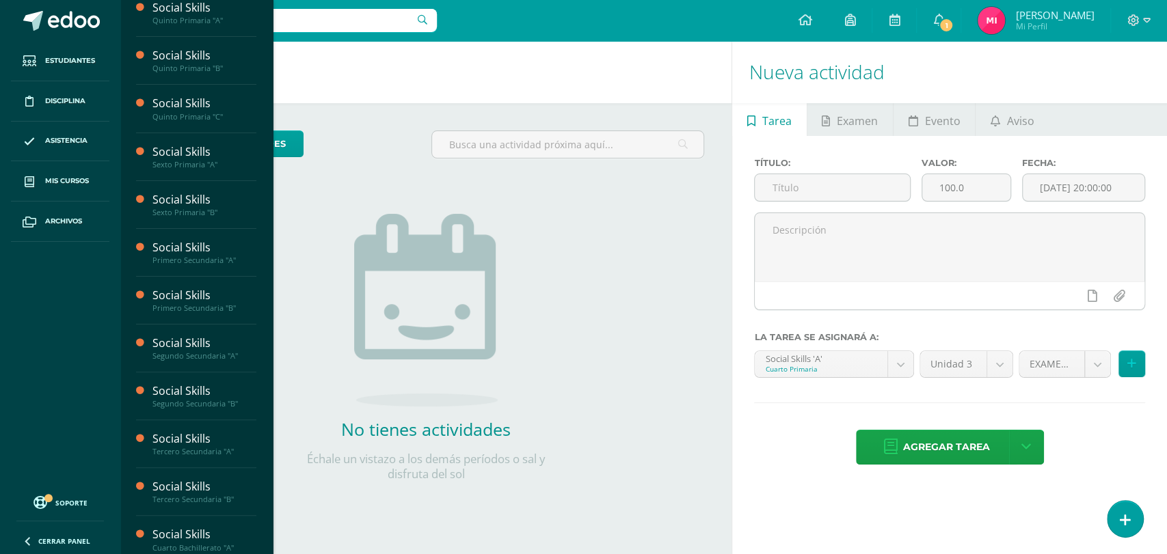
scroll to position [137, 0]
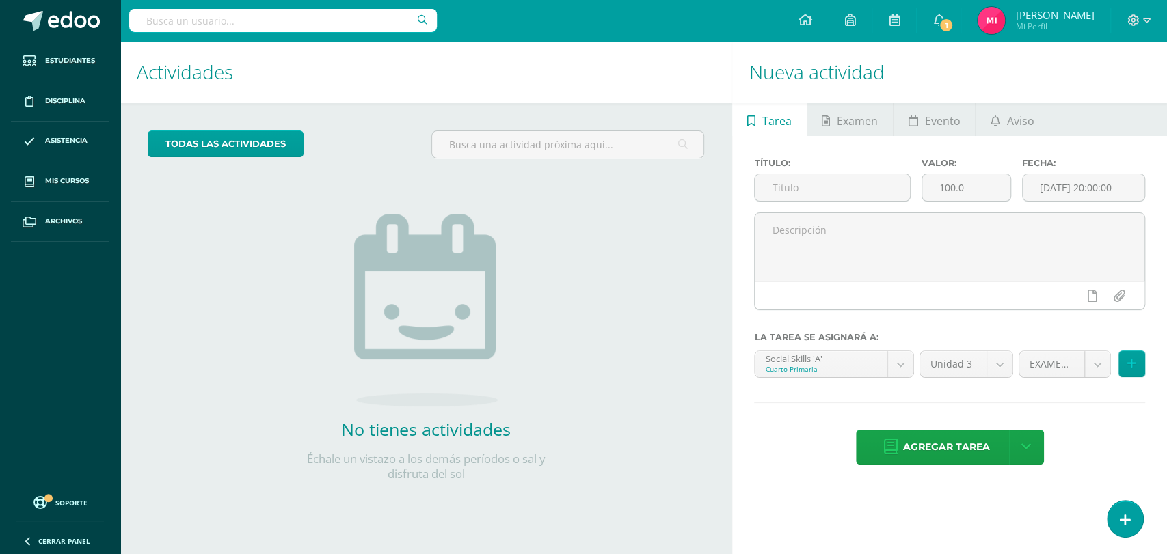
drag, startPoint x: 273, startPoint y: 266, endPoint x: 279, endPoint y: 318, distance: 52.3
click at [279, 318] on div "todas las Actividades No tienes actividades Échale un vistazo a los demás perío…" at bounding box center [425, 314] width 611 height 422
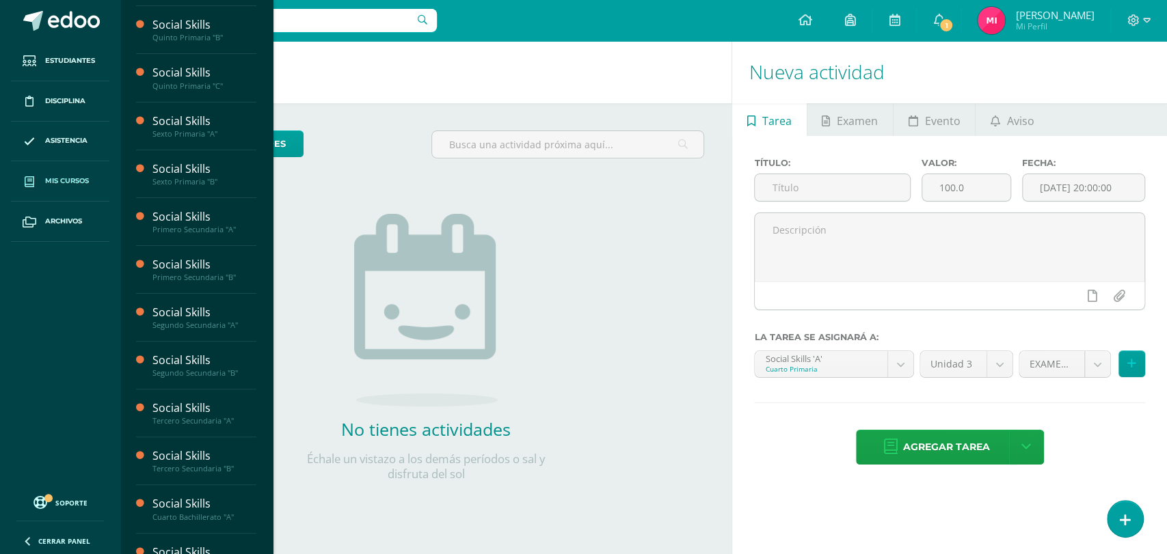
click at [76, 180] on span "Mis cursos" at bounding box center [67, 181] width 44 height 11
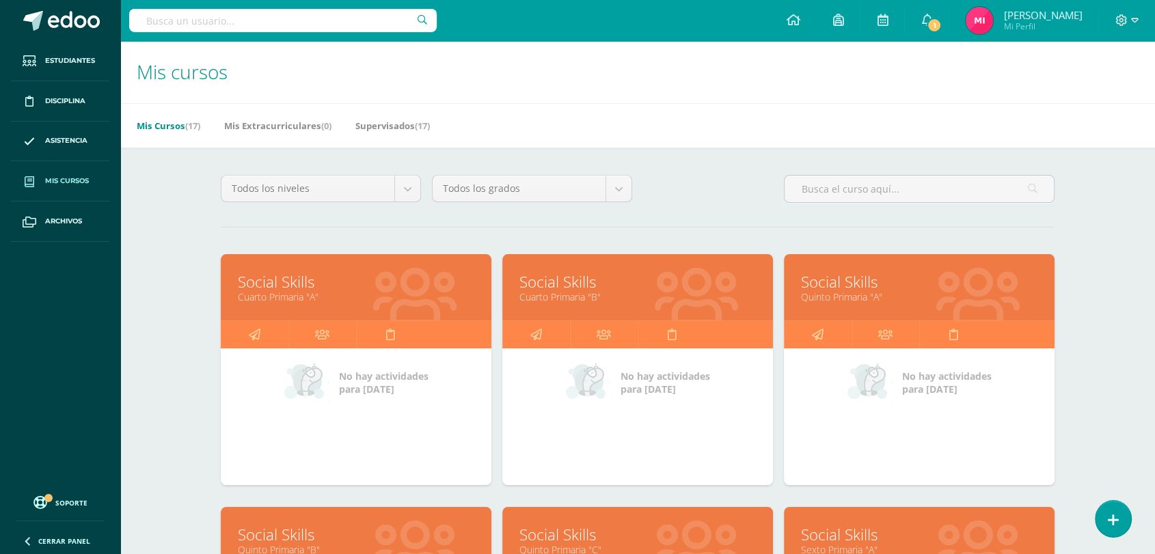
click at [371, 19] on input "text" at bounding box center [283, 20] width 308 height 23
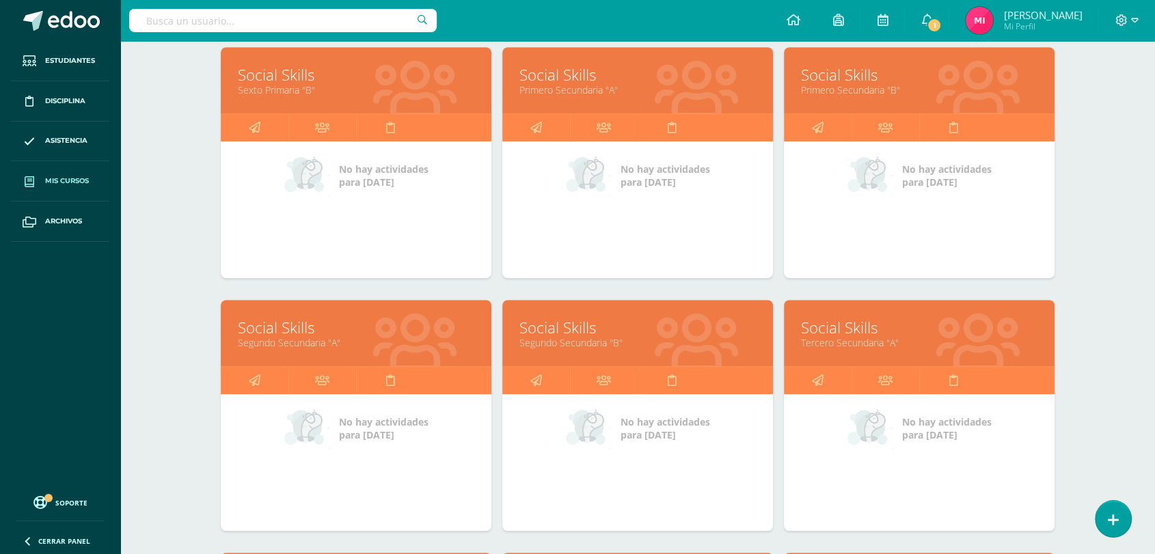
scroll to position [716, 0]
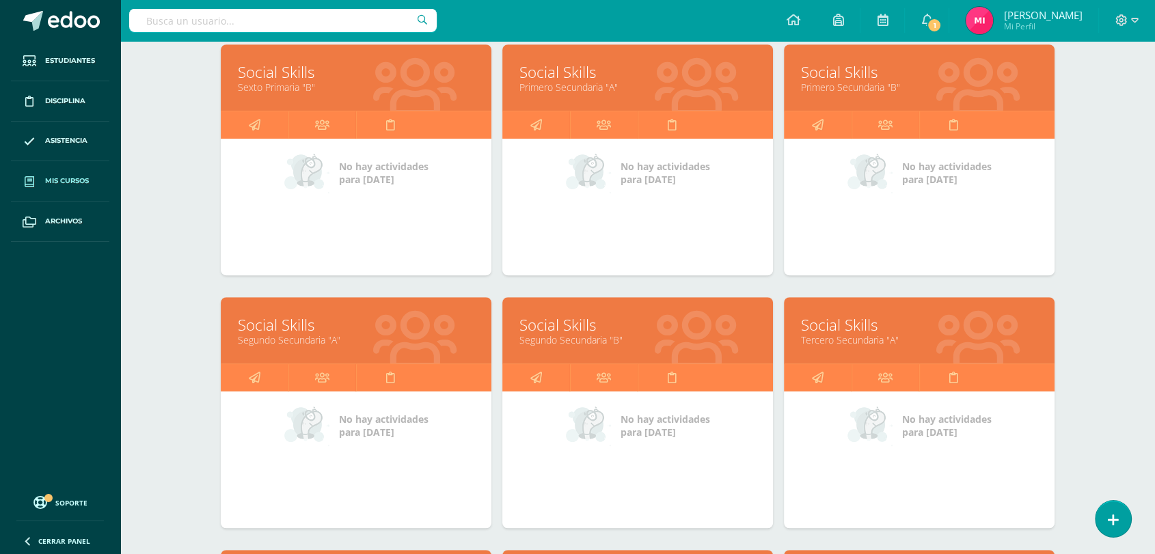
click at [257, 334] on link "Segundo Secundaria "A"" at bounding box center [356, 340] width 236 height 13
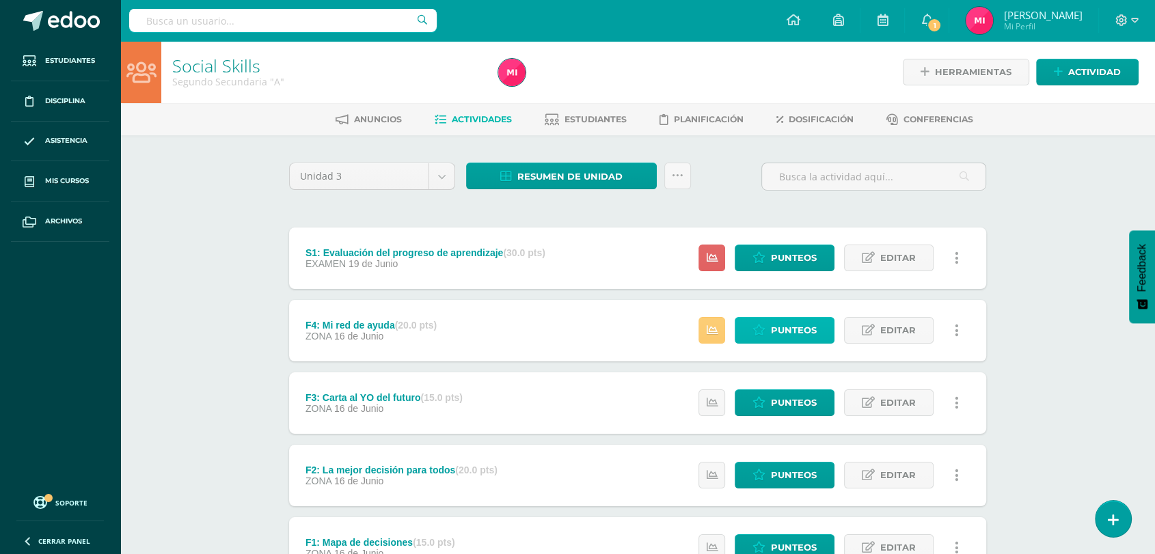
click at [753, 324] on link "Punteos" at bounding box center [785, 330] width 100 height 27
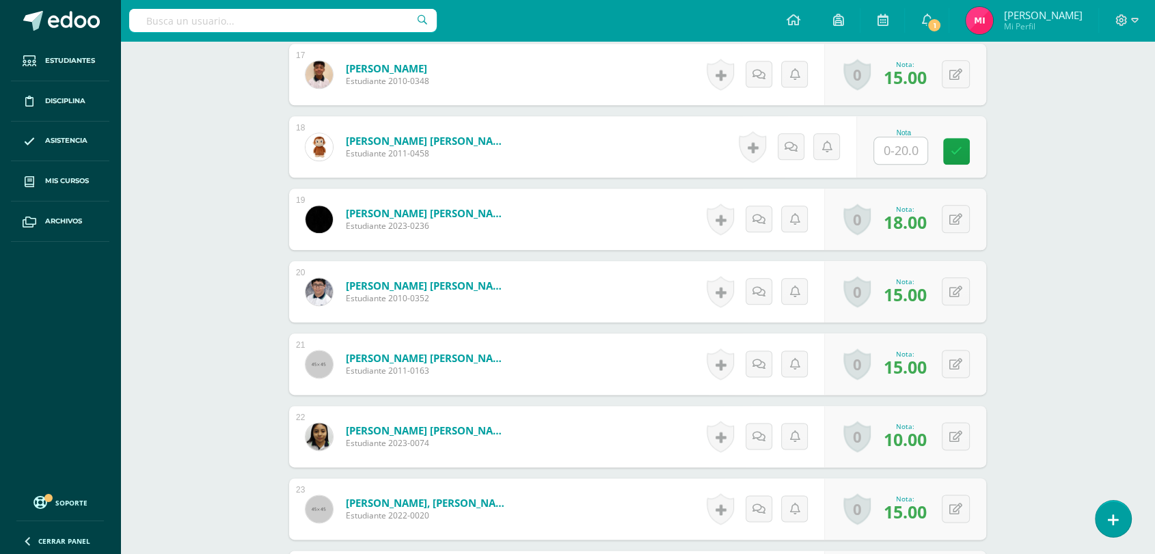
scroll to position [1595, 0]
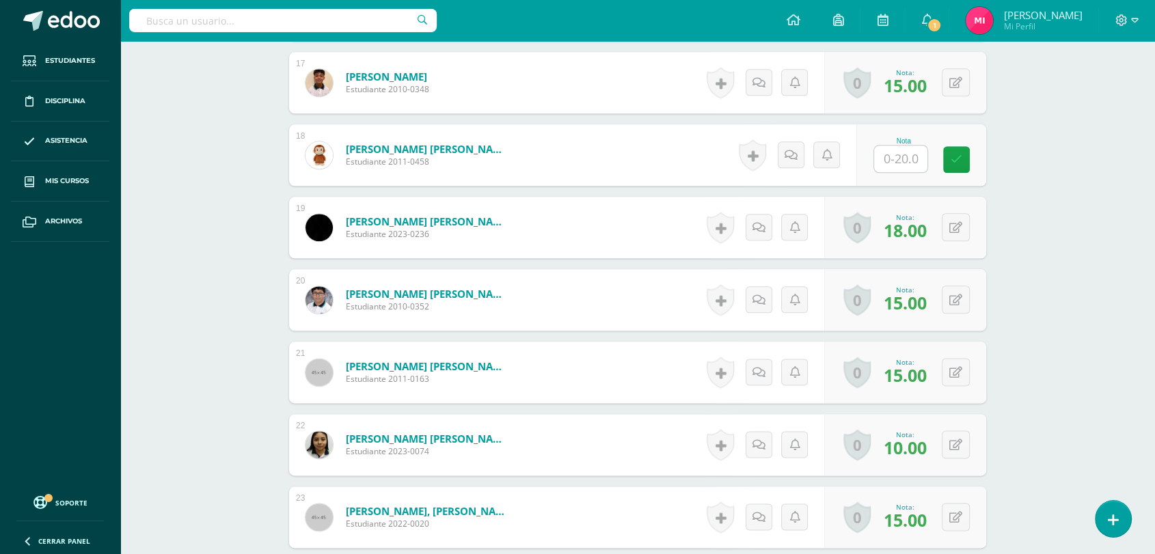
click at [891, 150] on input "text" at bounding box center [900, 159] width 53 height 27
type input "20"
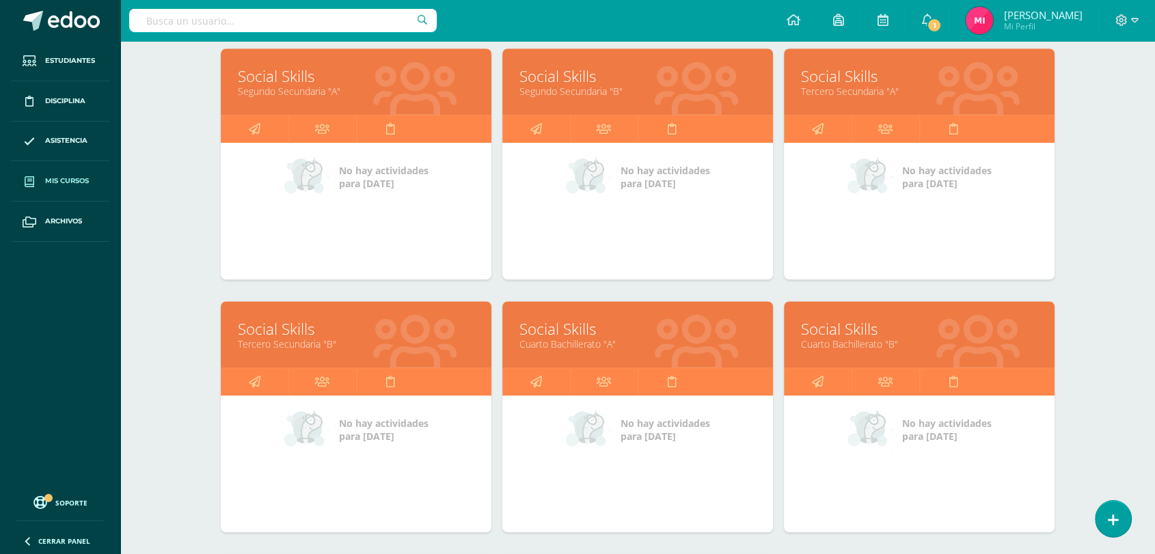
scroll to position [960, 0]
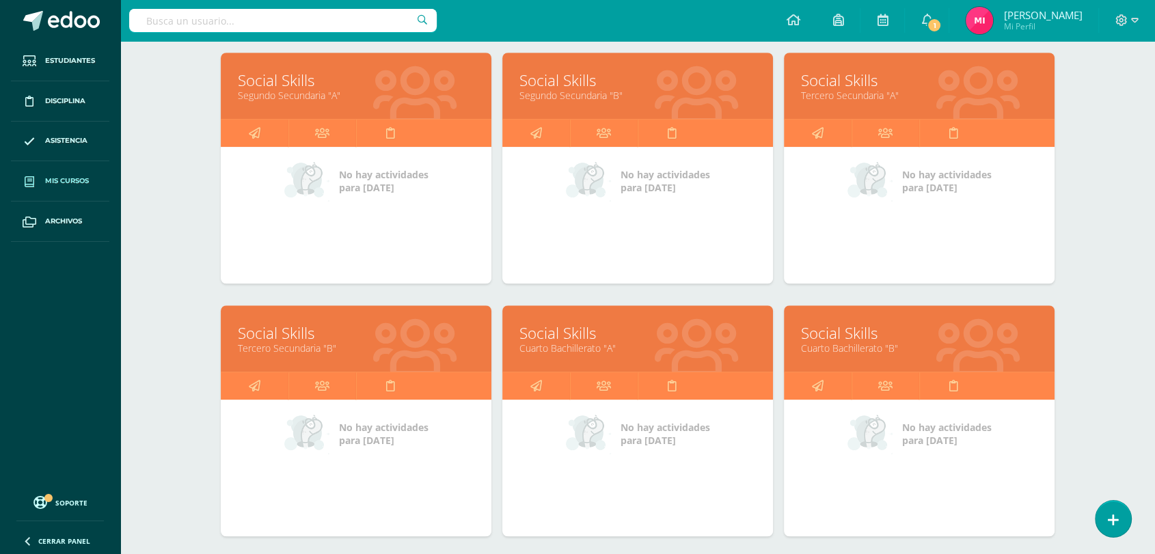
click at [549, 75] on link "Social Skills" at bounding box center [637, 80] width 236 height 21
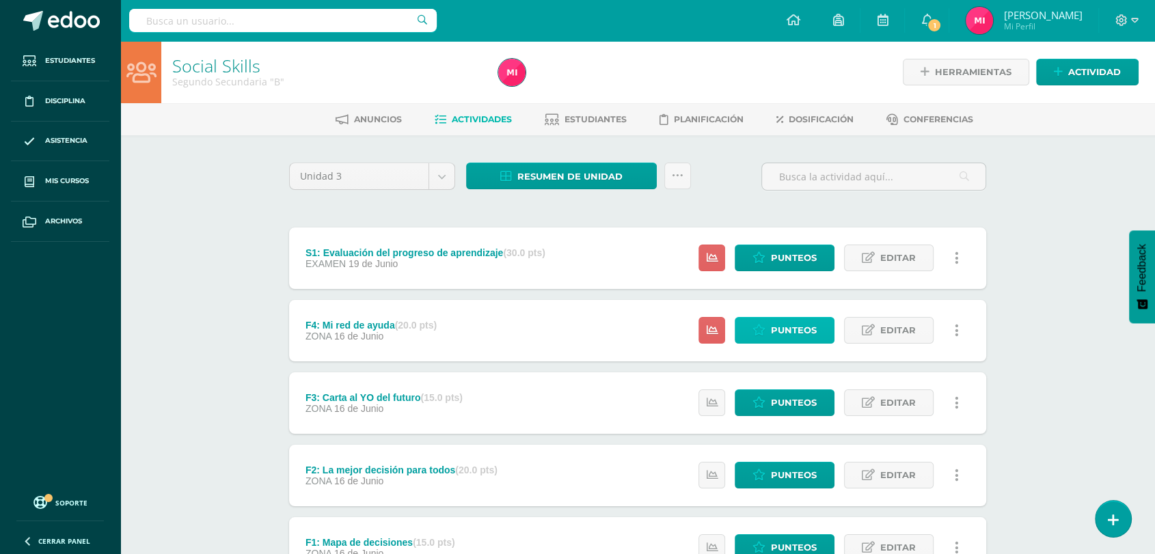
click at [765, 331] on icon at bounding box center [758, 331] width 13 height 12
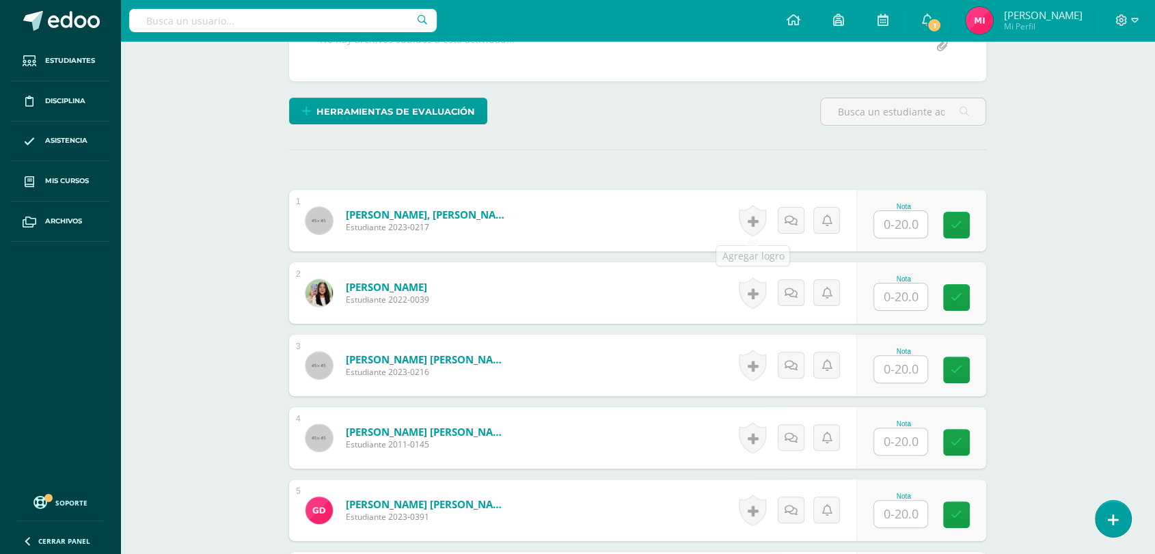
scroll to position [299, 0]
click at [916, 227] on input "text" at bounding box center [909, 223] width 55 height 27
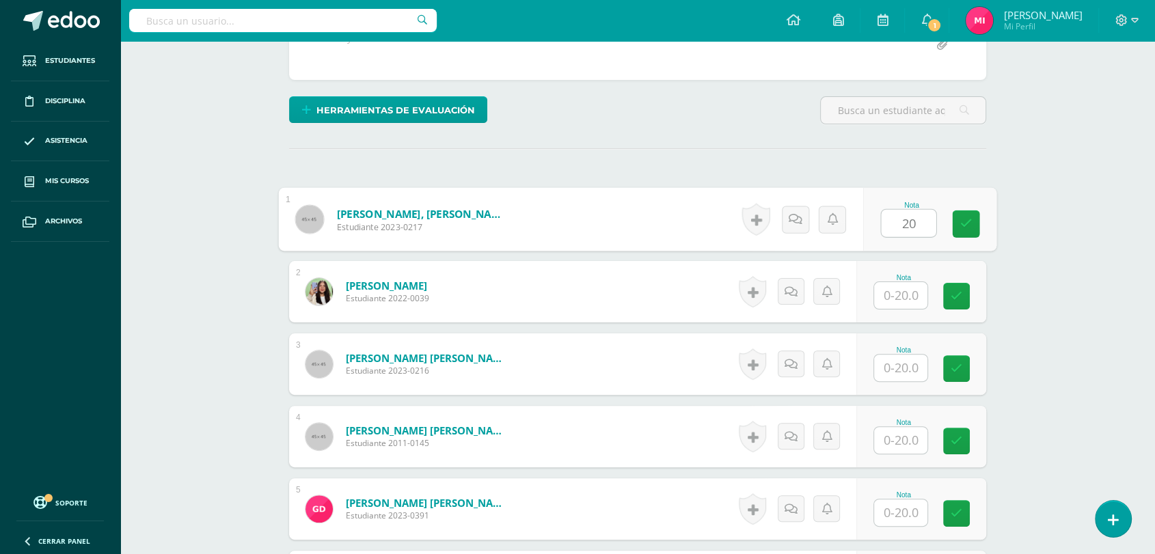
type input "20"
click at [893, 293] on input "text" at bounding box center [900, 295] width 53 height 27
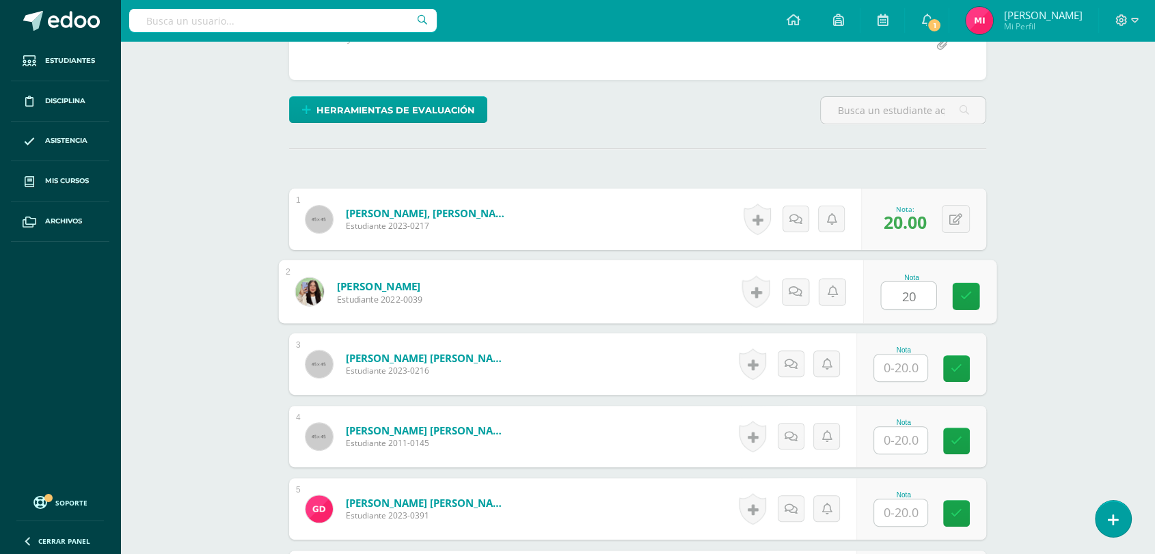
type input "20"
click at [906, 360] on input "text" at bounding box center [900, 368] width 53 height 27
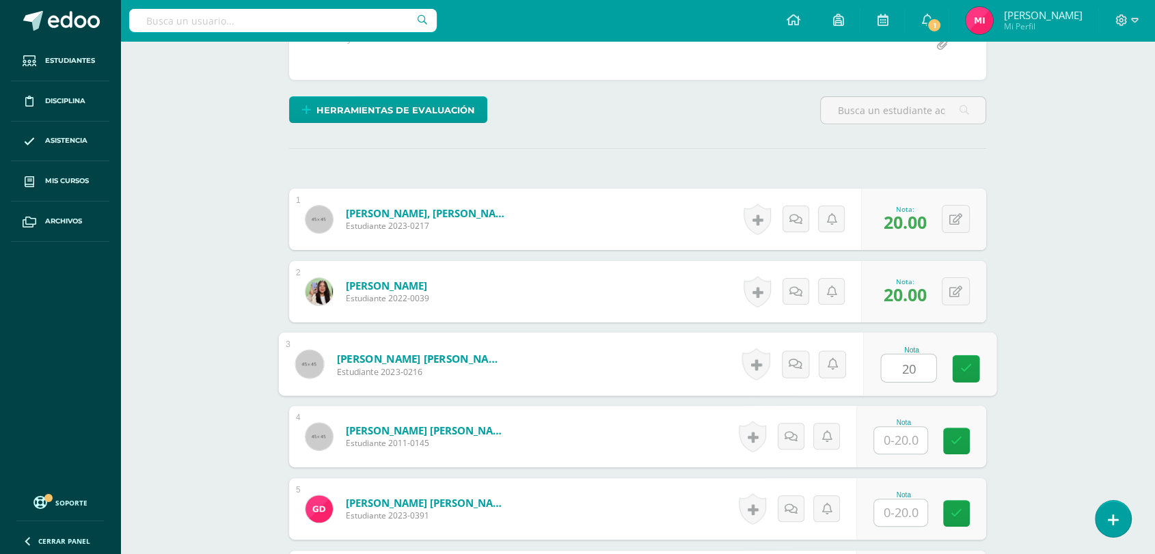
type input "20"
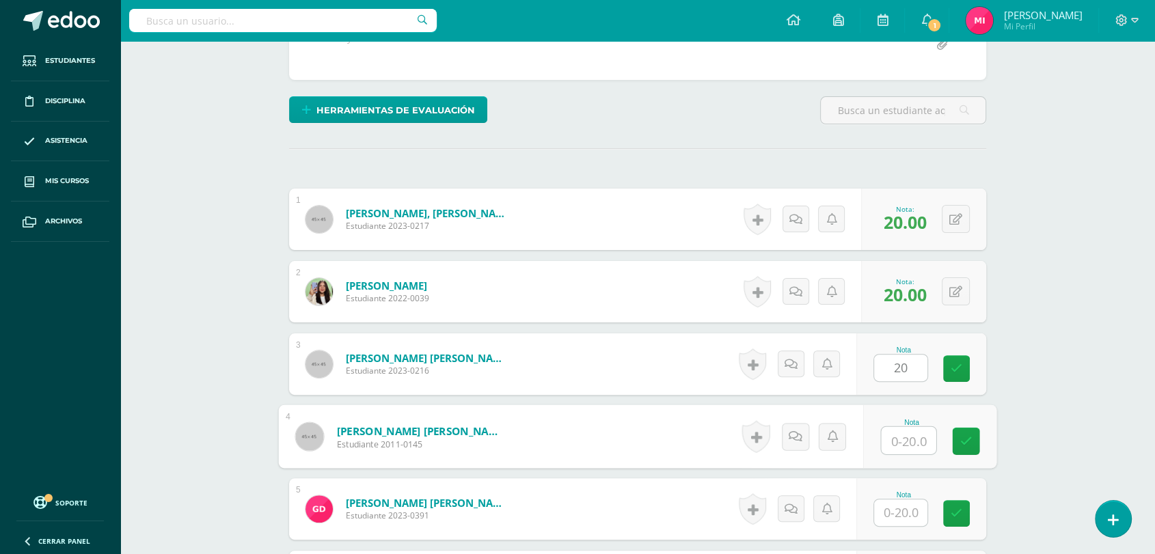
click at [917, 441] on input "text" at bounding box center [909, 440] width 55 height 27
type input "20"
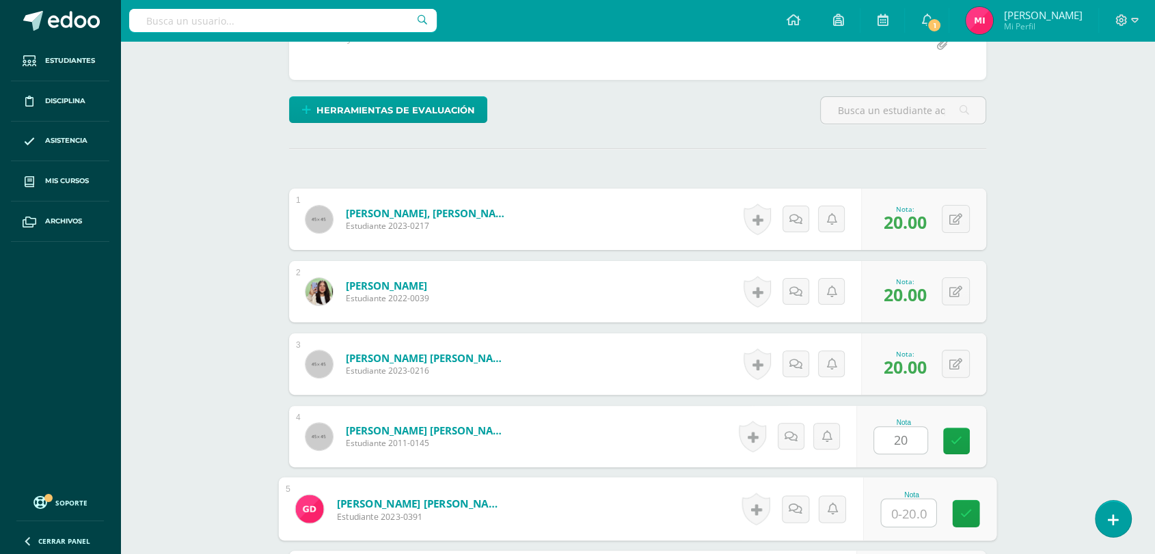
click at [908, 521] on input "text" at bounding box center [909, 513] width 55 height 27
type input "20"
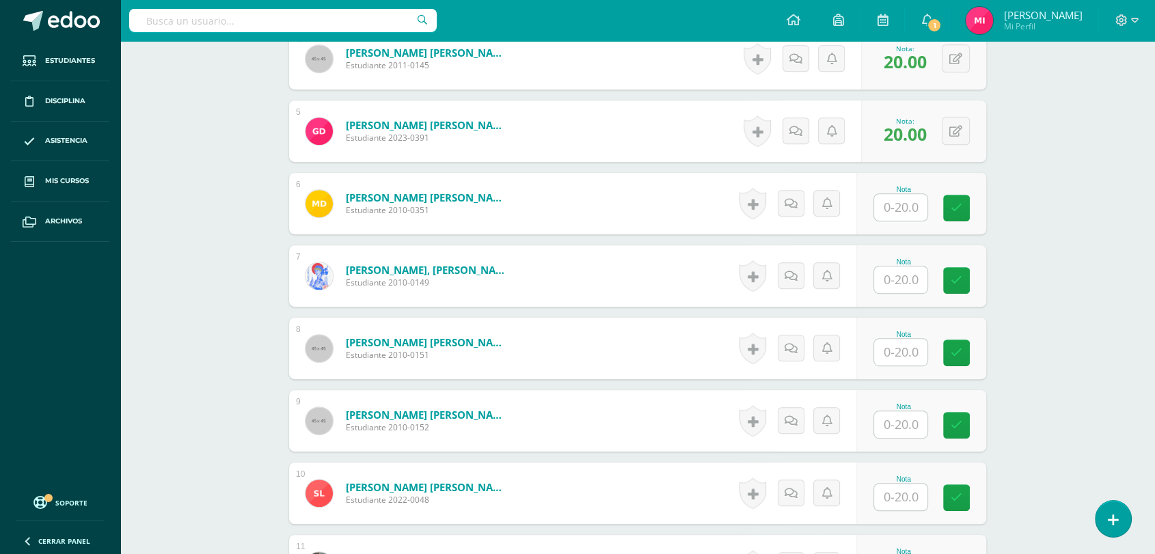
scroll to position [716, 0]
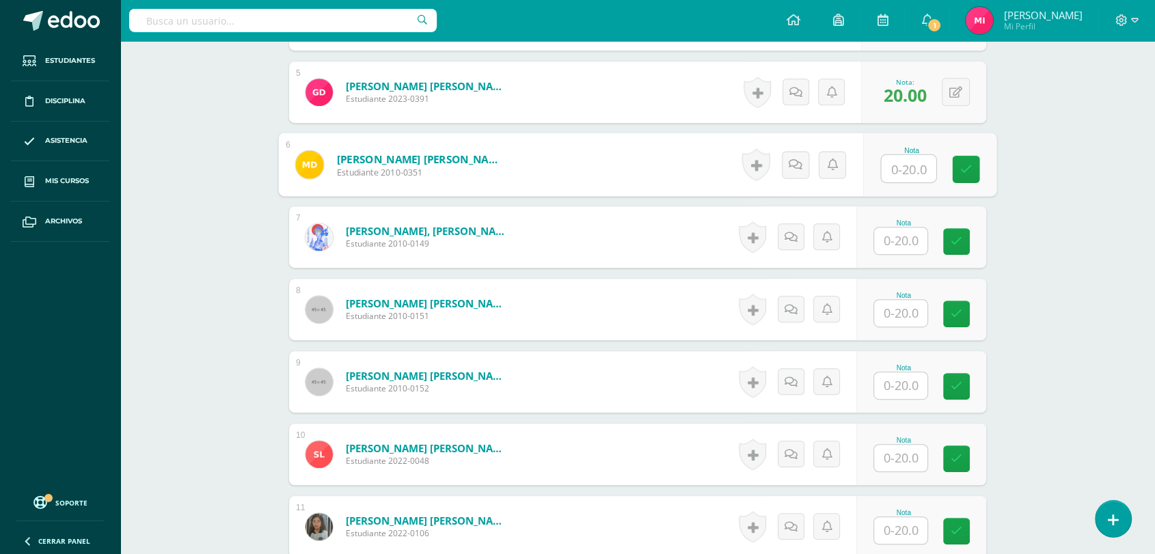
click at [903, 168] on input "text" at bounding box center [909, 168] width 55 height 27
type input "20"
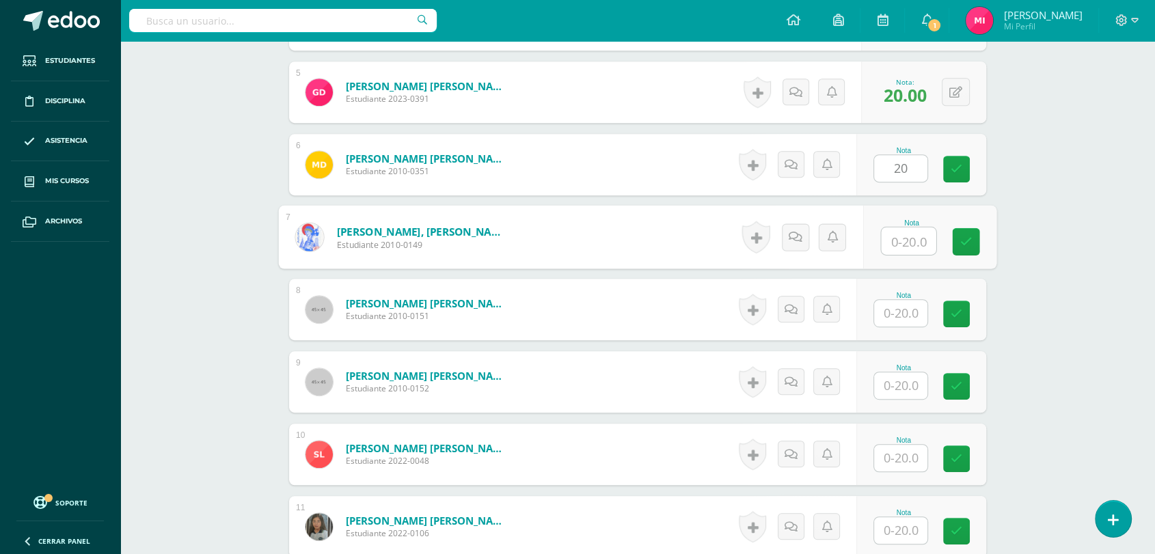
click at [908, 242] on input "text" at bounding box center [909, 241] width 55 height 27
type input "20"
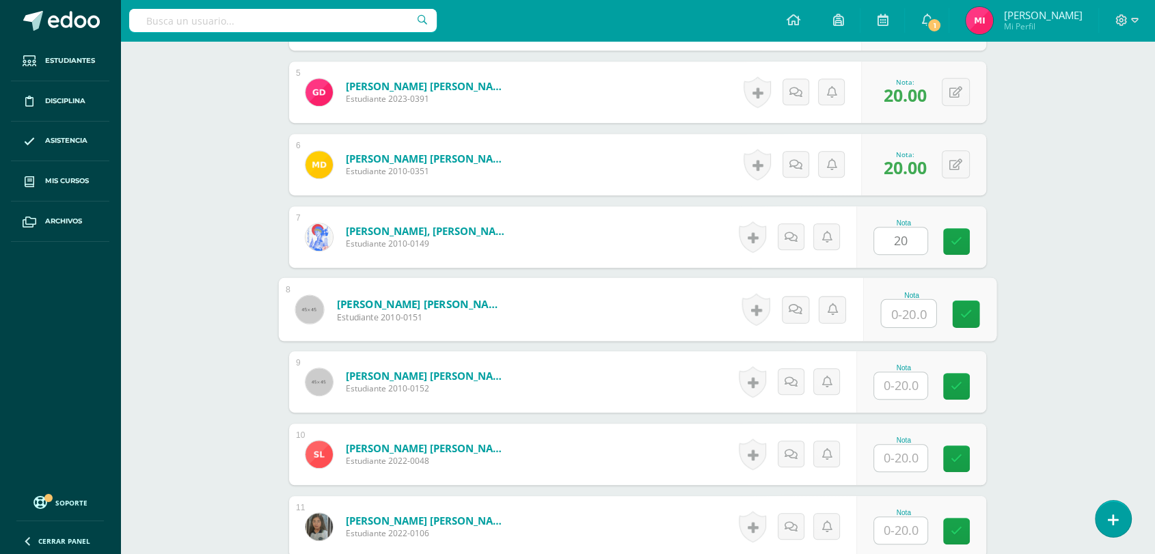
click at [910, 312] on input "text" at bounding box center [909, 313] width 55 height 27
type input "20"
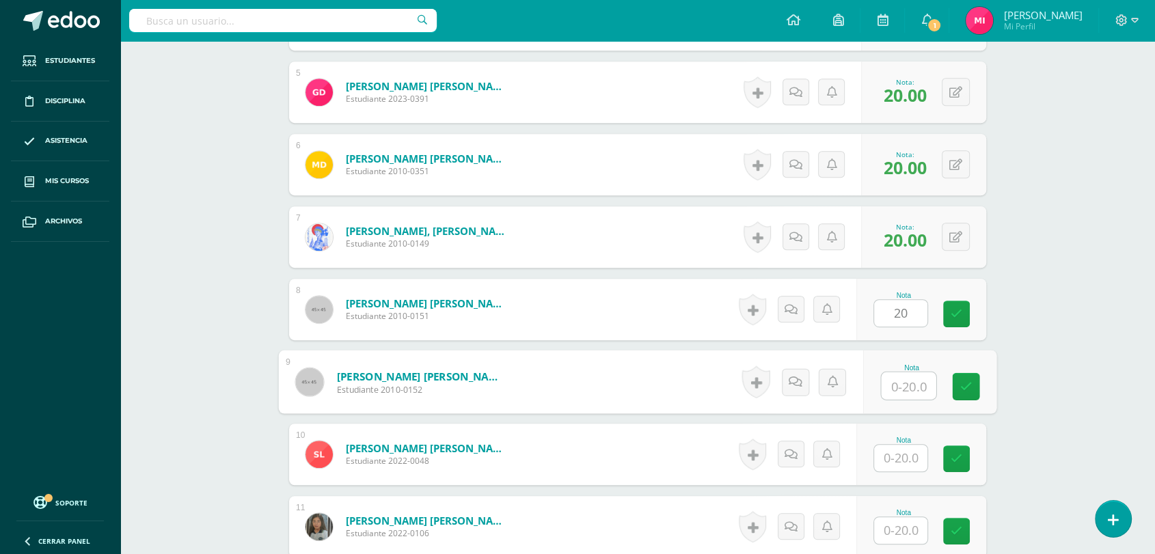
click at [903, 389] on input "text" at bounding box center [909, 385] width 55 height 27
type input "20"
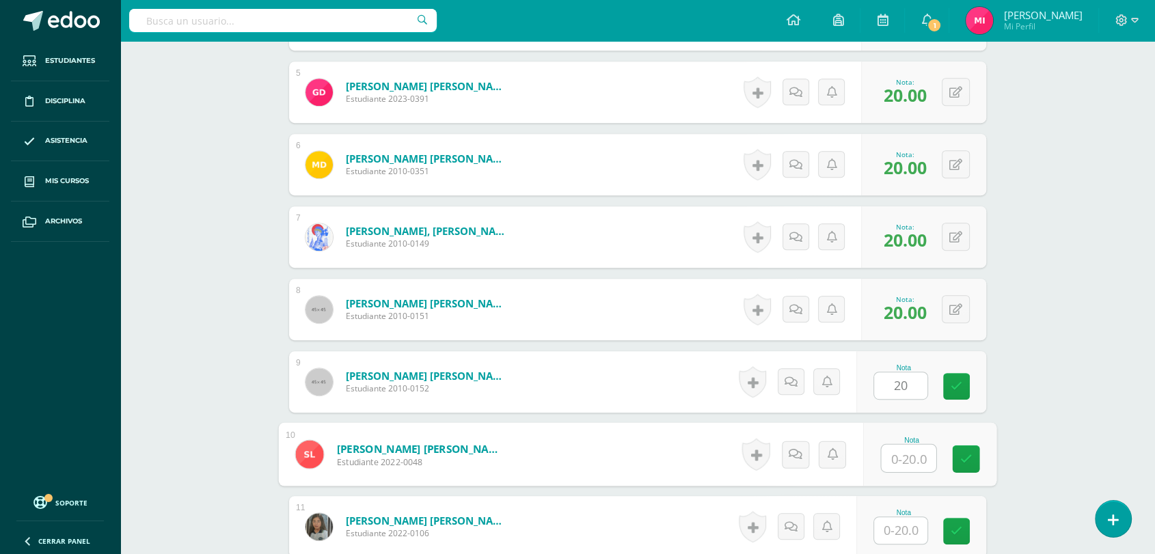
click at [903, 468] on input "text" at bounding box center [909, 458] width 55 height 27
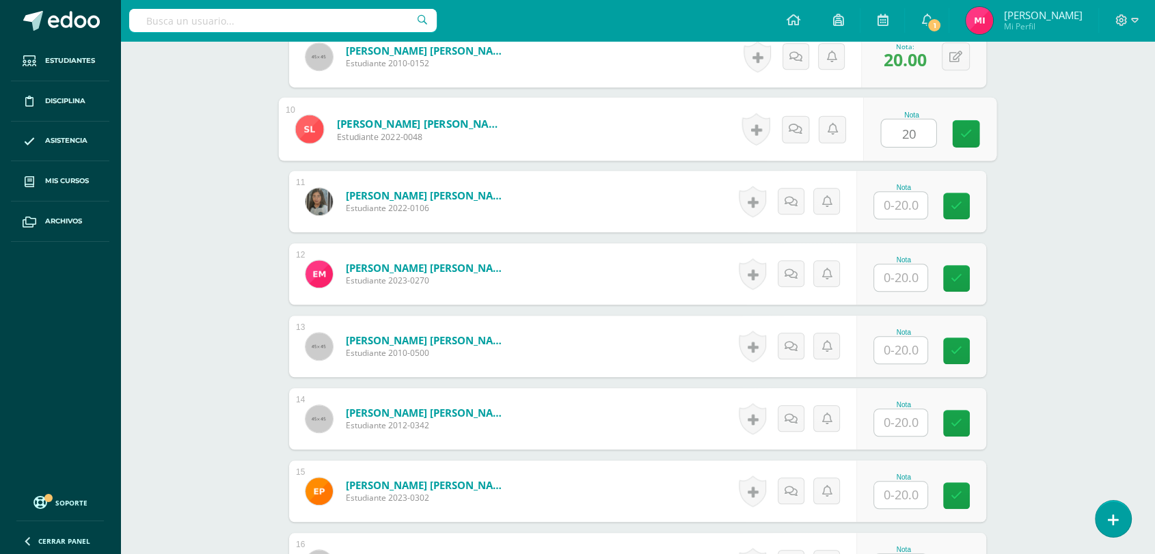
scroll to position [1044, 0]
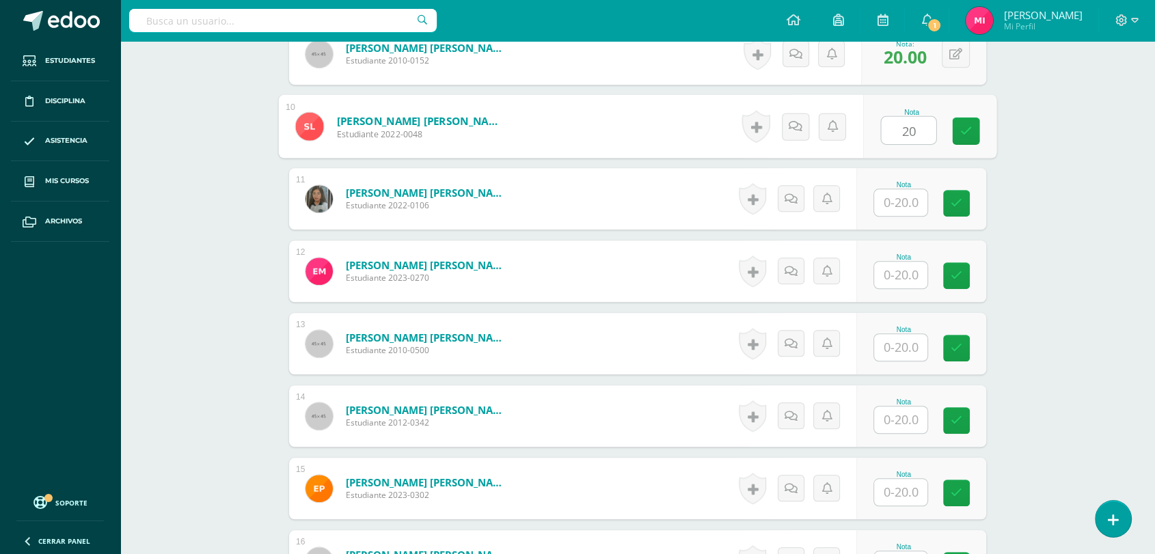
type input "20"
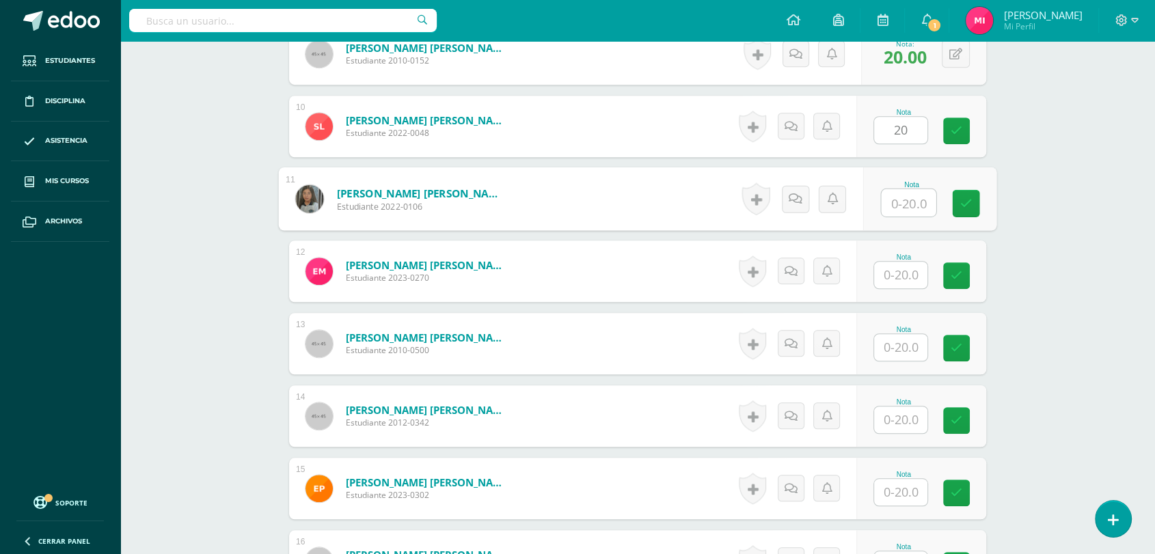
click at [897, 204] on input "text" at bounding box center [909, 202] width 55 height 27
type input "20"
click at [905, 271] on input "text" at bounding box center [900, 275] width 53 height 27
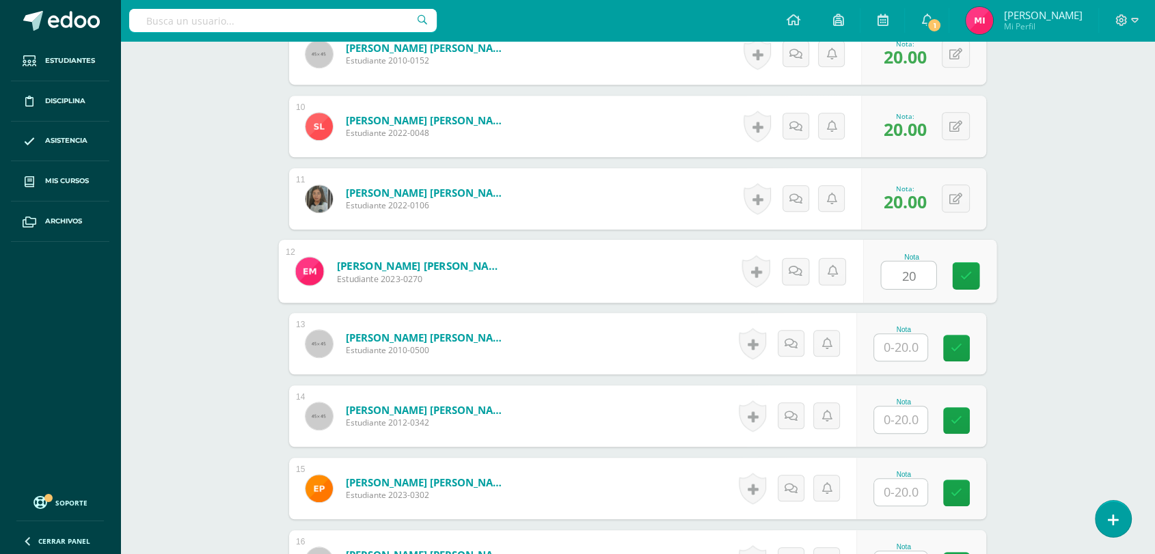
type input "20"
click at [899, 334] on div at bounding box center [900, 348] width 55 height 28
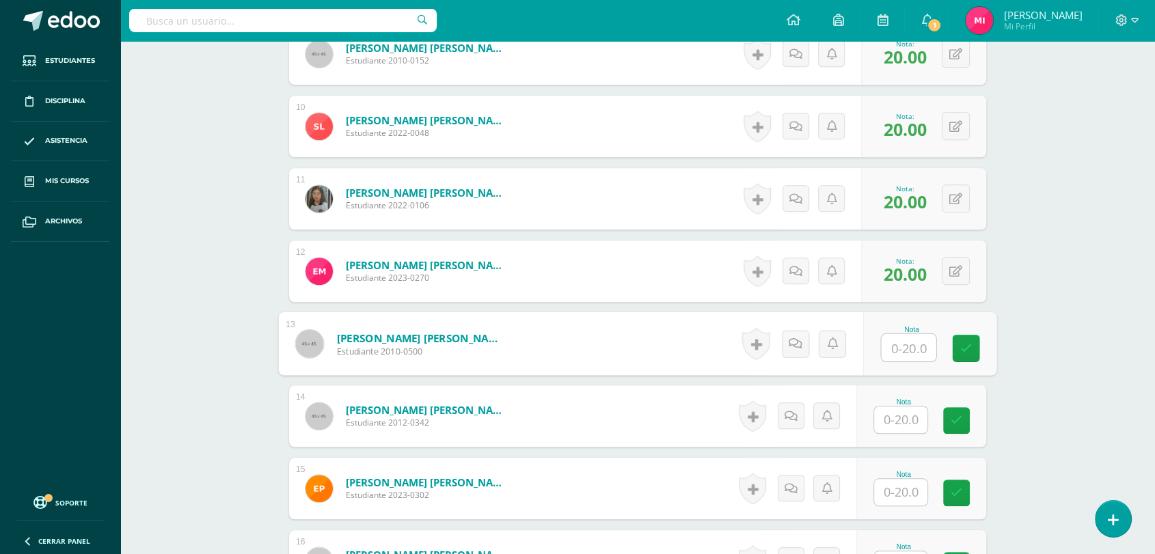
click at [905, 348] on input "text" at bounding box center [909, 347] width 55 height 27
type input "20"
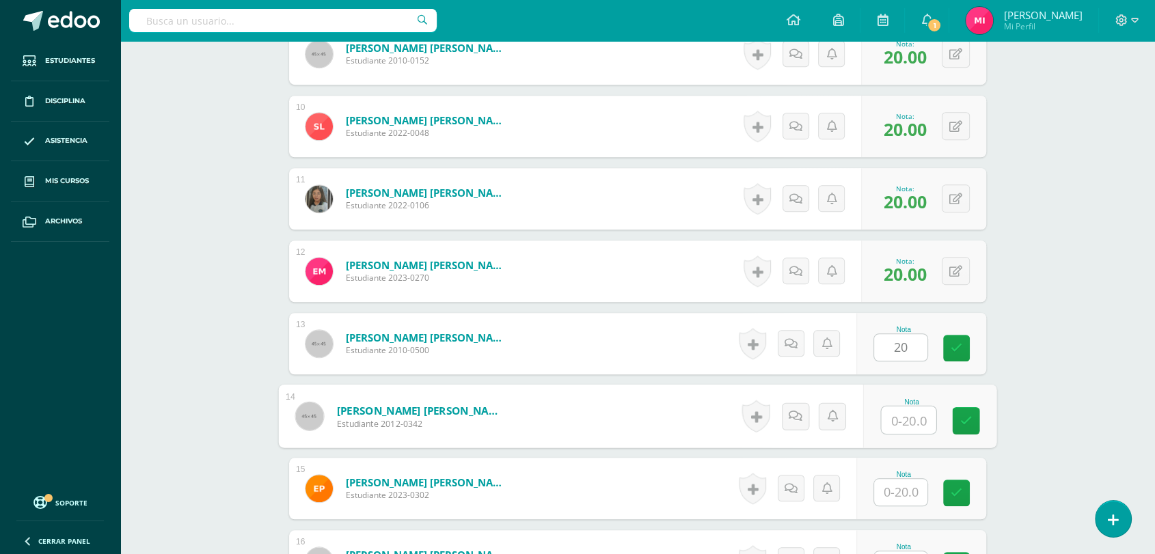
click at [903, 421] on input "text" at bounding box center [909, 420] width 55 height 27
type input "20"
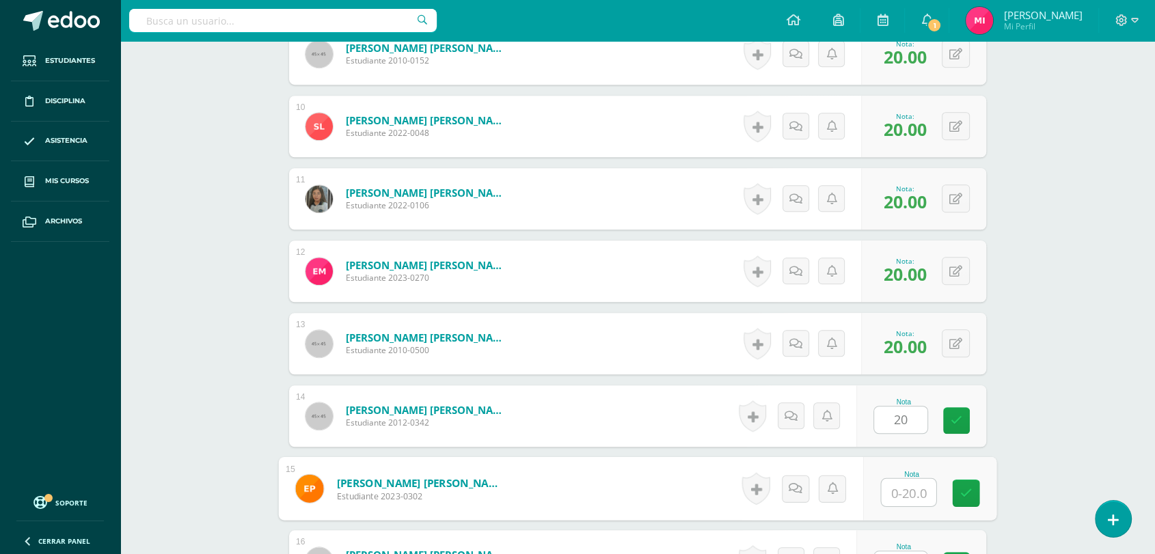
click at [897, 487] on input "text" at bounding box center [909, 492] width 55 height 27
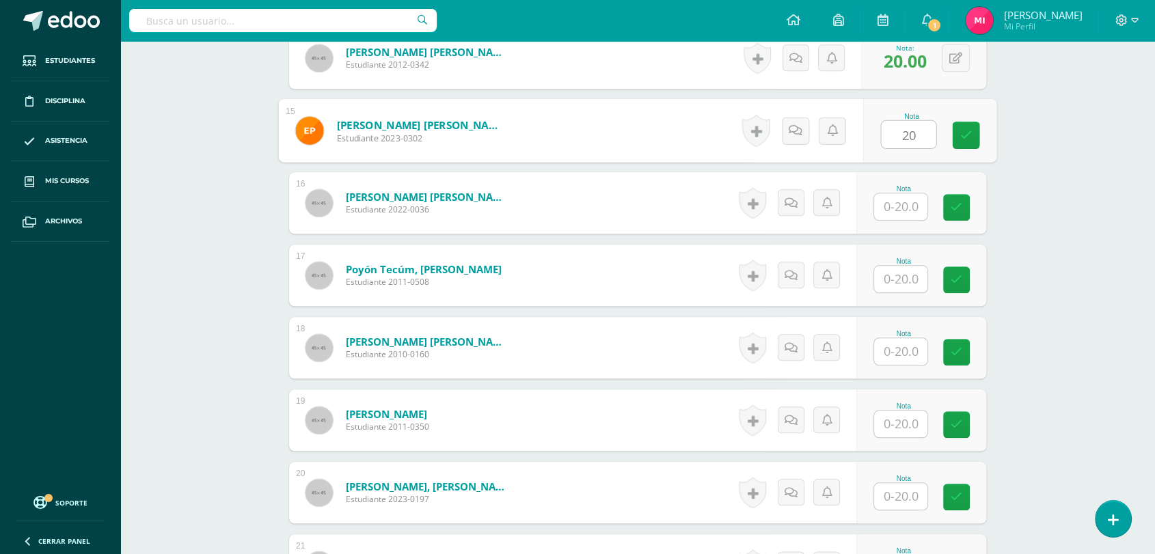
scroll to position [1405, 0]
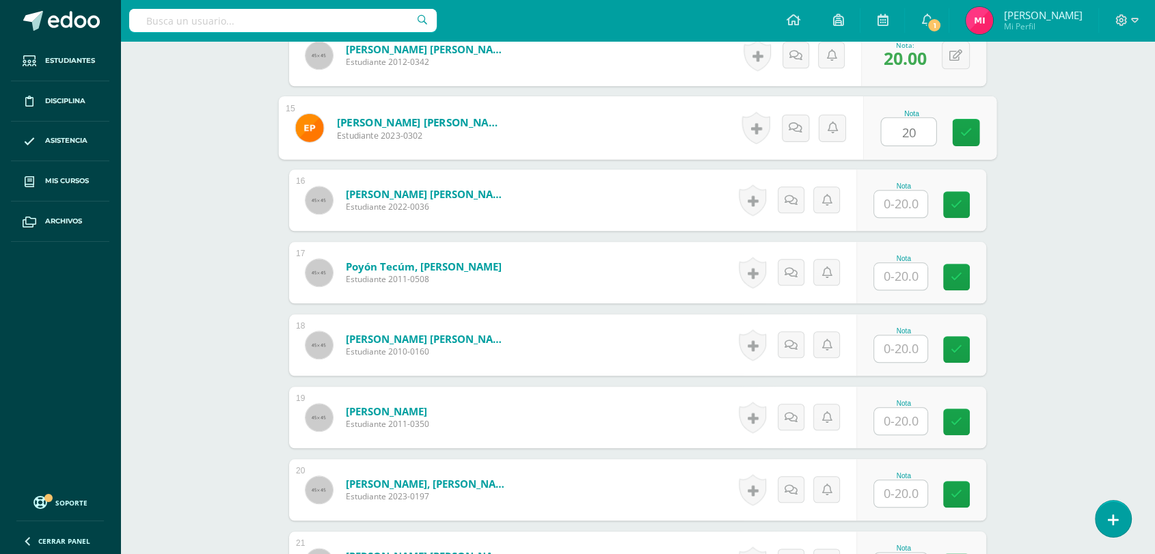
type input "20"
click at [912, 204] on input "text" at bounding box center [900, 204] width 53 height 27
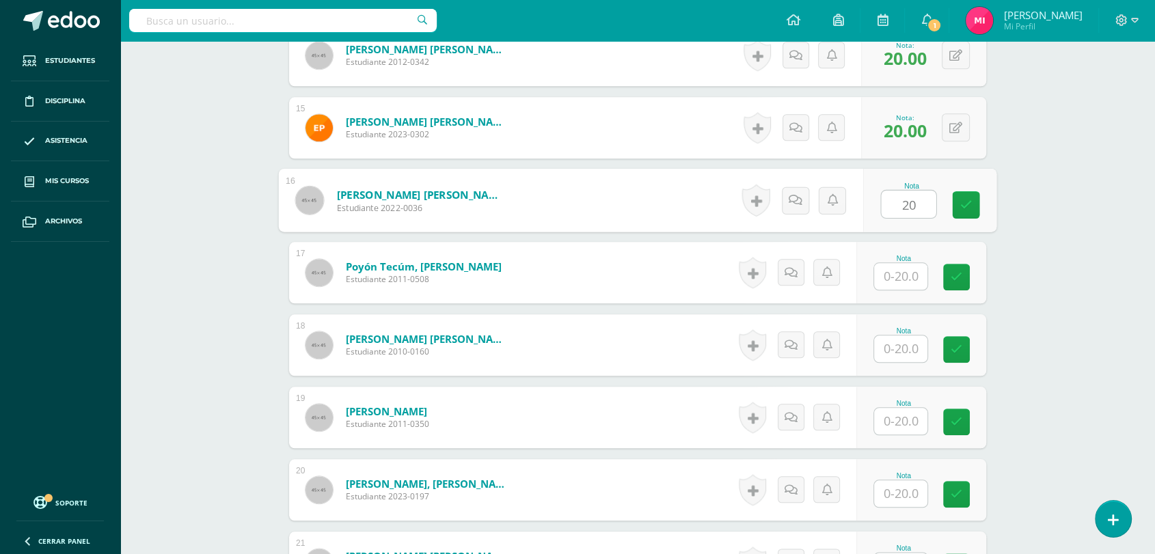
type input "20"
click at [909, 267] on input "text" at bounding box center [900, 276] width 53 height 27
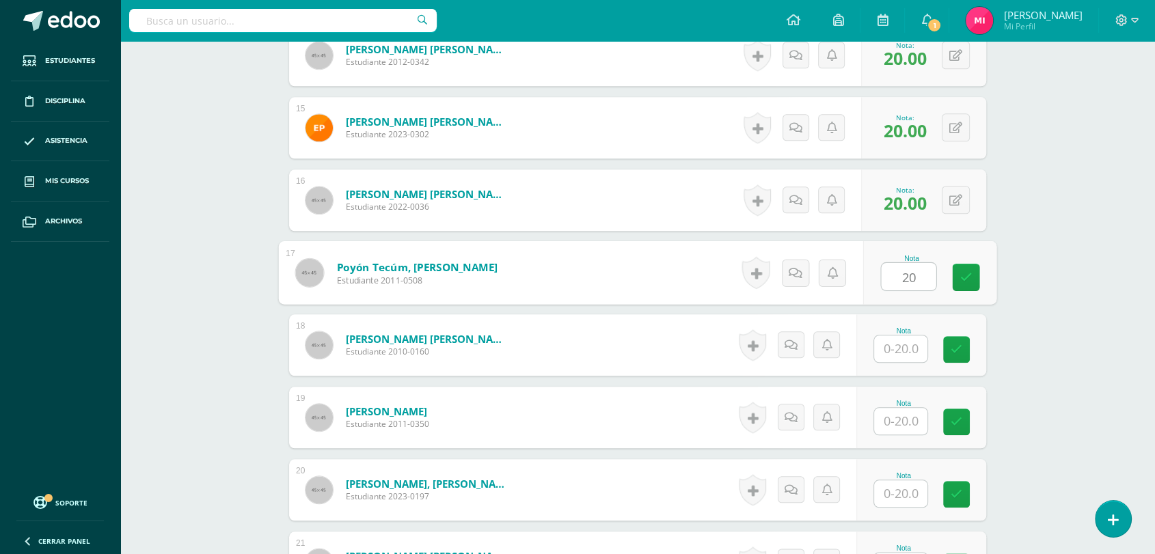
type input "20"
click at [919, 344] on input "text" at bounding box center [900, 349] width 53 height 27
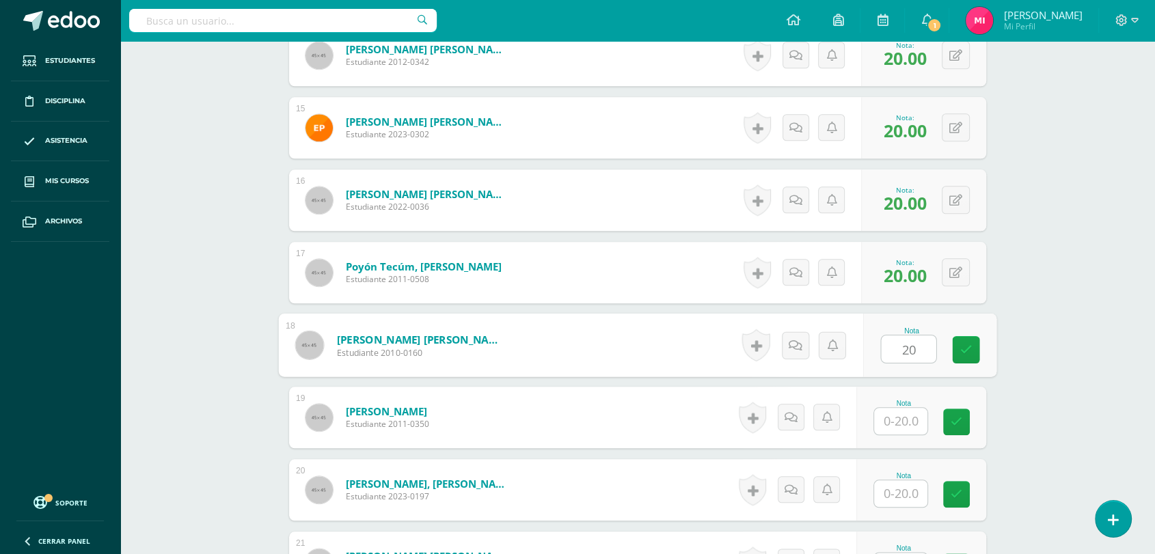
type input "20"
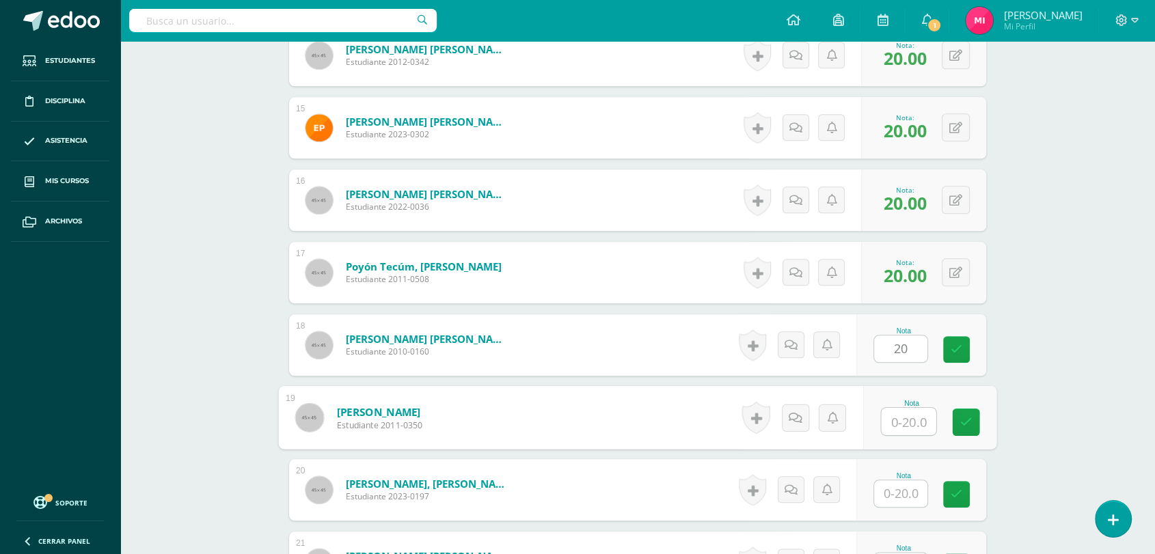
click at [903, 422] on input "text" at bounding box center [909, 421] width 55 height 27
type input "20"
click at [910, 493] on input "text" at bounding box center [900, 493] width 53 height 27
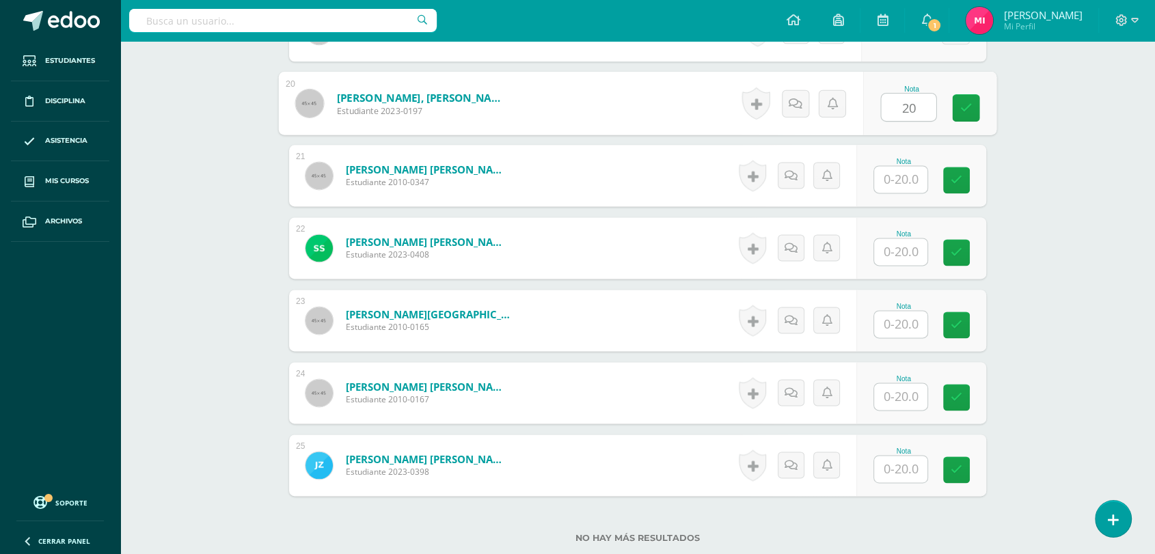
scroll to position [1794, 0]
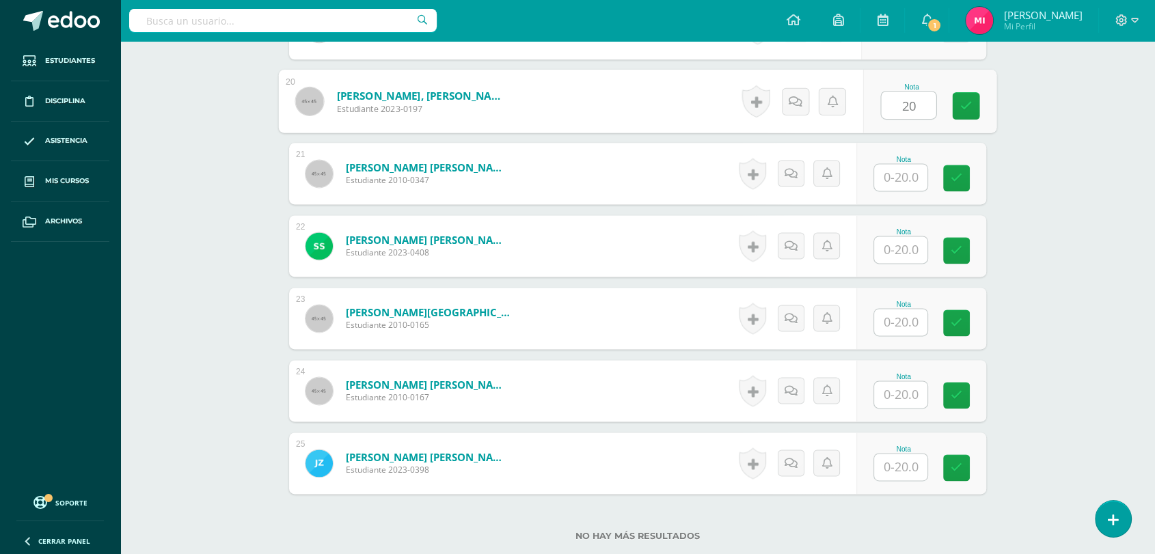
type input "20"
click at [893, 173] on input "text" at bounding box center [900, 177] width 53 height 27
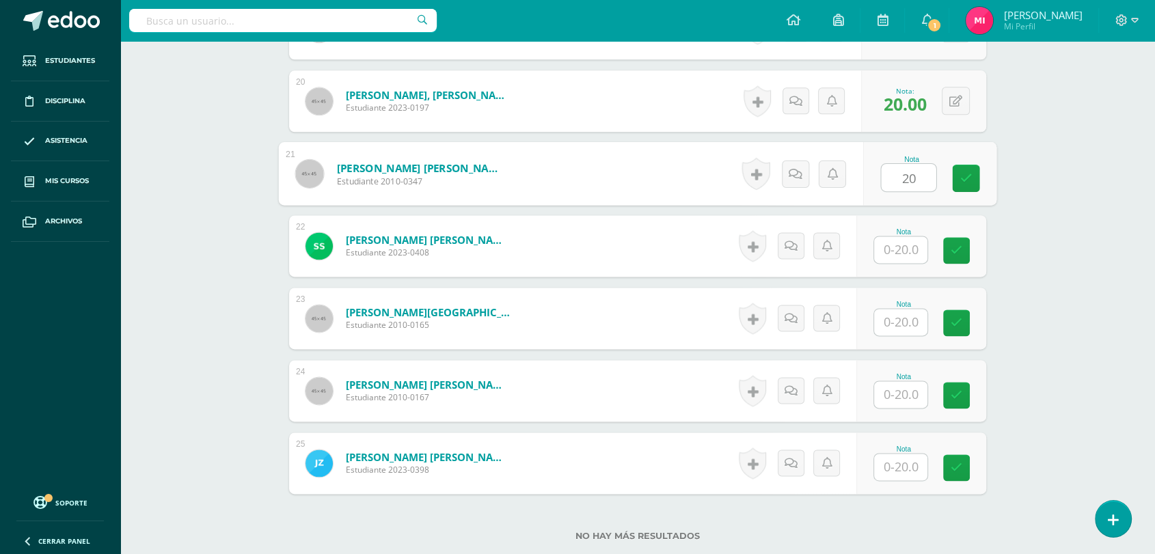
type input "20"
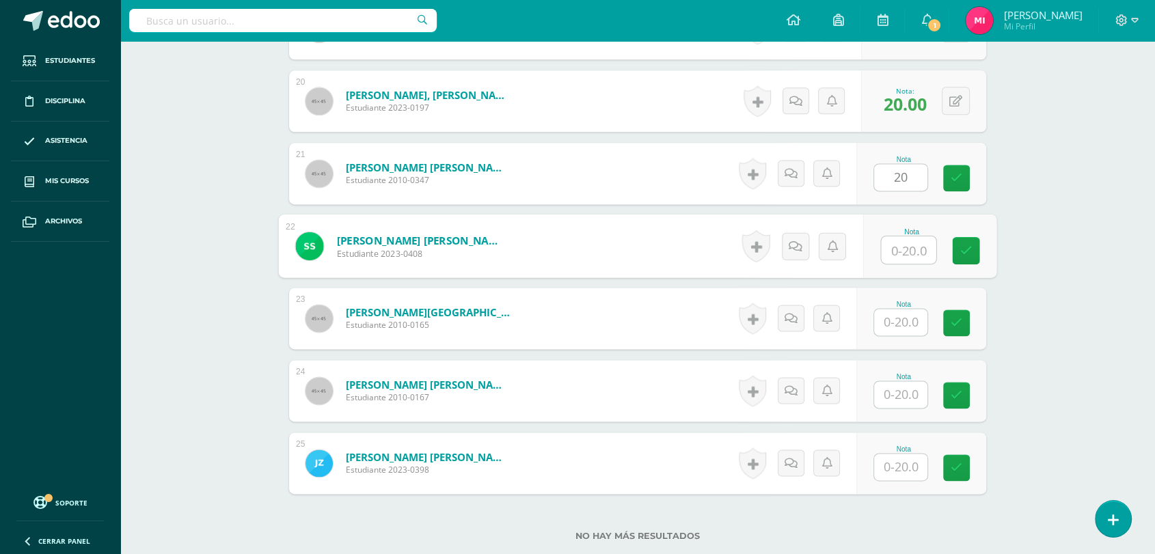
click at [908, 244] on input "text" at bounding box center [909, 249] width 55 height 27
type input "20"
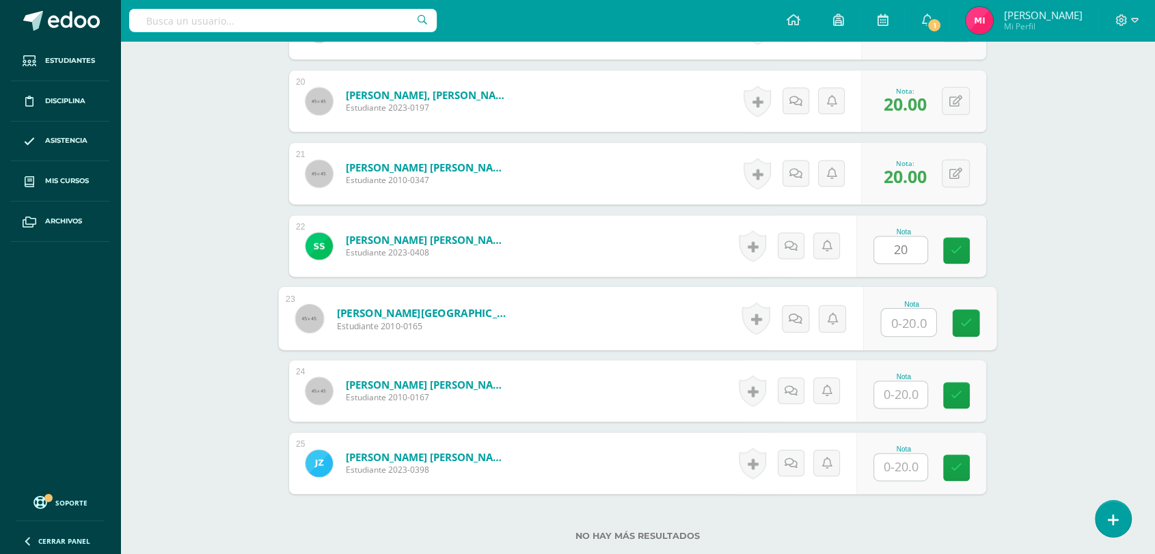
click at [907, 320] on input "text" at bounding box center [909, 322] width 55 height 27
type input "20"
click at [905, 418] on div "Nota" at bounding box center [921, 391] width 130 height 62
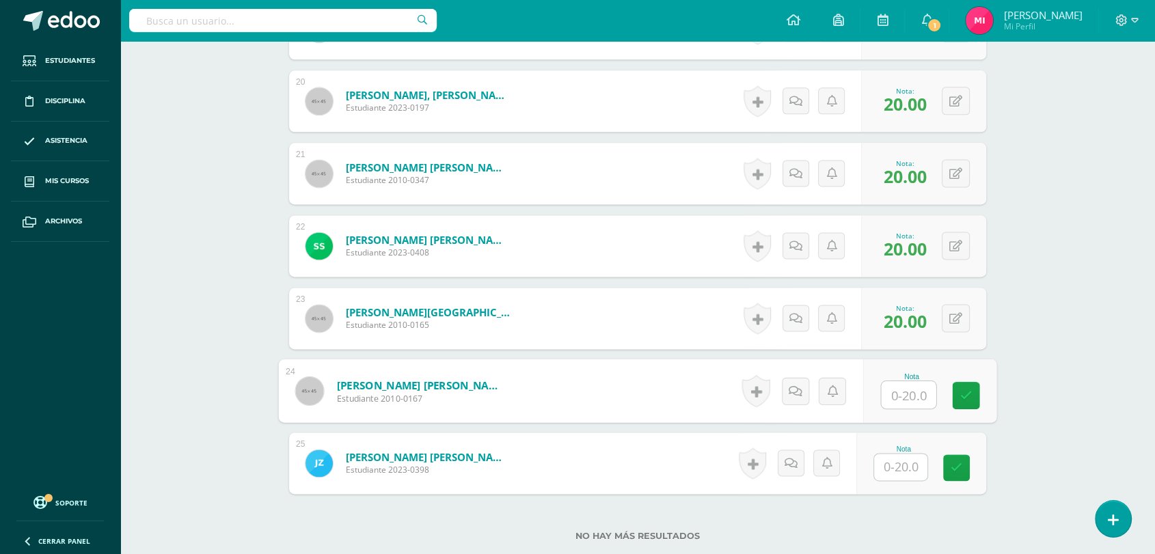
click at [905, 399] on input "text" at bounding box center [909, 394] width 55 height 27
type input "20"
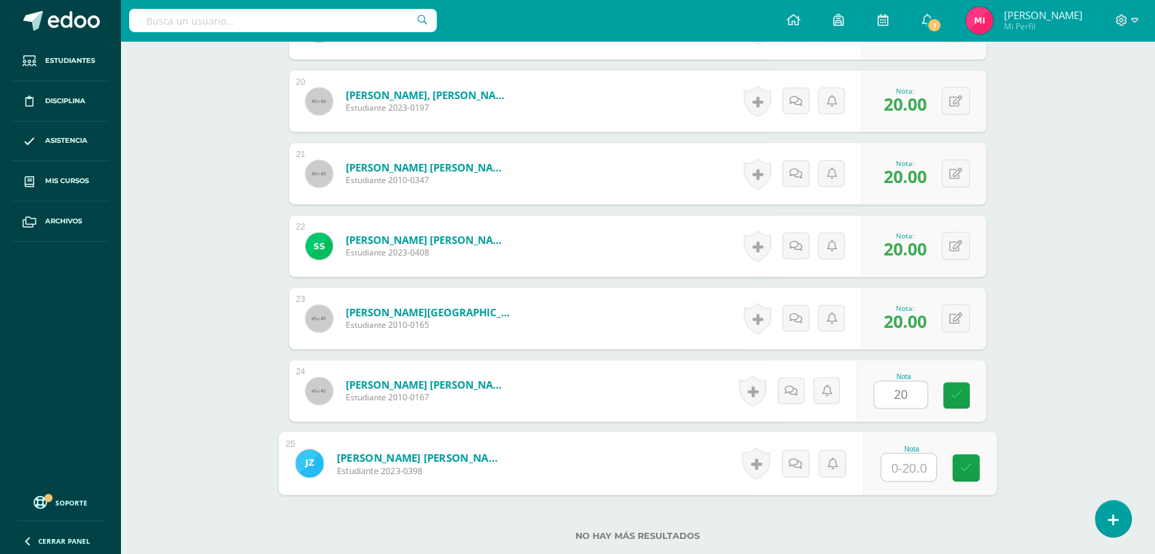
click at [908, 474] on input "text" at bounding box center [909, 467] width 55 height 27
type input "20"
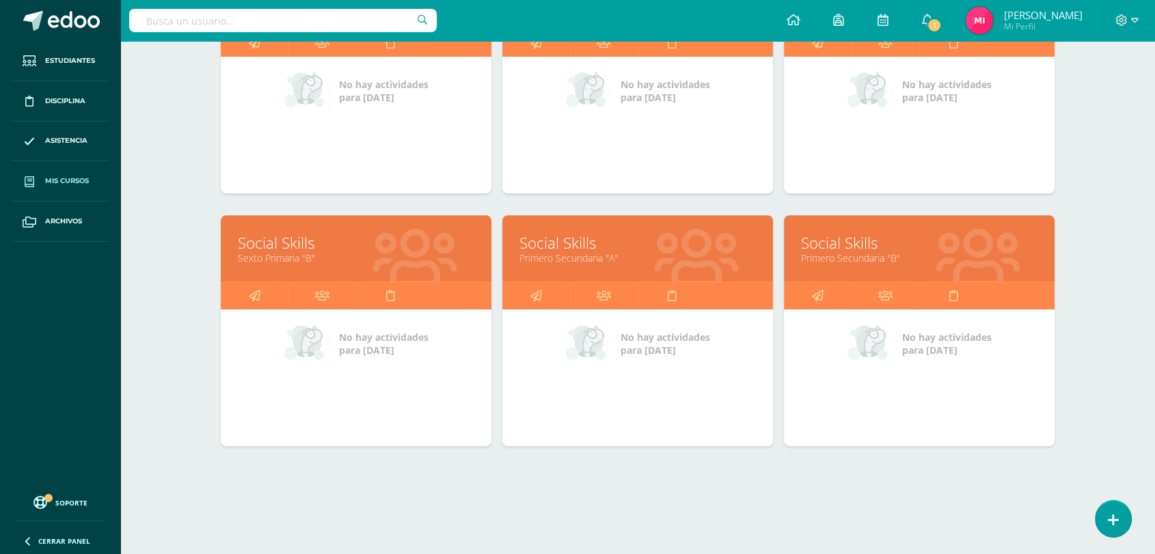
scroll to position [546, 0]
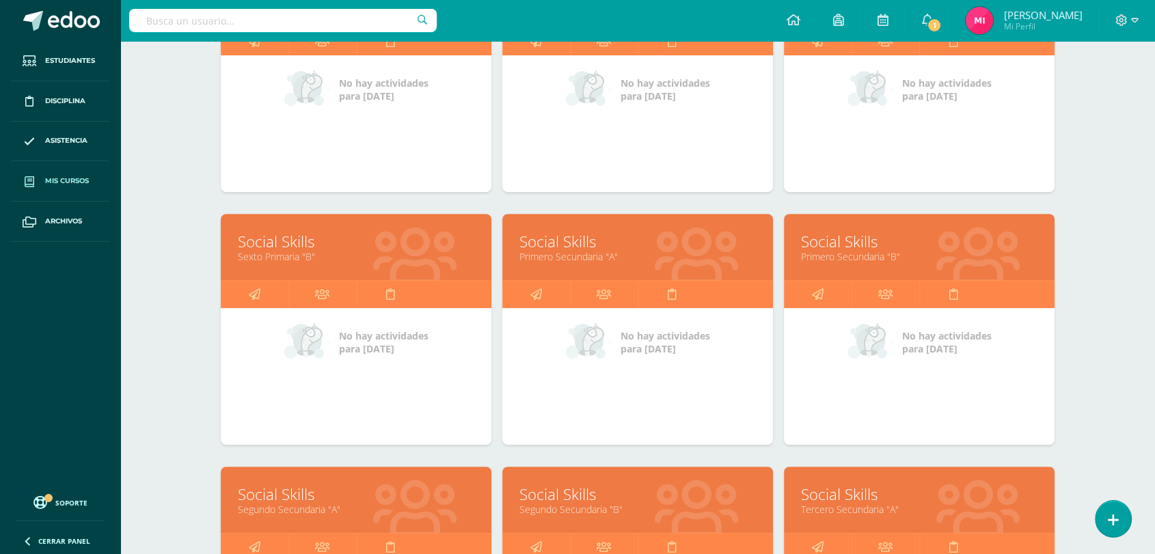
click at [921, 504] on link "Tercero Secundaria "A"" at bounding box center [919, 509] width 236 height 13
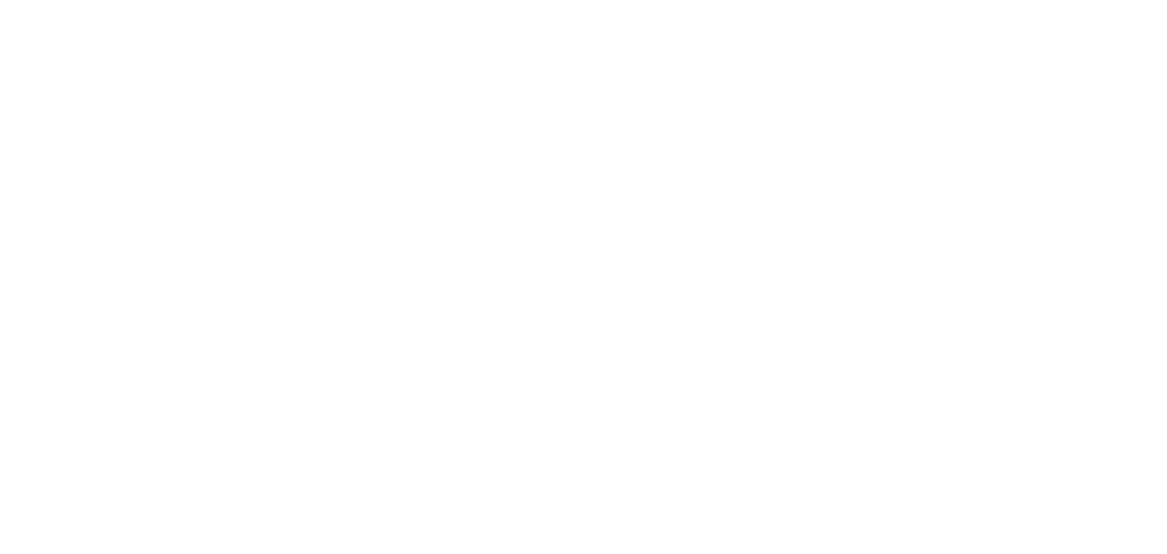
click at [890, 0] on html at bounding box center [583, 0] width 1167 height 0
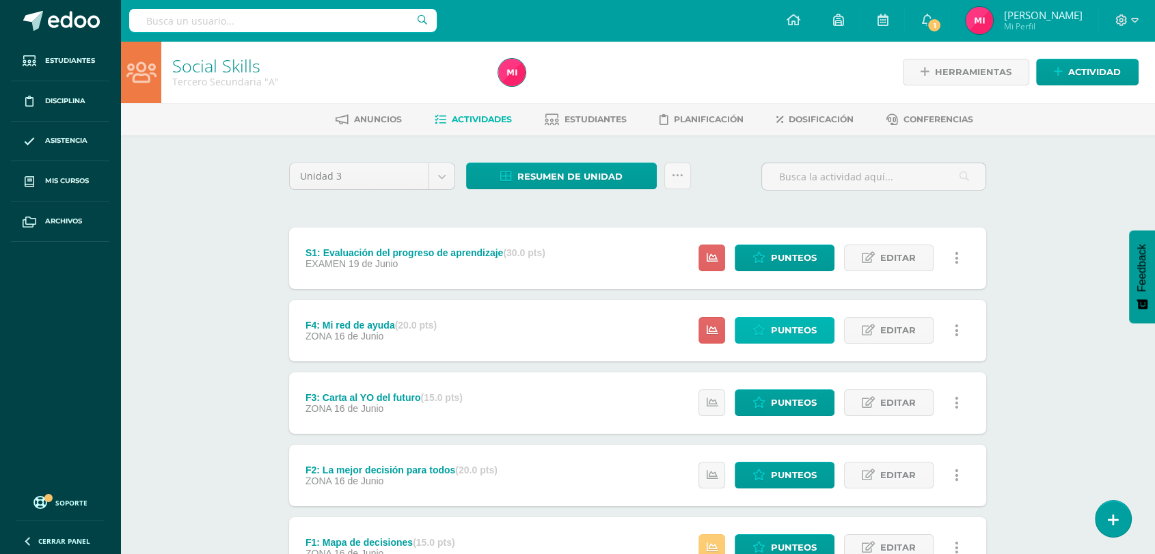
click at [785, 321] on span "Punteos" at bounding box center [794, 330] width 46 height 25
click at [791, 331] on span "Punteos" at bounding box center [794, 330] width 46 height 25
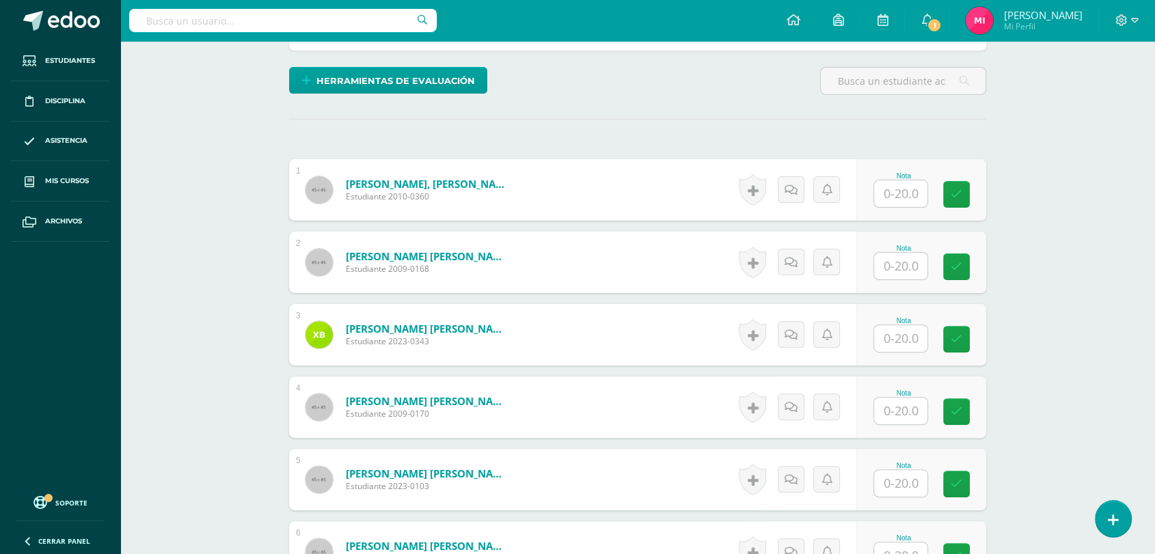
scroll to position [341, 0]
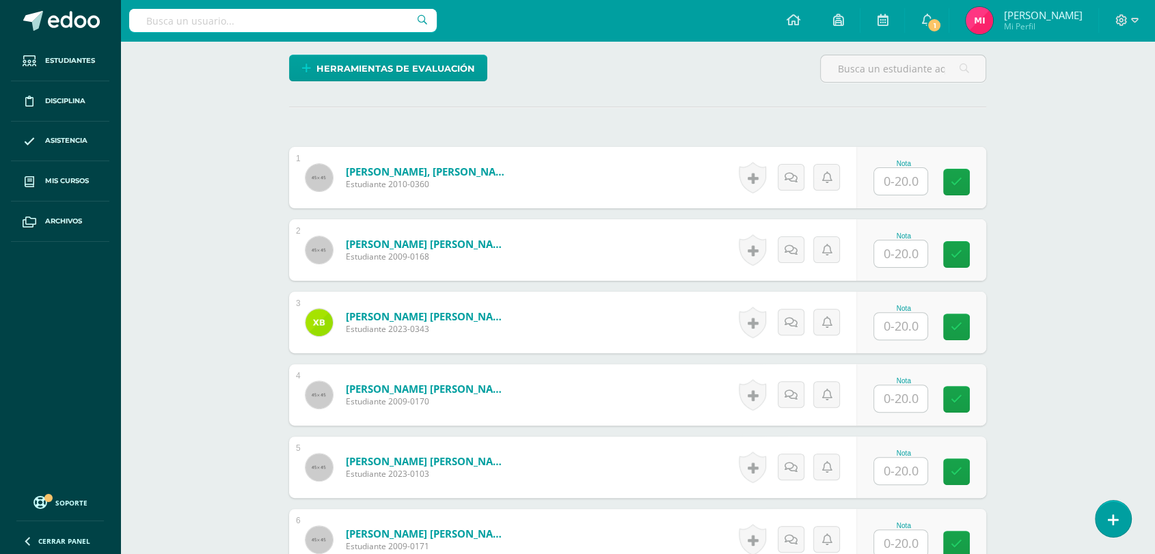
click at [906, 202] on div "Nota" at bounding box center [921, 178] width 130 height 62
click at [913, 187] on input "text" at bounding box center [909, 180] width 55 height 27
type input "20"
click at [921, 264] on input "text" at bounding box center [909, 253] width 55 height 27
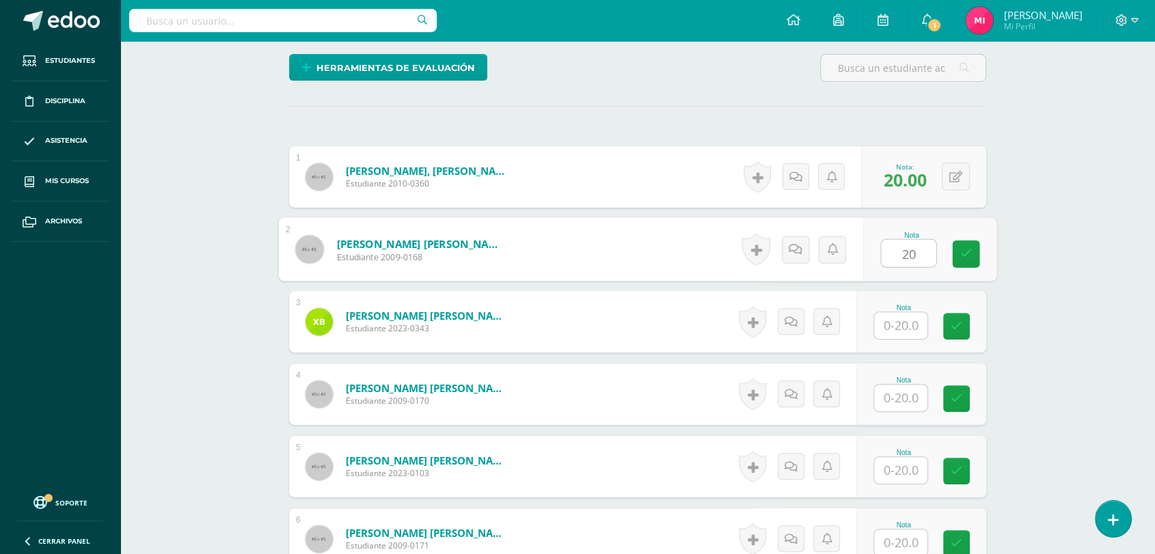
type input "20"
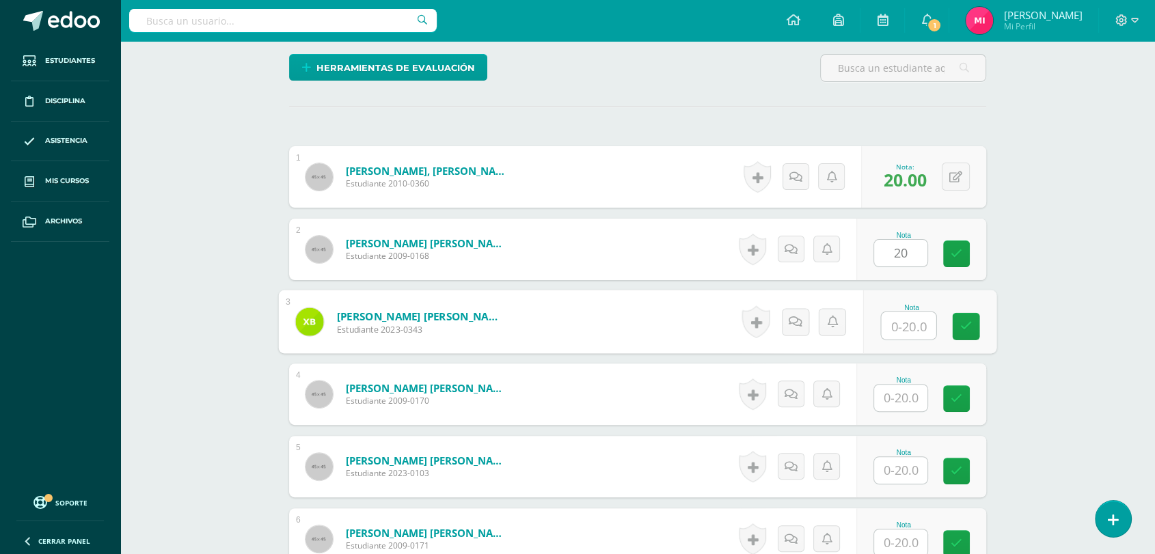
click at [904, 327] on input "text" at bounding box center [909, 325] width 55 height 27
type input "20"
click at [909, 401] on input "text" at bounding box center [900, 398] width 53 height 27
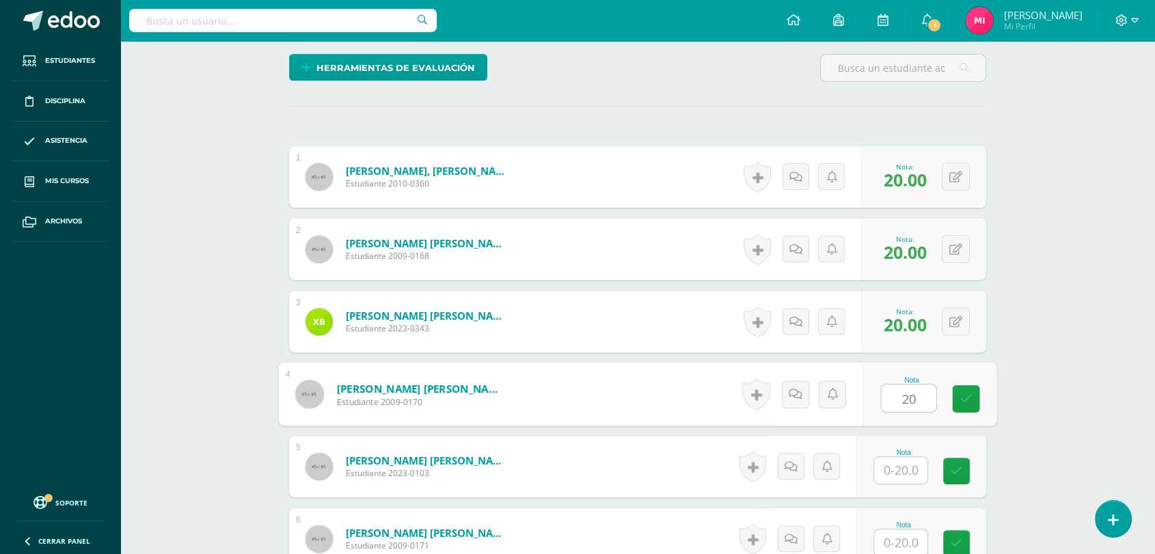
type input "20"
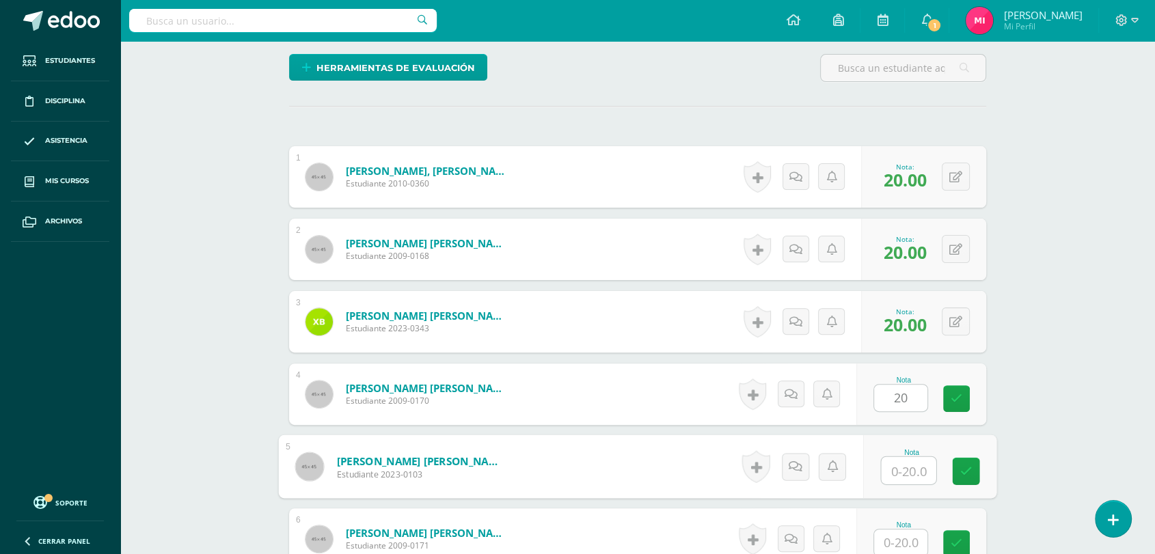
click at [917, 480] on input "text" at bounding box center [909, 470] width 55 height 27
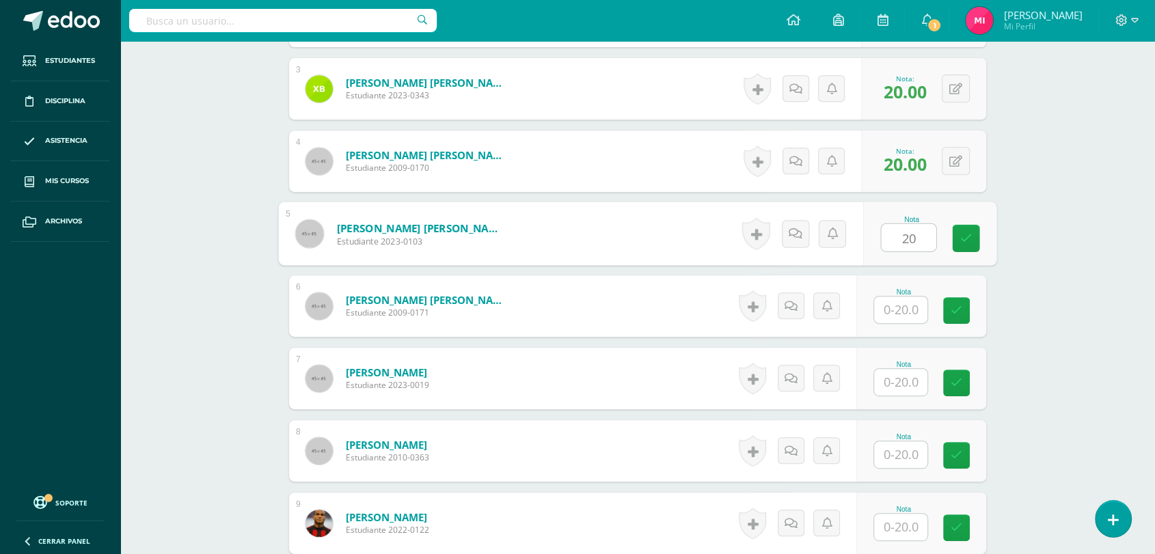
scroll to position [584, 0]
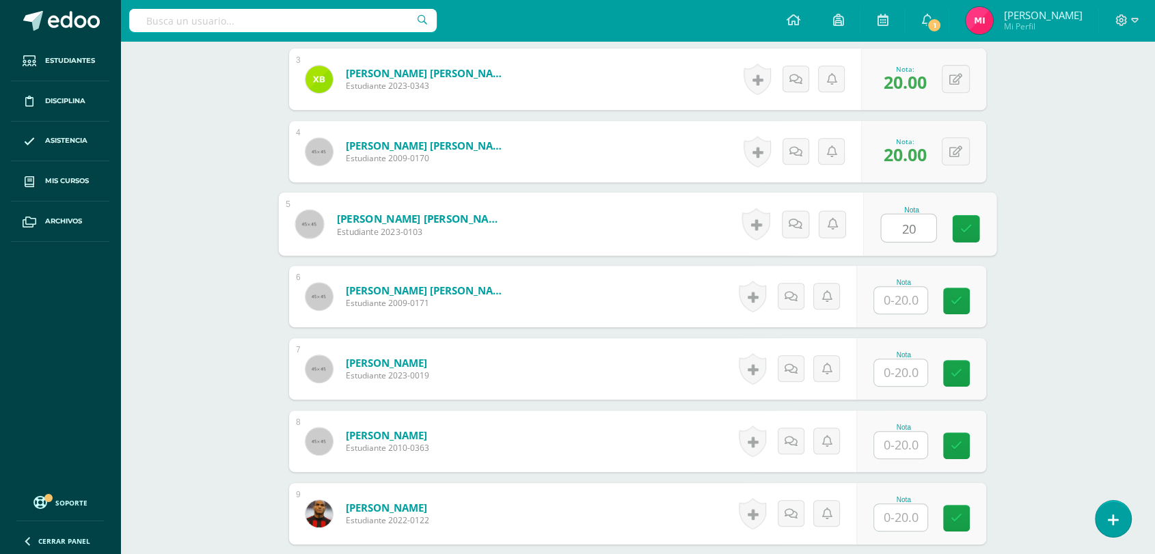
type input "20"
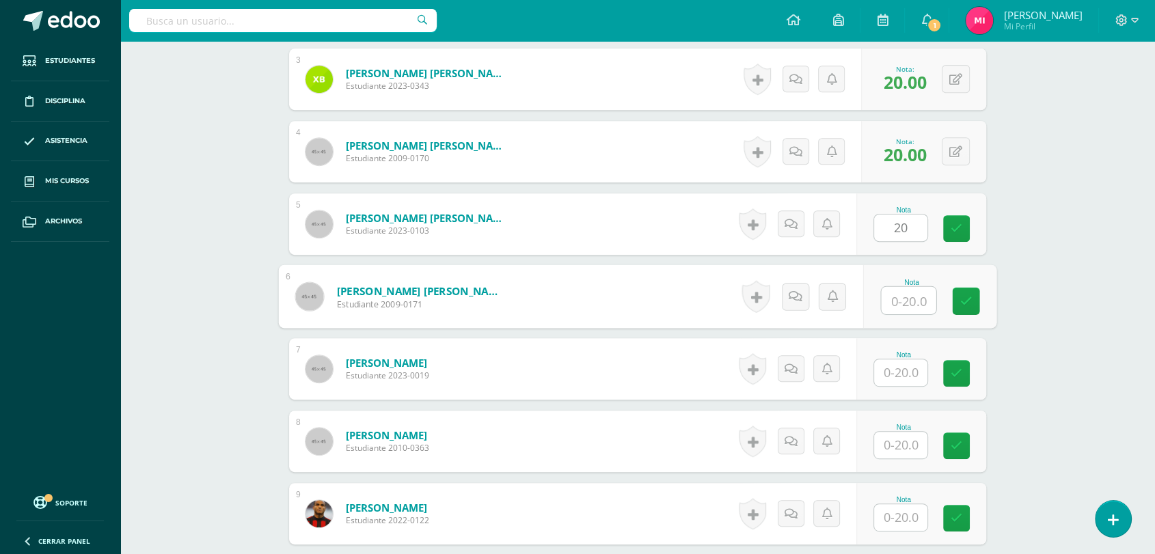
click at [910, 296] on input "text" at bounding box center [909, 300] width 55 height 27
type input "20"
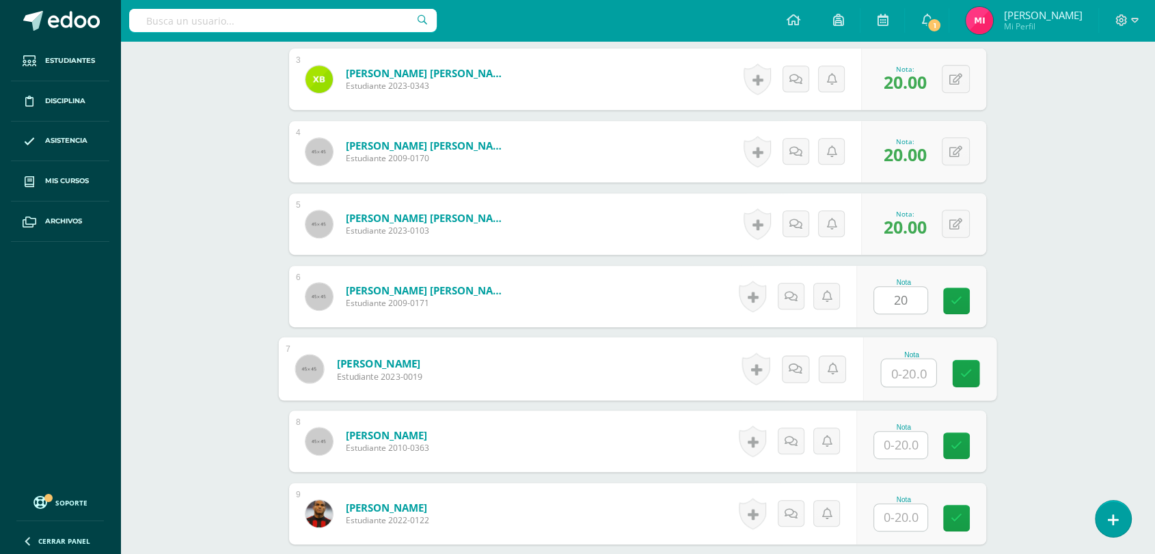
click at [908, 373] on input "text" at bounding box center [909, 372] width 55 height 27
type input "20"
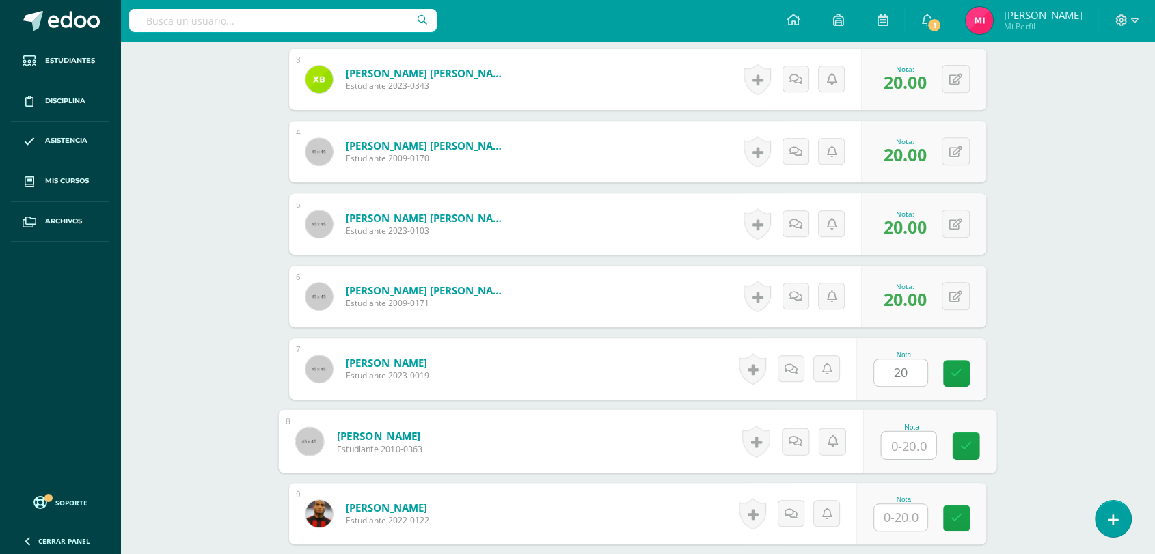
click at [910, 448] on input "text" at bounding box center [909, 445] width 55 height 27
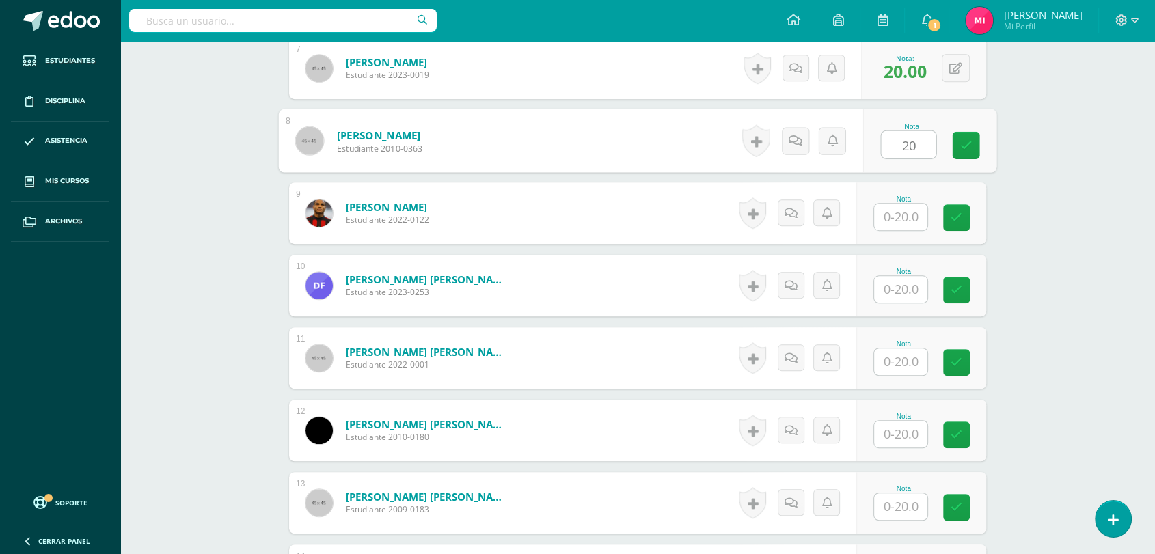
scroll to position [903, 0]
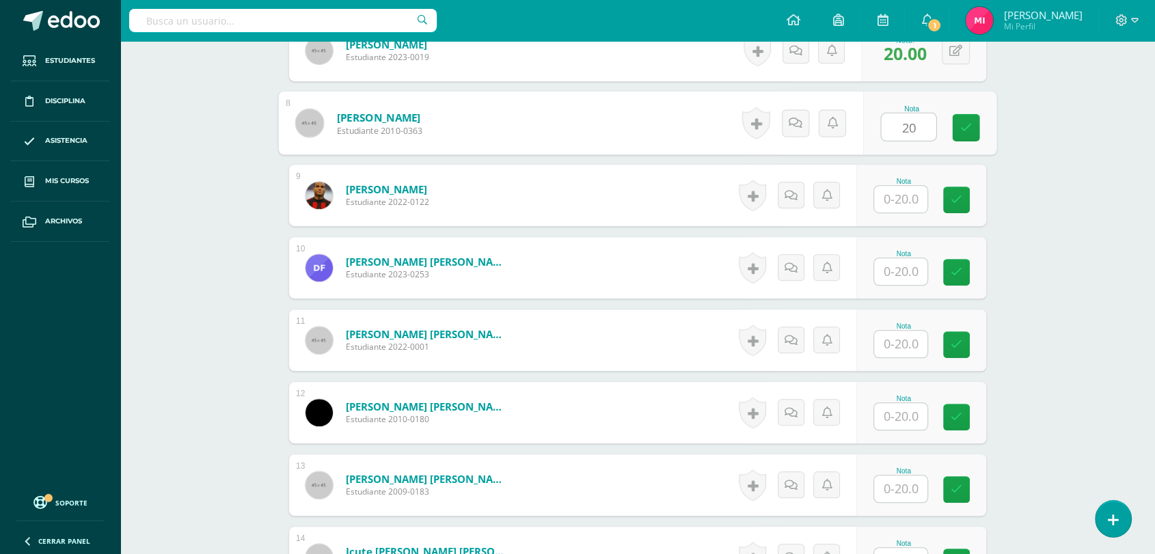
type input "20"
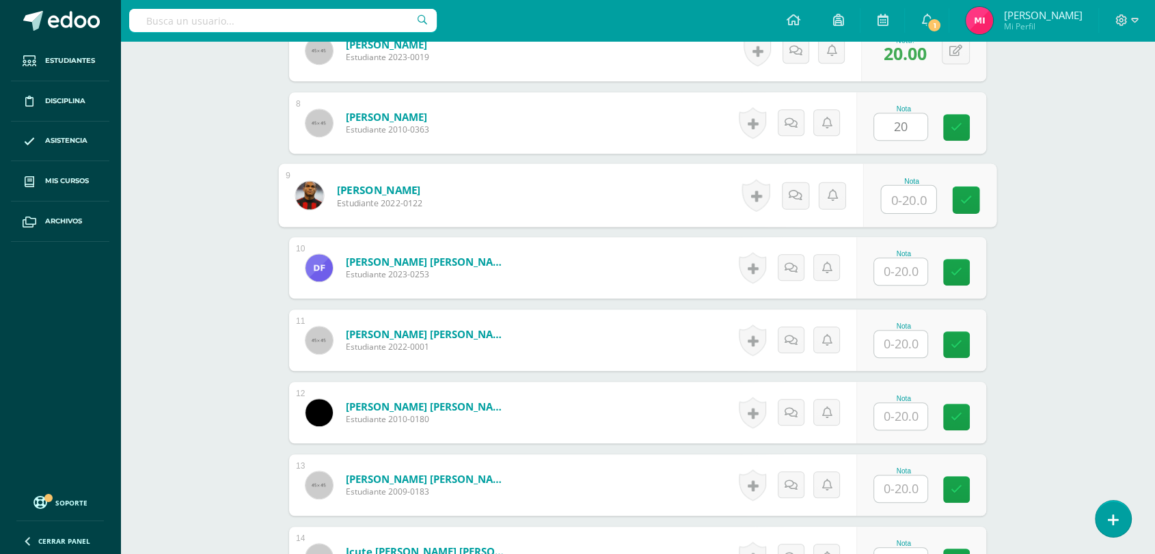
click at [901, 198] on input "text" at bounding box center [909, 199] width 55 height 27
type input "20"
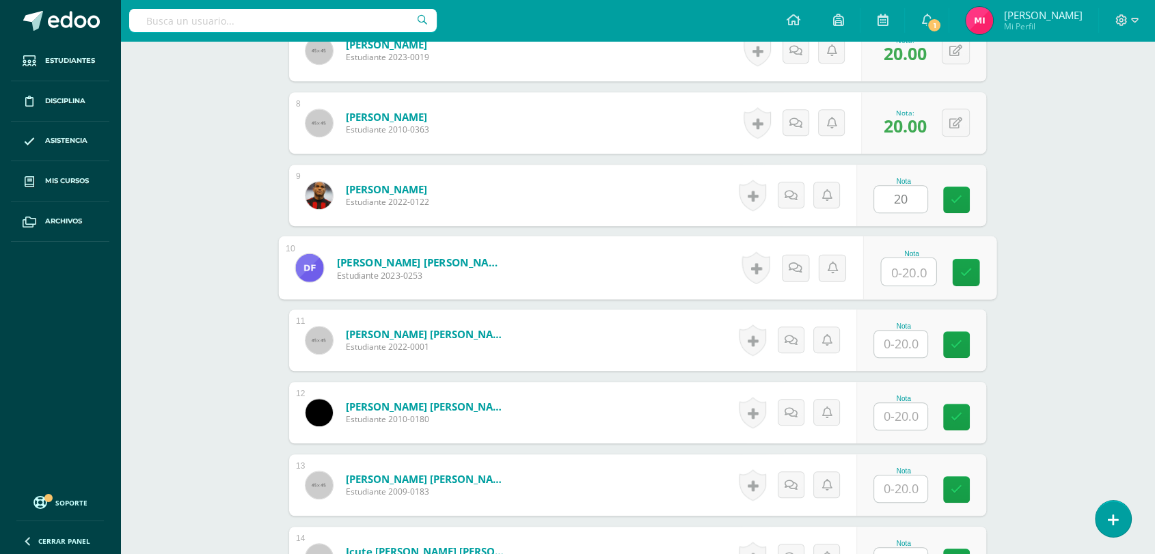
click at [903, 273] on input "text" at bounding box center [909, 271] width 55 height 27
type input "20"
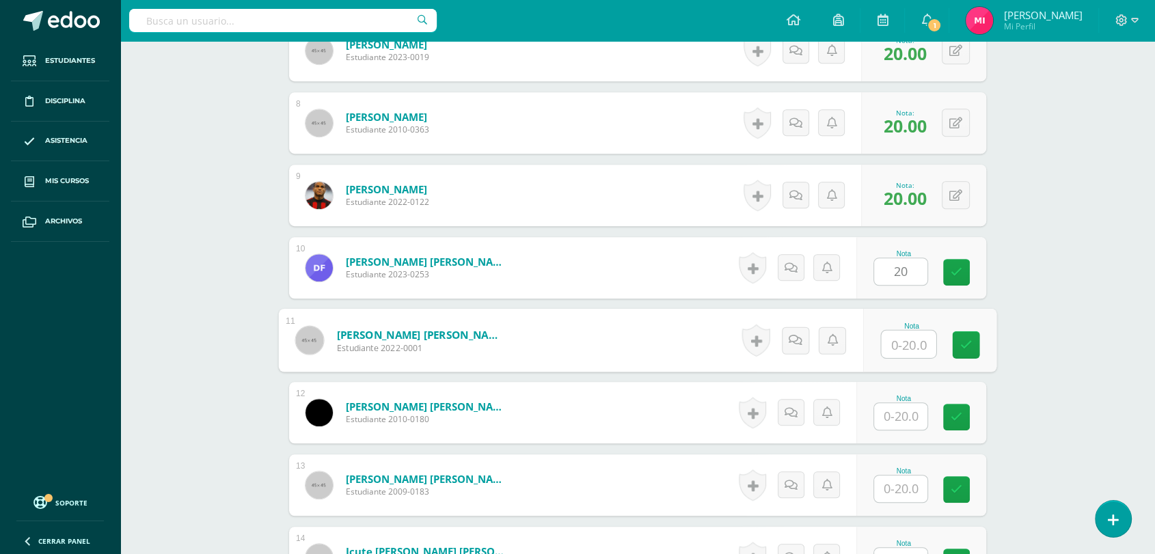
click at [913, 344] on input "text" at bounding box center [909, 344] width 55 height 27
type input "20"
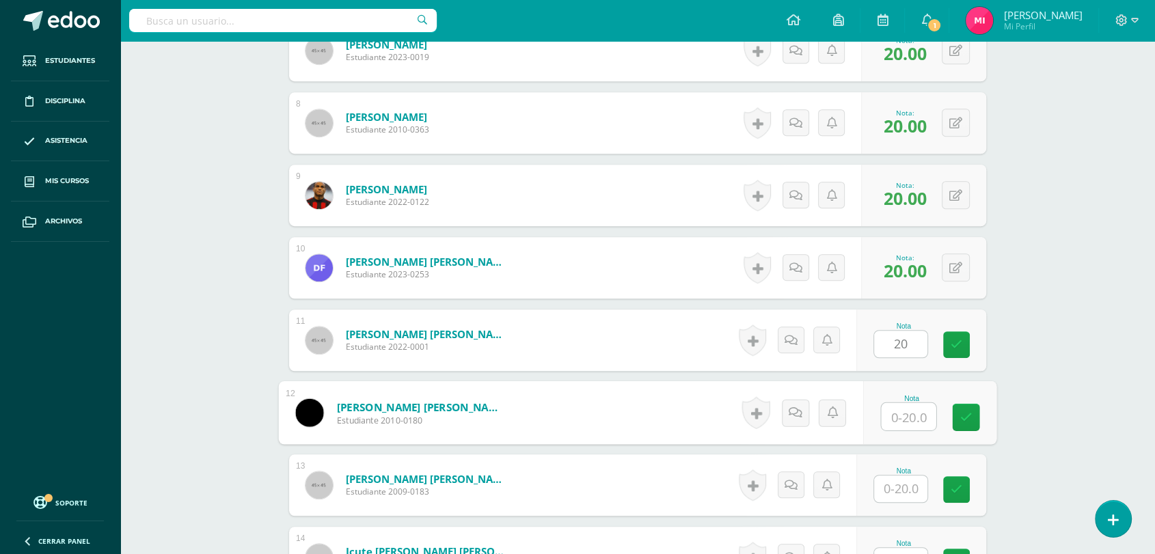
click at [906, 412] on input "text" at bounding box center [909, 416] width 55 height 27
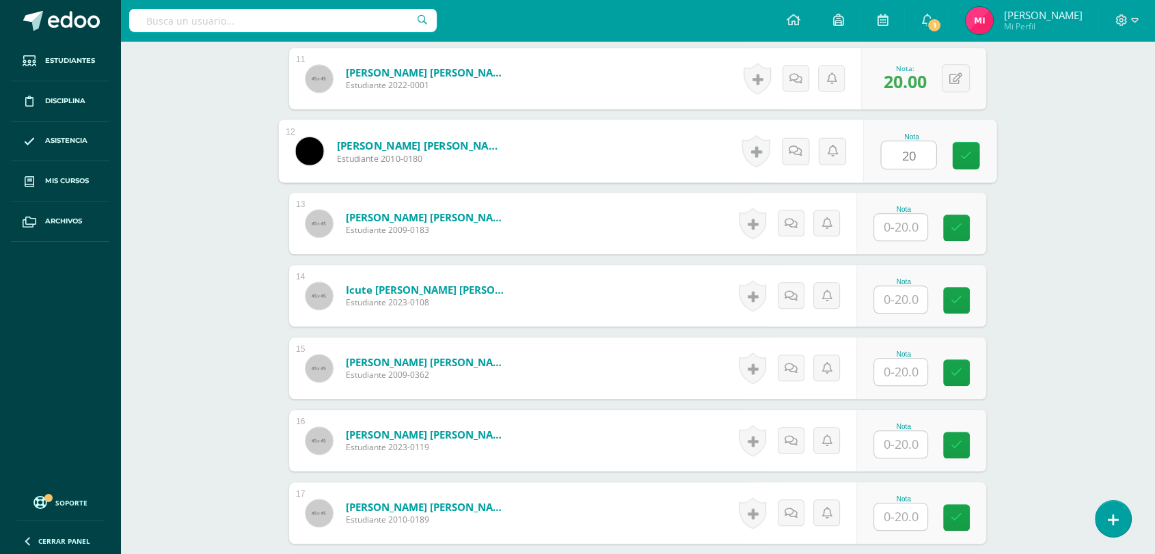
scroll to position [1173, 0]
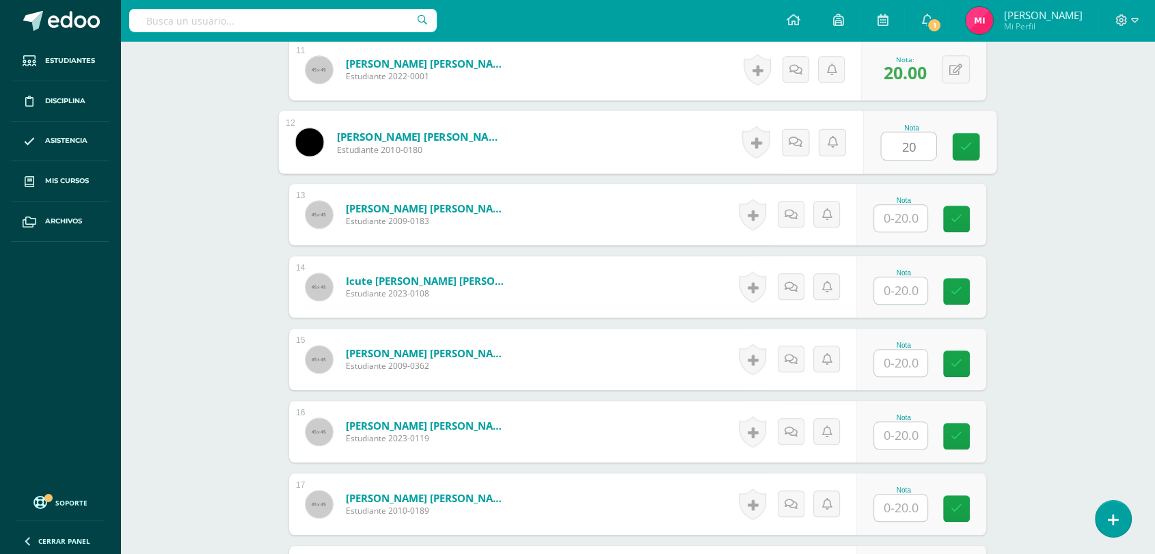
type input "20"
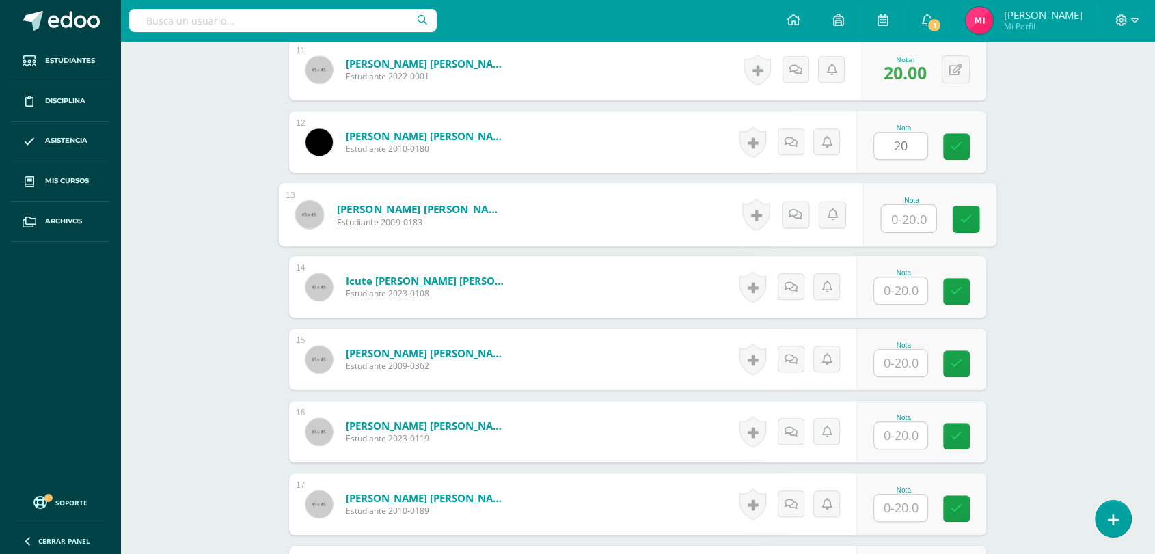
click at [911, 218] on input "text" at bounding box center [909, 218] width 55 height 27
type input "20"
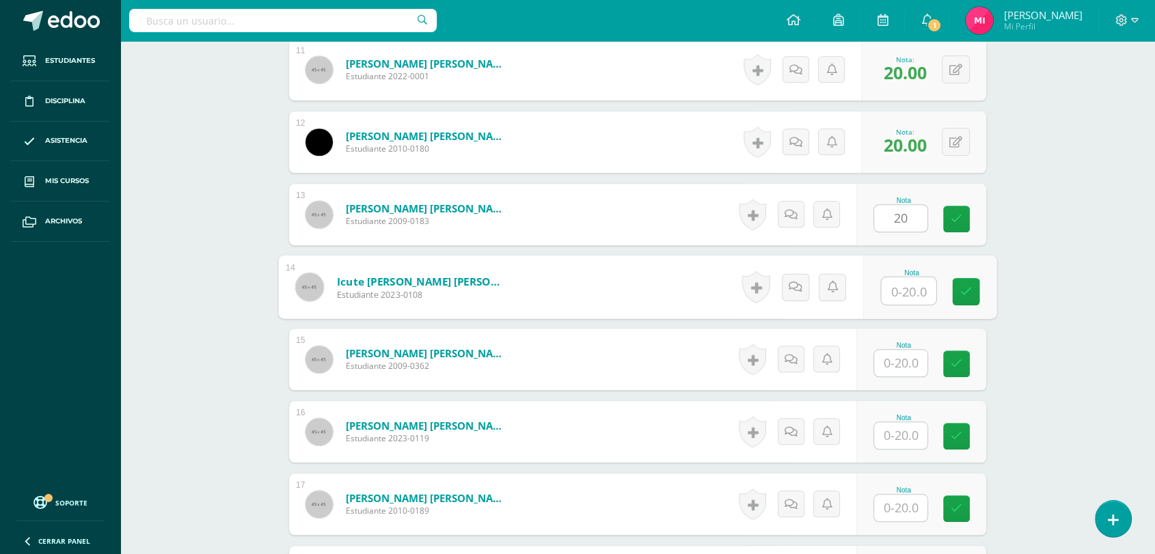
click at [912, 293] on input "text" at bounding box center [909, 290] width 55 height 27
type input "20"
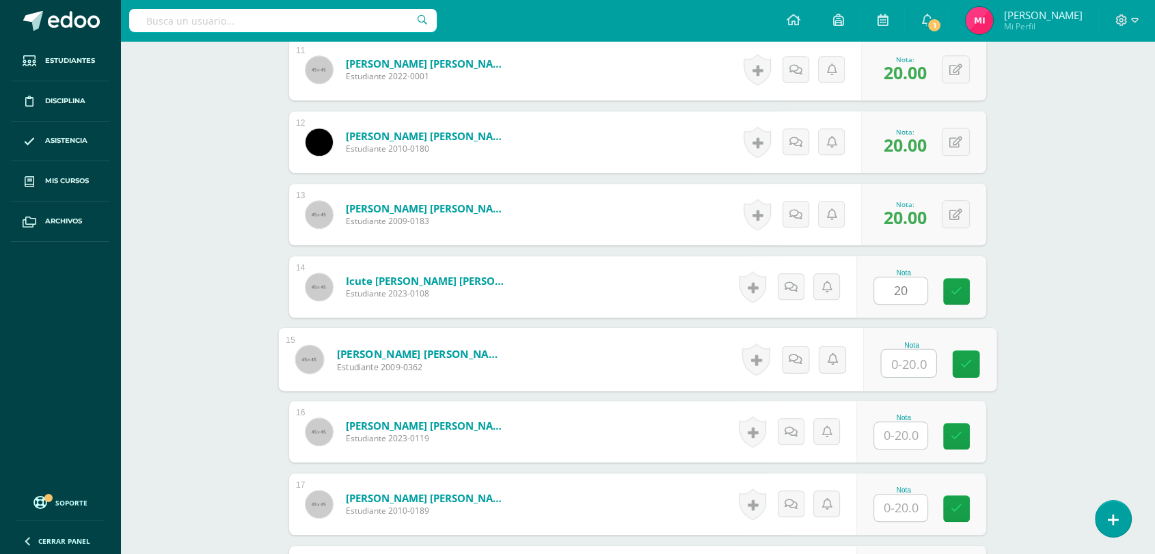
click at [901, 363] on input "text" at bounding box center [909, 363] width 55 height 27
type input "20"
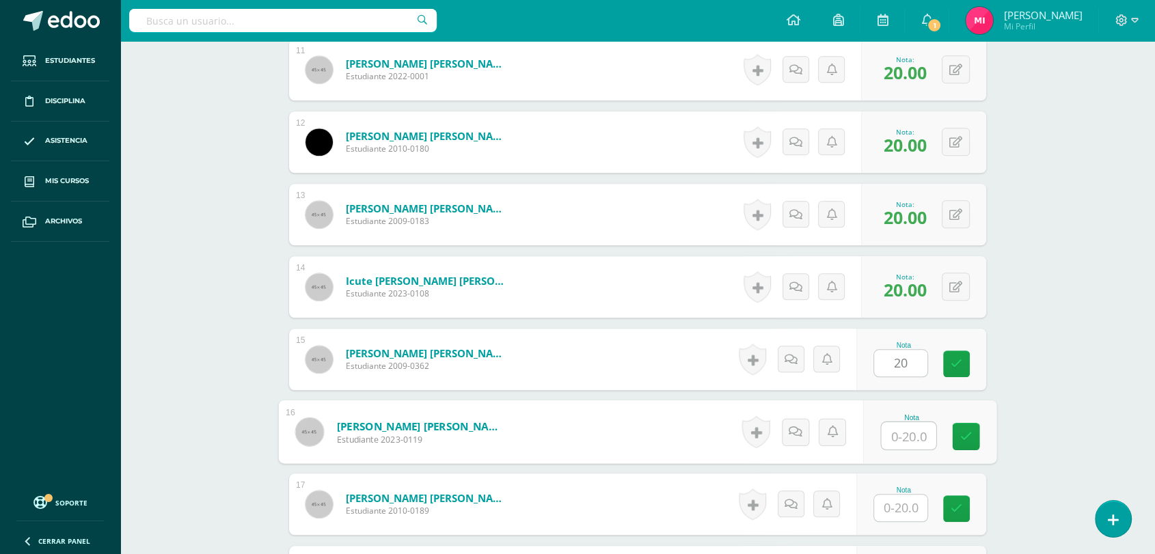
click at [908, 429] on input "text" at bounding box center [909, 435] width 55 height 27
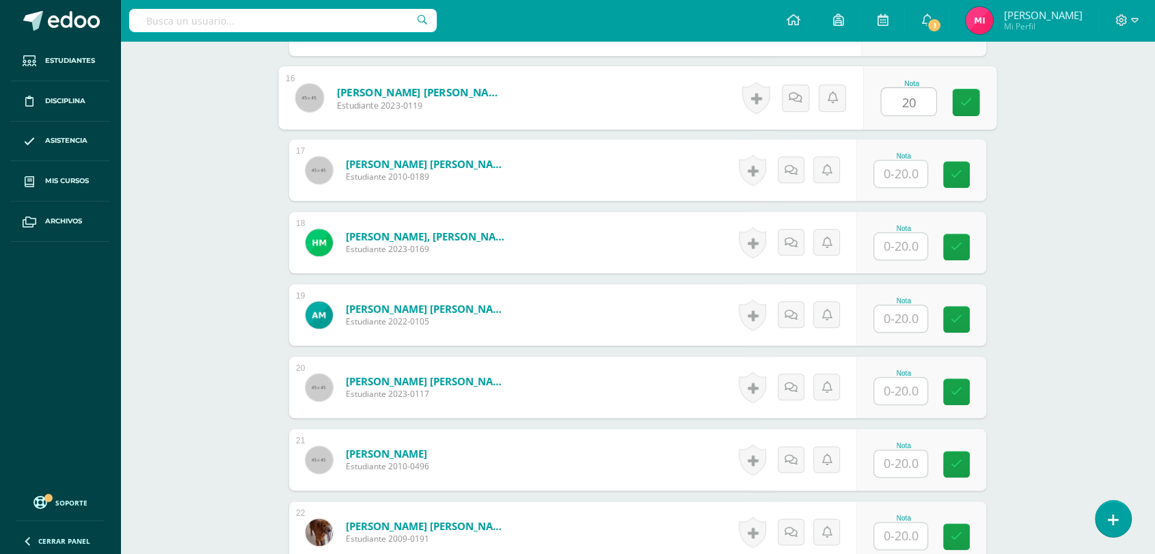
scroll to position [1517, 0]
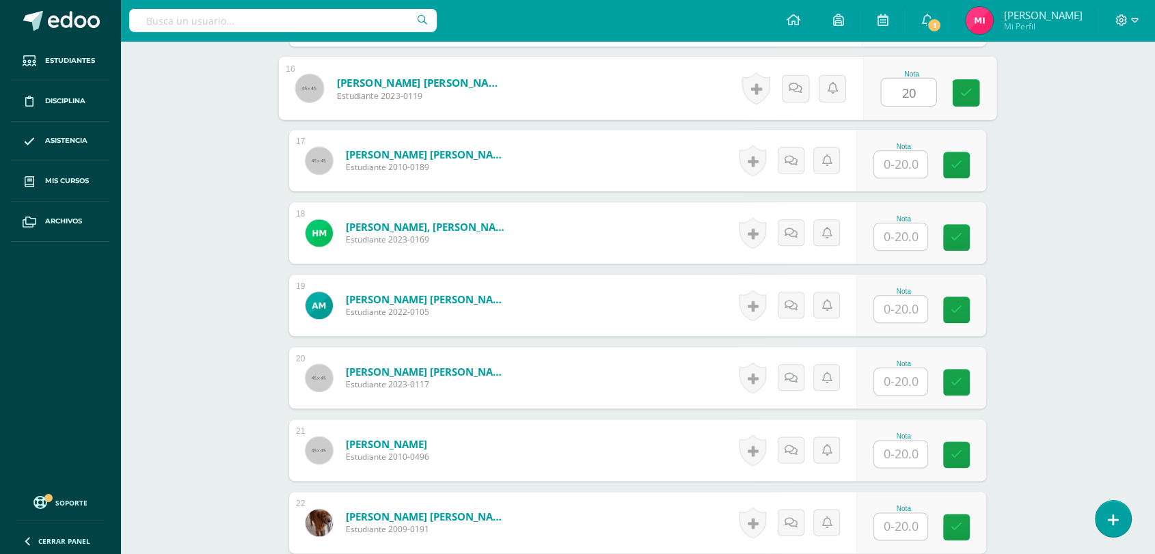
type input "20"
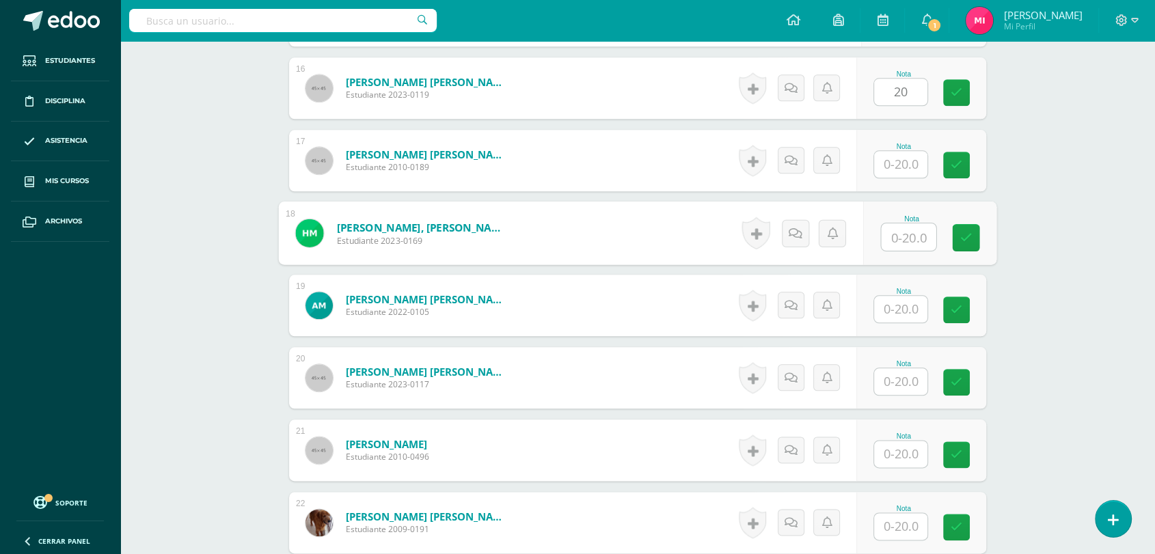
click at [917, 242] on input "text" at bounding box center [909, 236] width 55 height 27
type input "20"
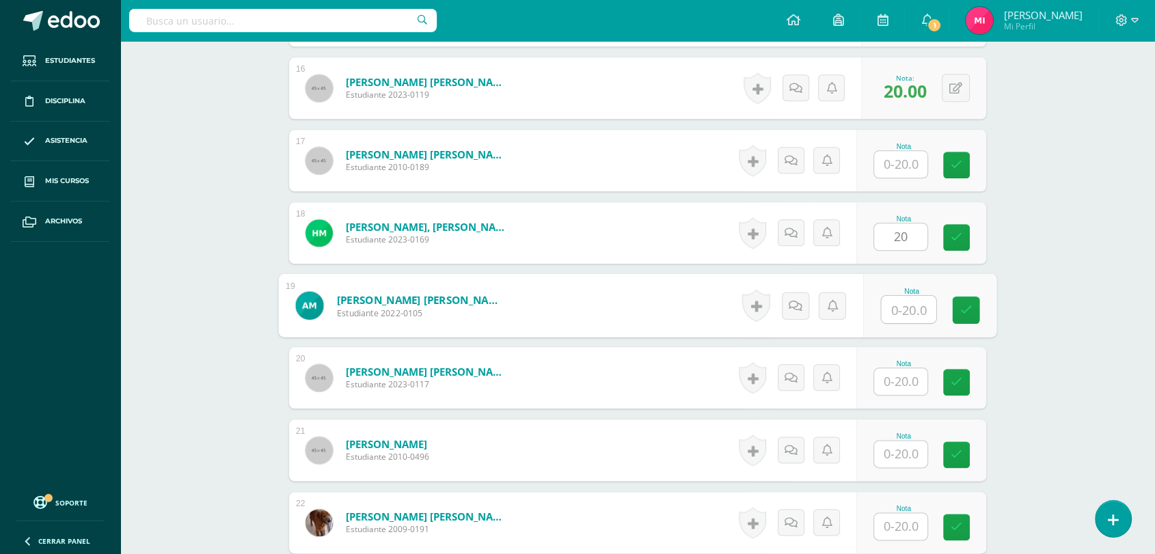
click at [904, 316] on input "text" at bounding box center [909, 309] width 55 height 27
type input "20"
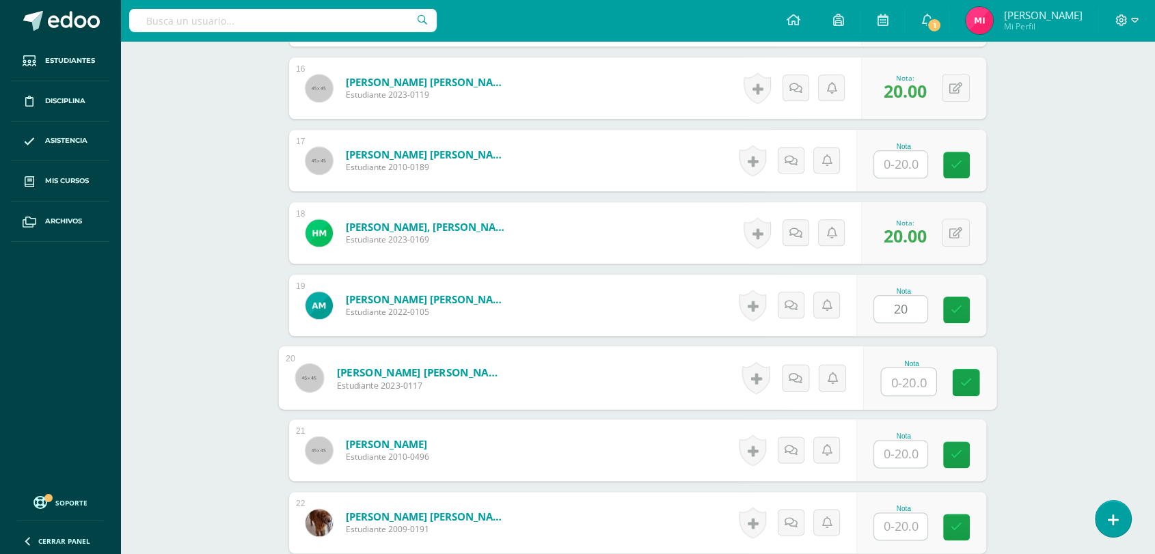
click at [921, 381] on input "text" at bounding box center [909, 381] width 55 height 27
type input "20"
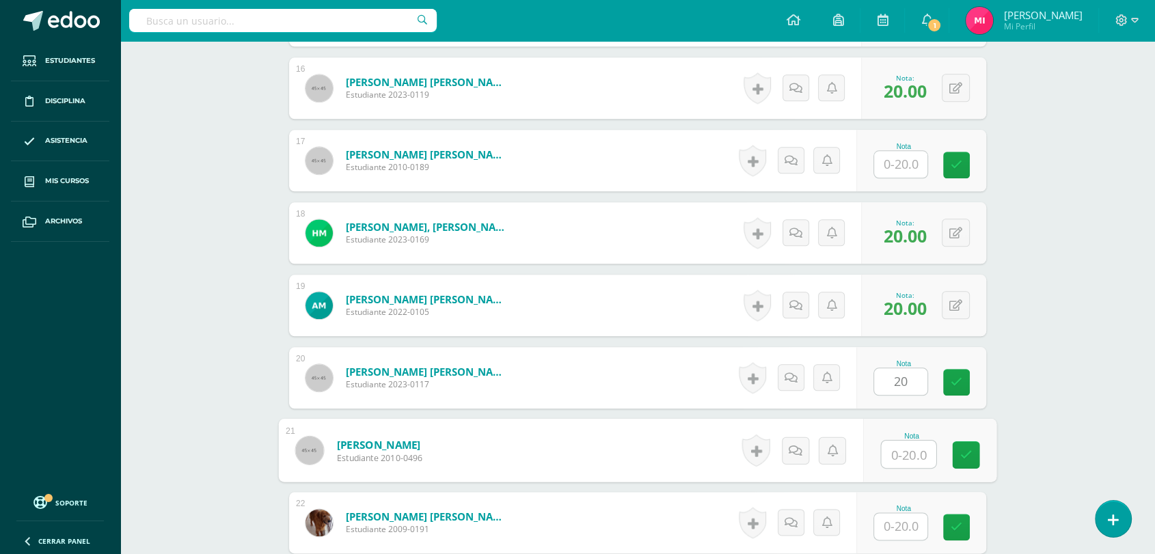
click at [909, 454] on input "text" at bounding box center [909, 454] width 55 height 27
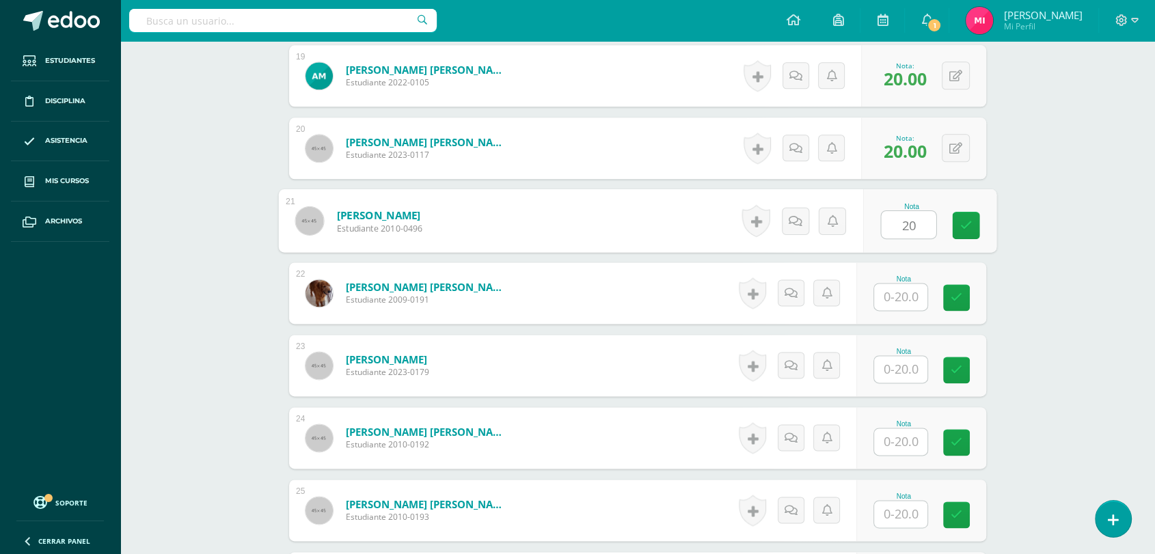
scroll to position [1762, 0]
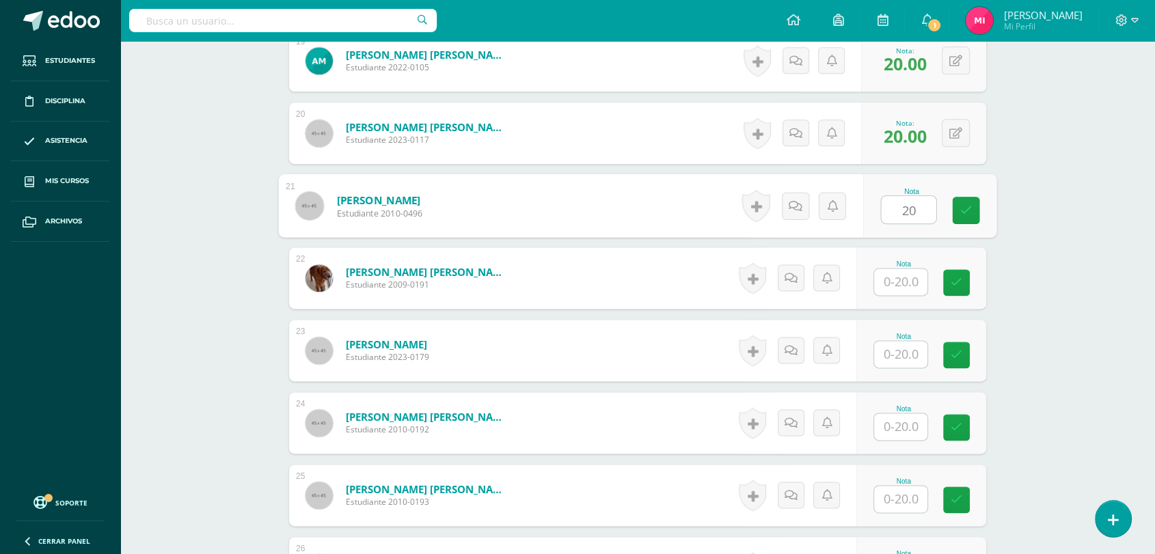
type input "20"
click at [901, 275] on input "text" at bounding box center [900, 282] width 53 height 27
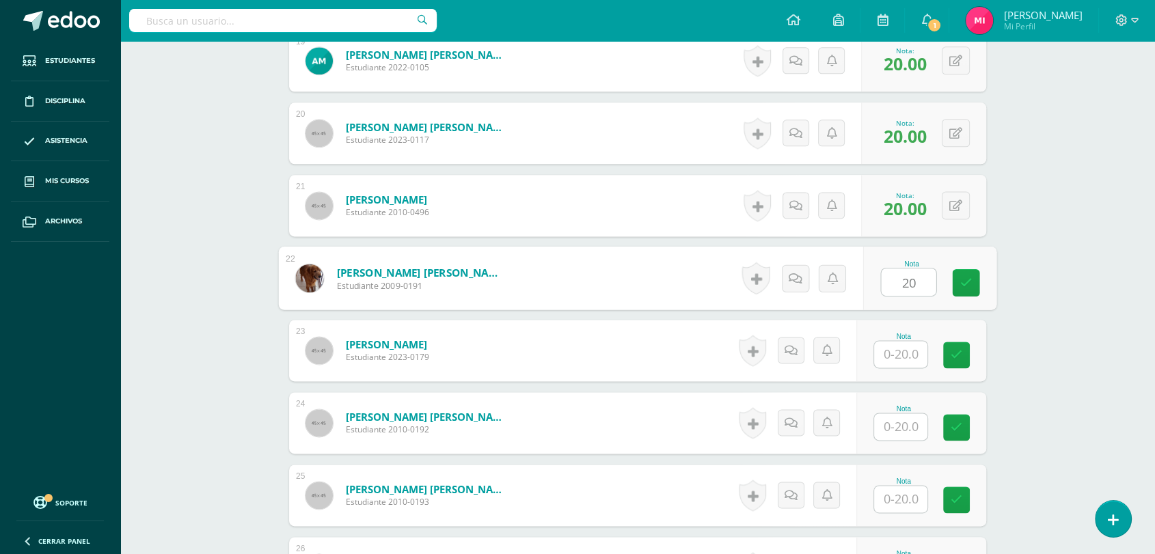
type input "20"
click at [909, 353] on input "text" at bounding box center [900, 354] width 53 height 27
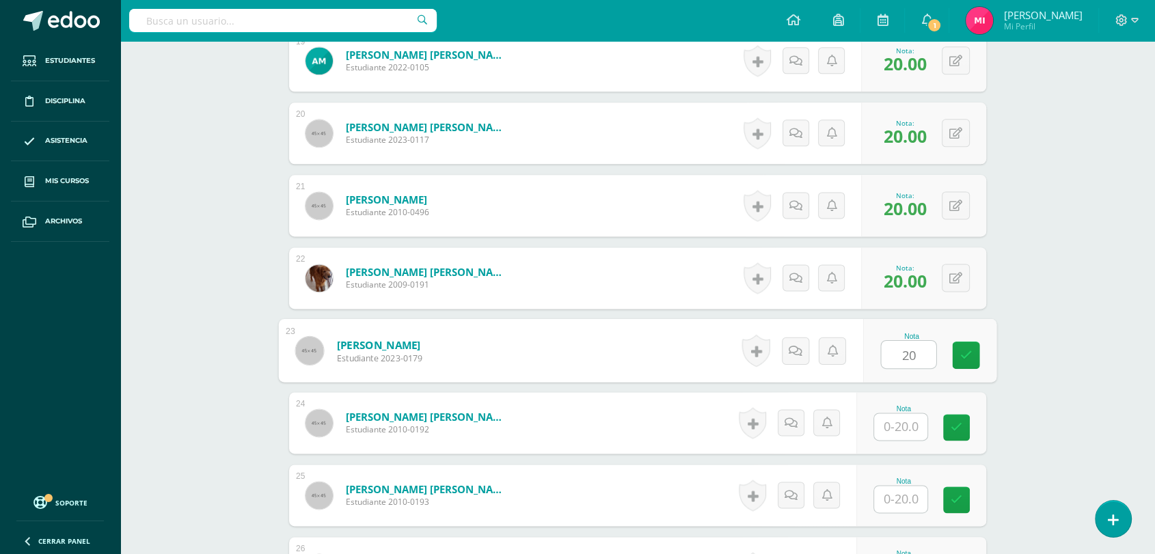
type input "20"
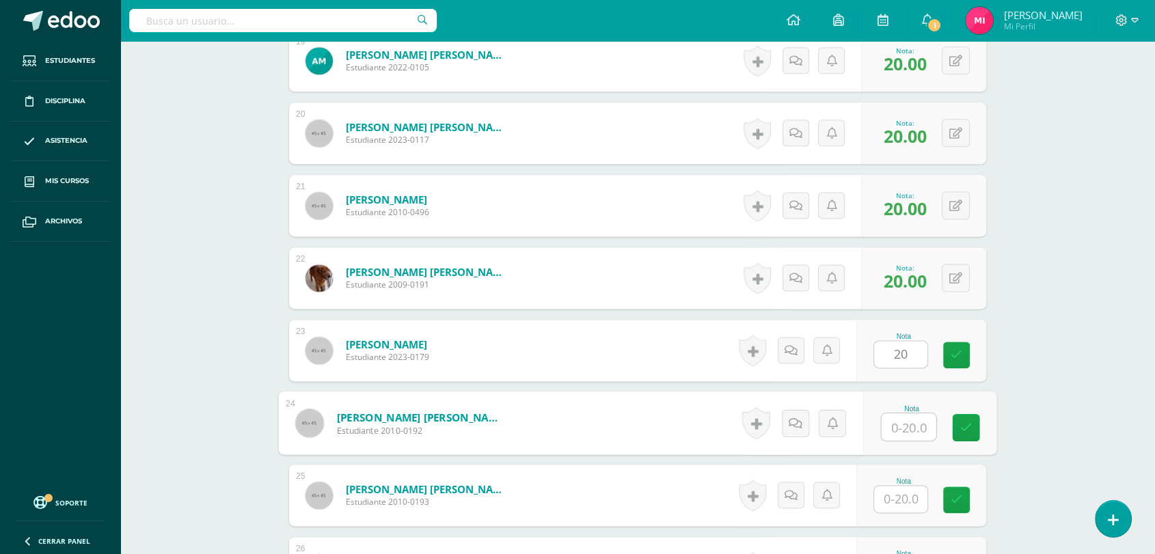
click at [925, 431] on input "text" at bounding box center [909, 426] width 55 height 27
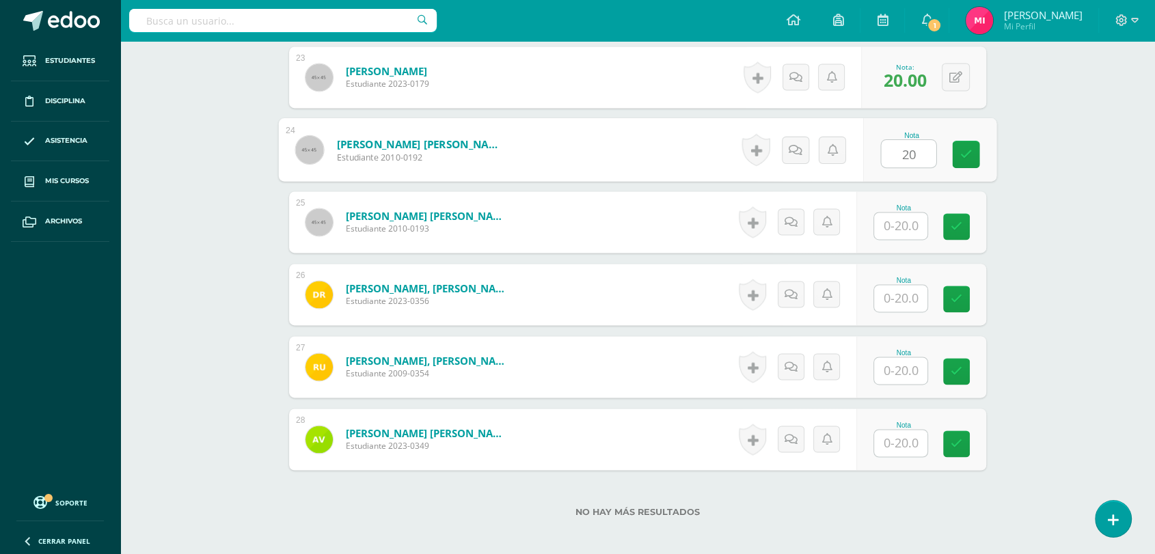
scroll to position [2039, 0]
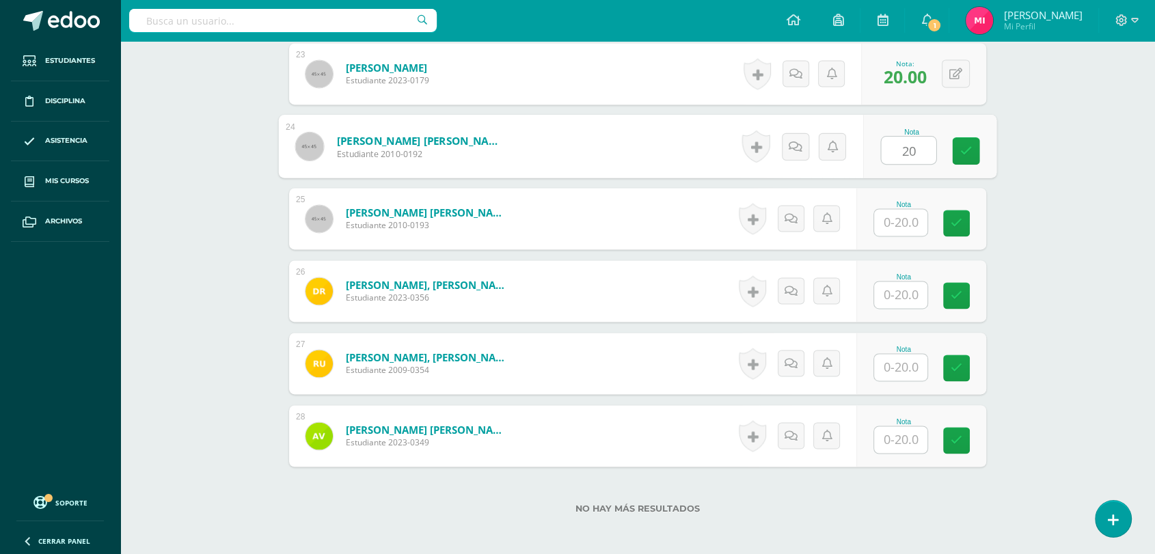
type input "20"
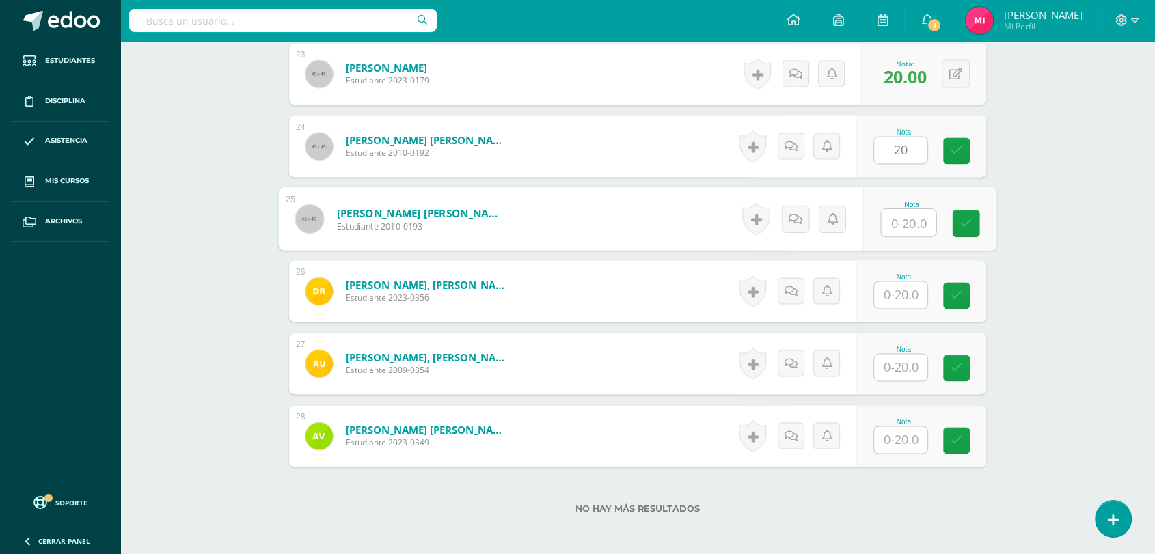
click at [912, 224] on input "text" at bounding box center [909, 222] width 55 height 27
type input "20"
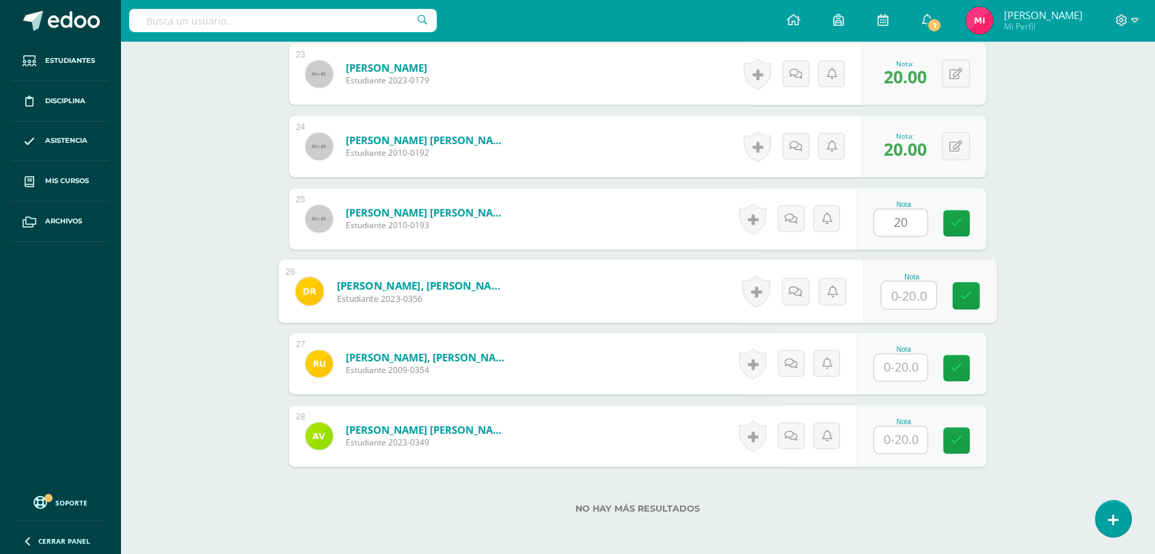
click at [919, 297] on input "text" at bounding box center [909, 295] width 55 height 27
type input "20"
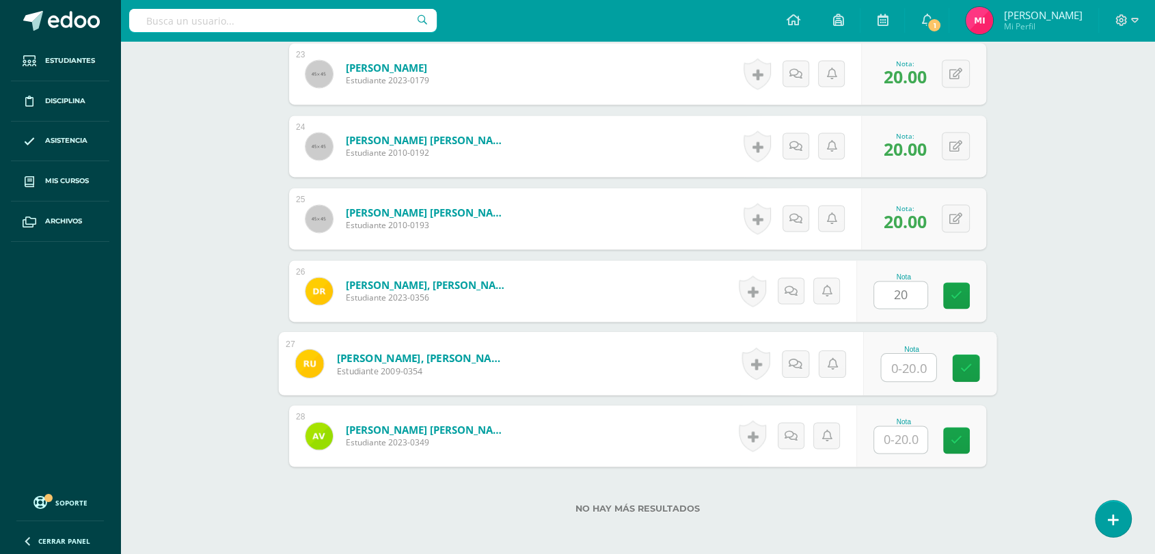
click at [908, 366] on input "text" at bounding box center [909, 367] width 55 height 27
type input "20"
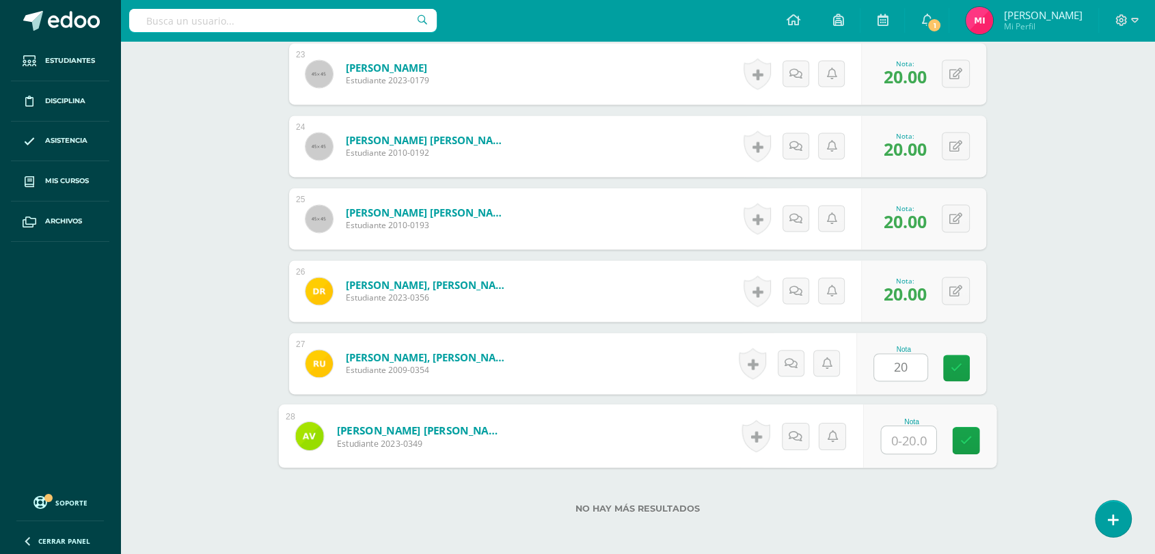
click at [912, 437] on input "text" at bounding box center [909, 439] width 55 height 27
type input "20"
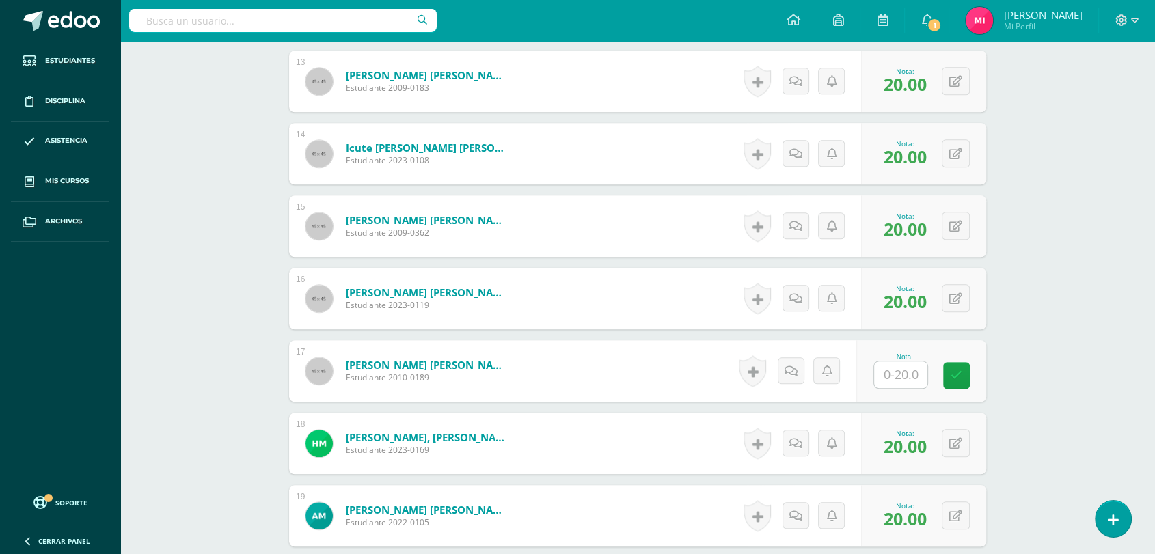
scroll to position [1341, 0]
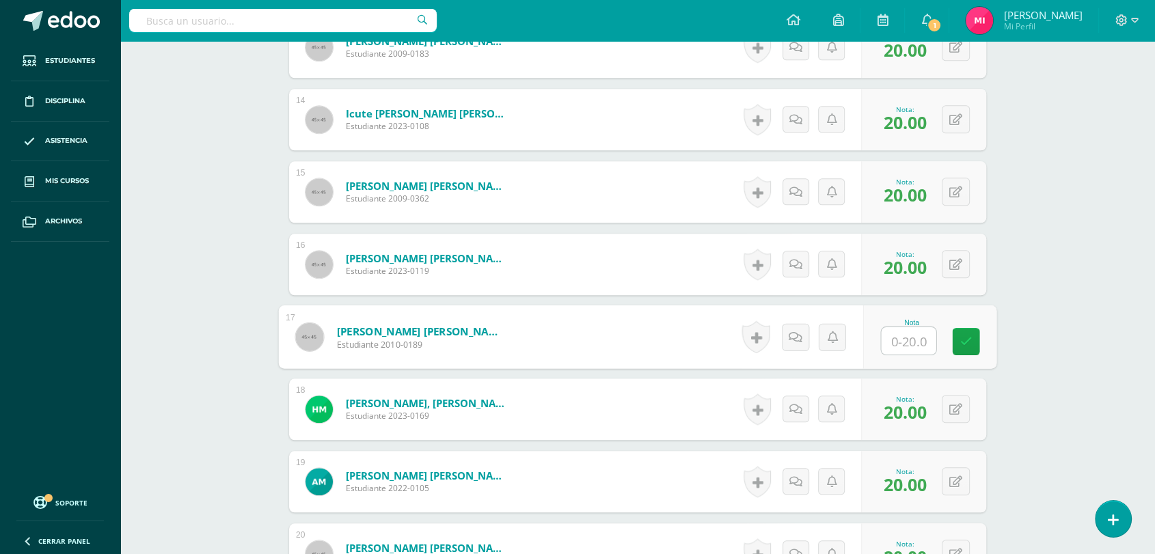
click at [888, 333] on input "text" at bounding box center [909, 340] width 55 height 27
type input "20"
click at [1099, 284] on div "Social Skills Tercero Secundaria "A" Herramientas Detalle de asistencias Activi…" at bounding box center [637, 10] width 1035 height 2621
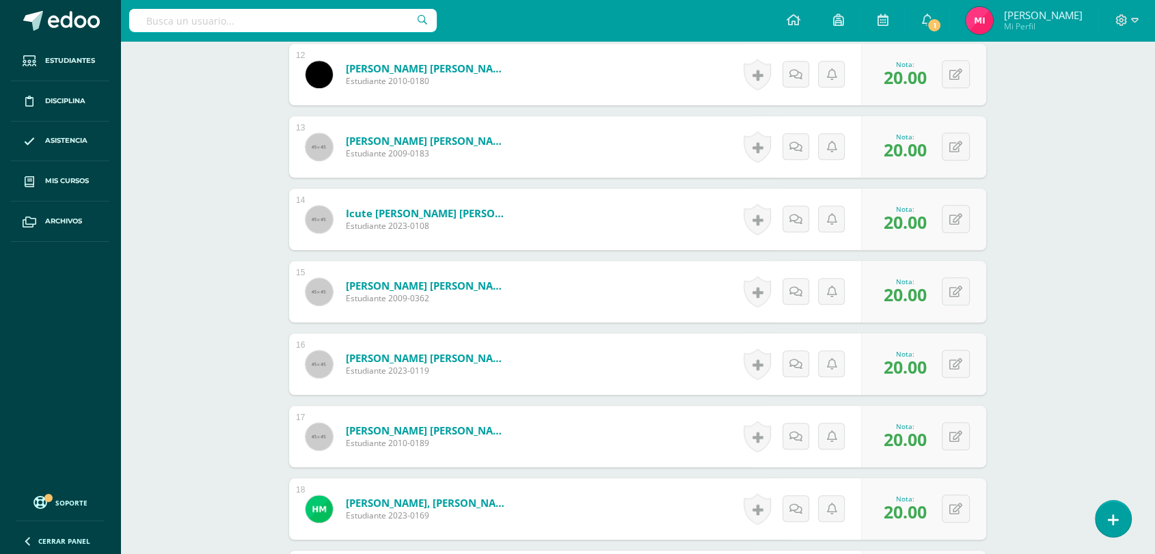
scroll to position [1128, 0]
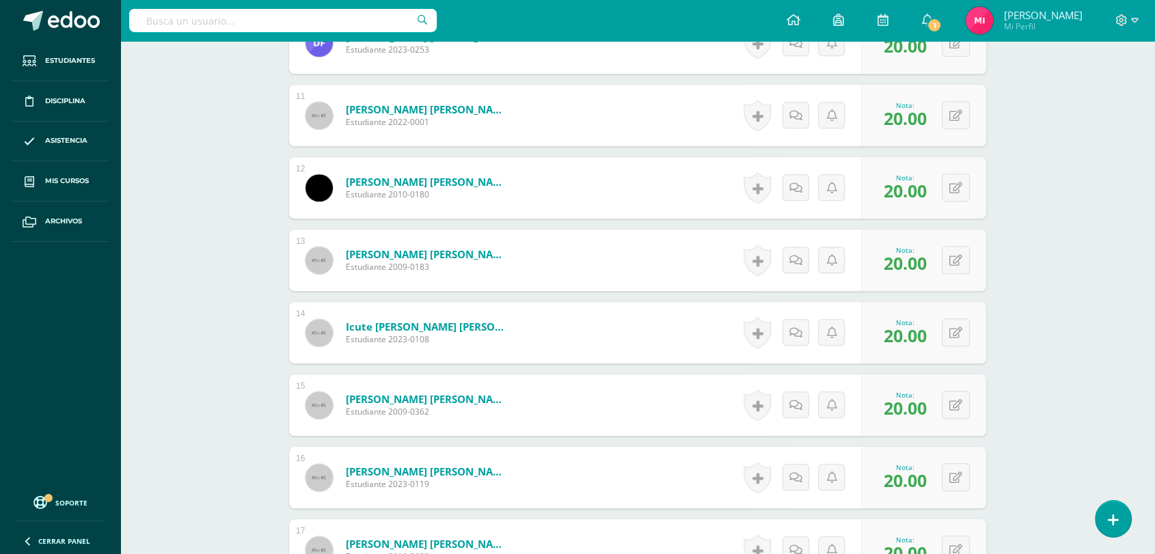
click at [1055, 167] on div "Social Skills Tercero Secundaria "A" Herramientas Detalle de asistencias Activi…" at bounding box center [637, 223] width 1035 height 2621
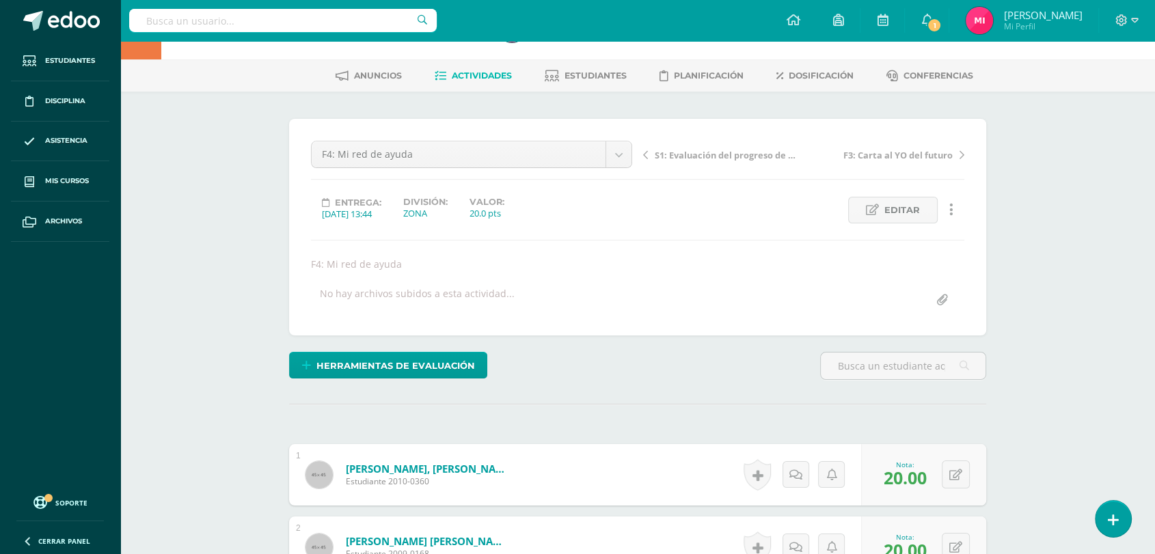
scroll to position [0, 0]
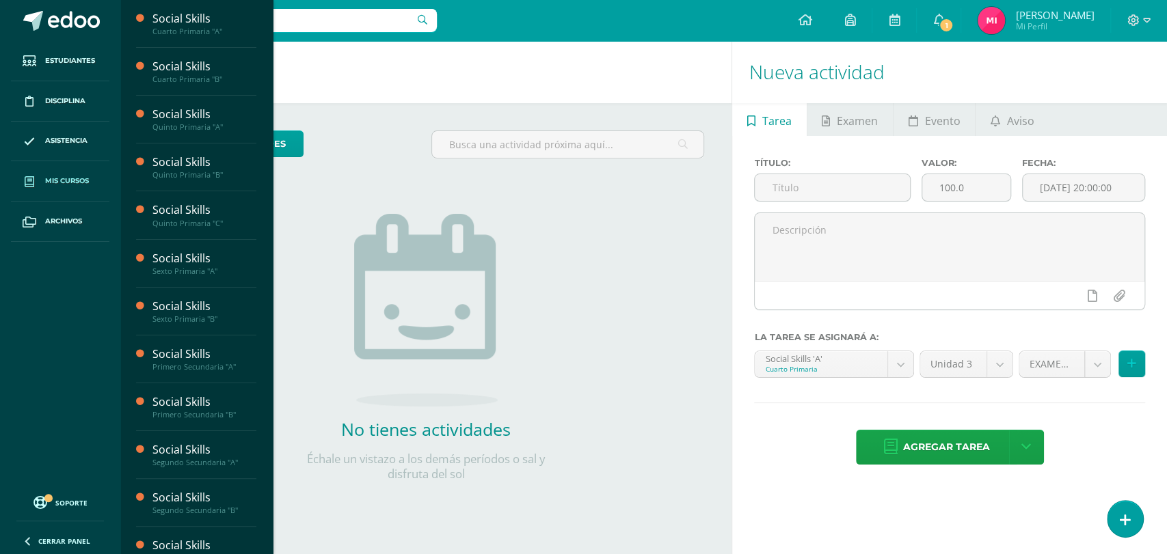
click at [72, 180] on span "Mis cursos" at bounding box center [67, 181] width 44 height 11
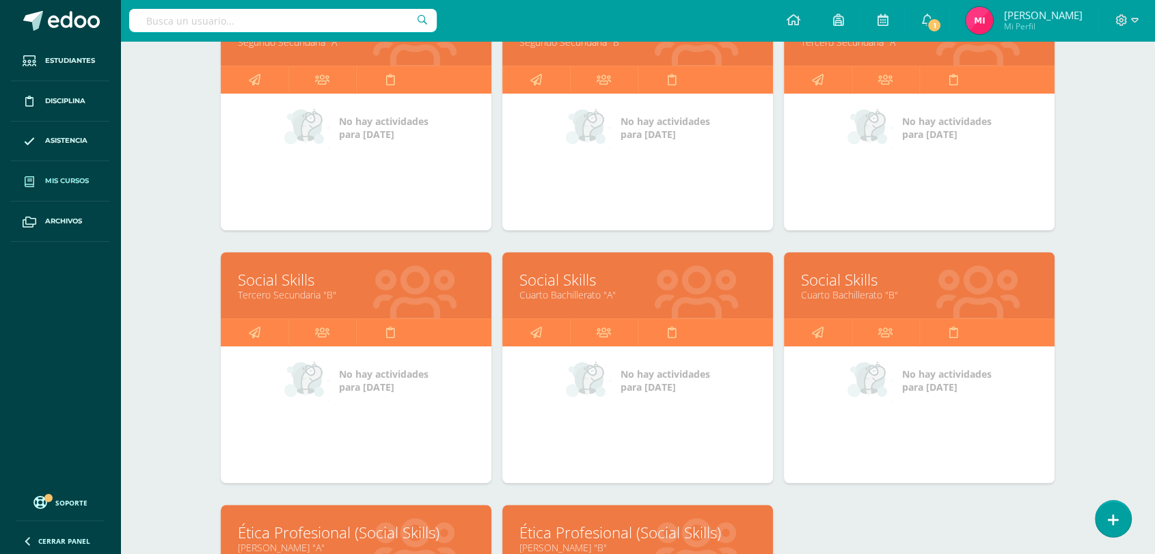
scroll to position [1022, 0]
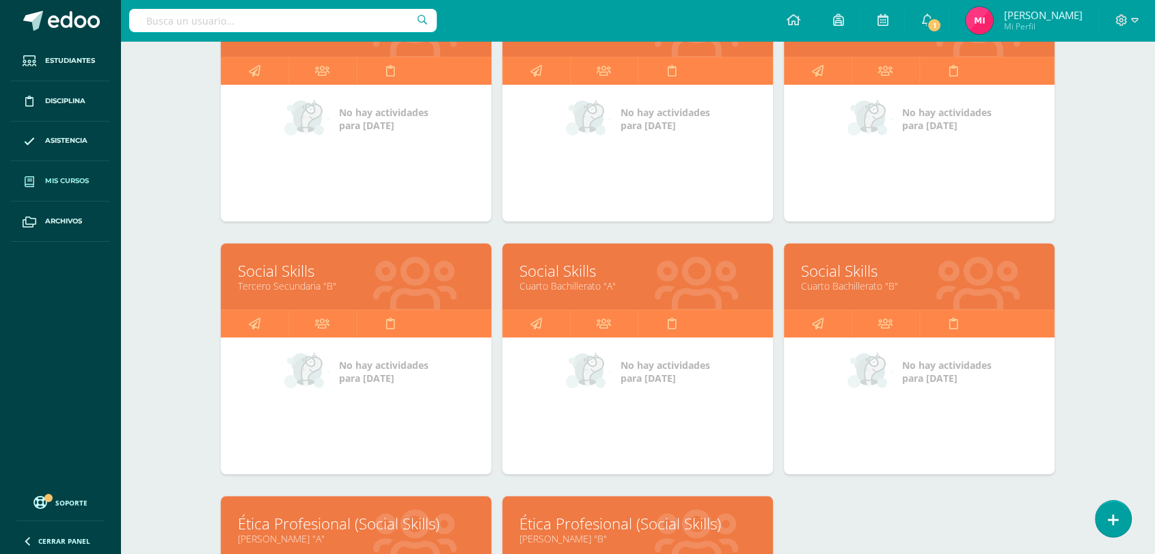
click at [284, 280] on link "Tercero Secundaria "B"" at bounding box center [356, 286] width 236 height 13
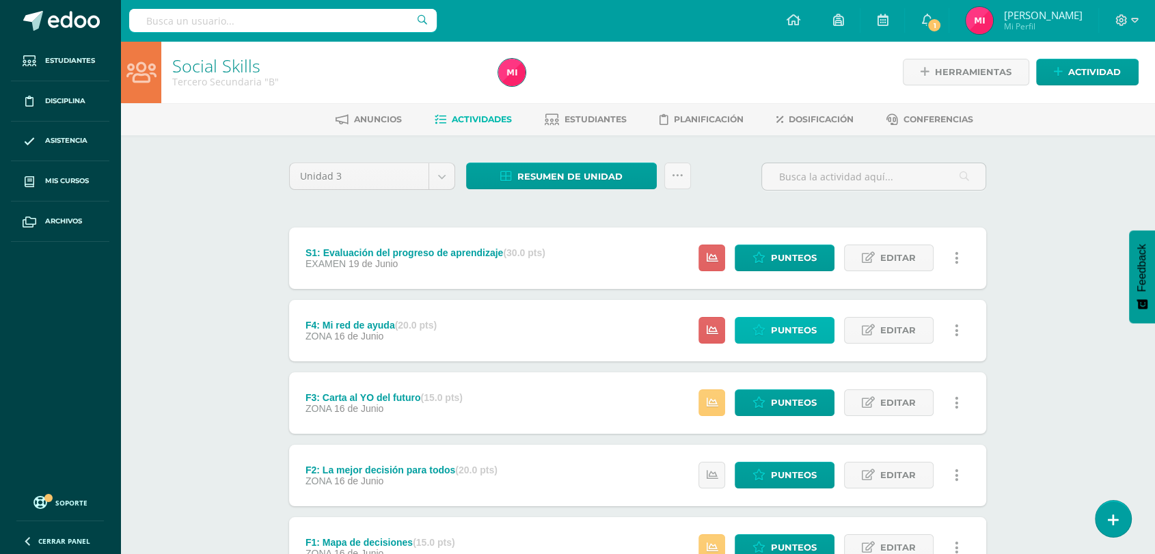
click at [750, 338] on link "Punteos" at bounding box center [785, 330] width 100 height 27
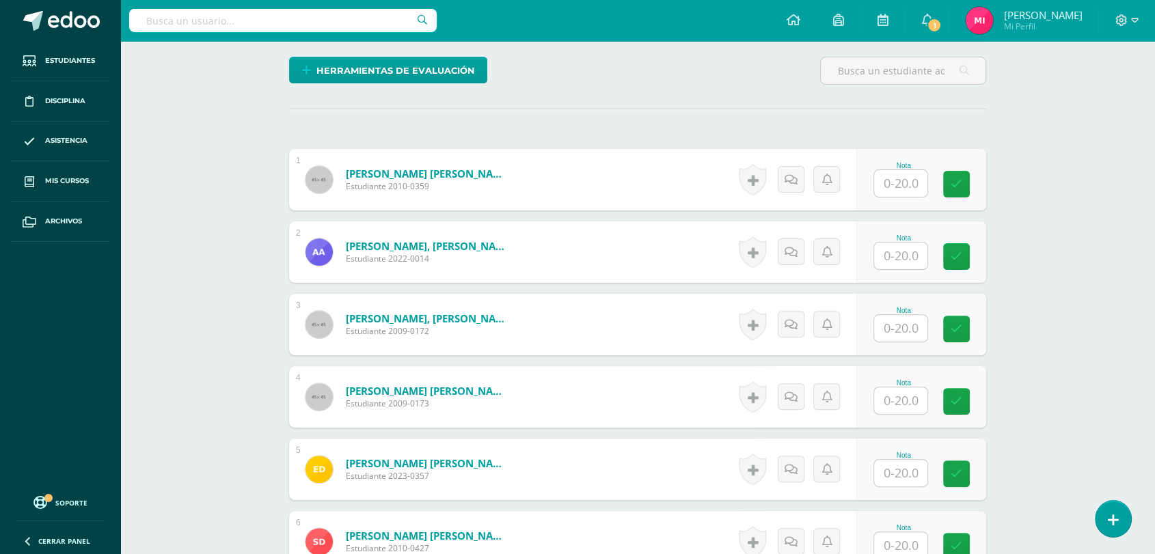
scroll to position [340, 0]
click at [889, 181] on input "text" at bounding box center [909, 182] width 55 height 27
type input "20"
click at [914, 246] on input "text" at bounding box center [900, 255] width 53 height 27
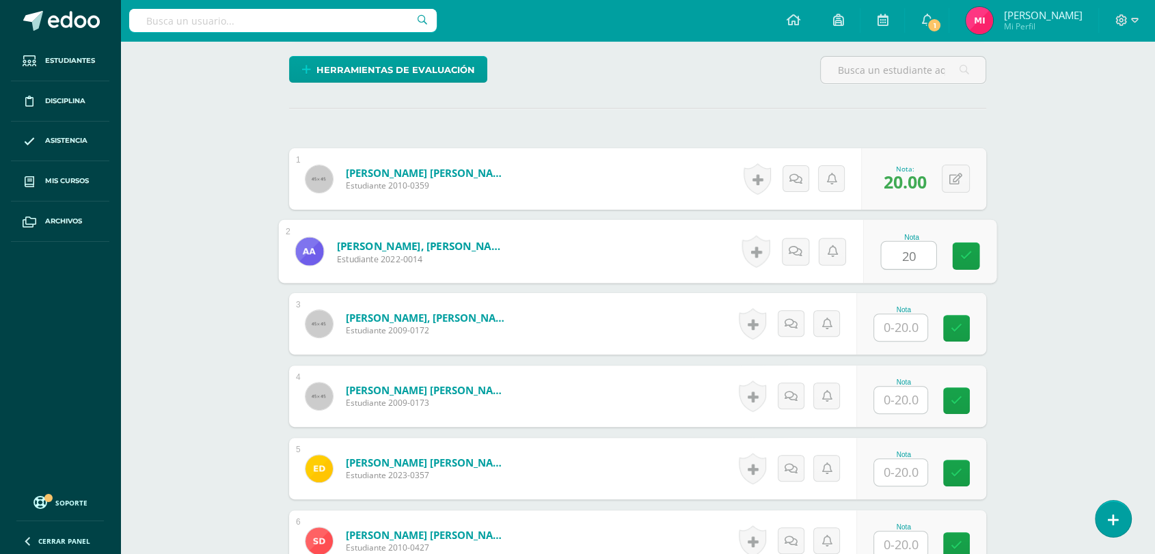
type input "20"
click at [899, 338] on input "text" at bounding box center [900, 327] width 53 height 27
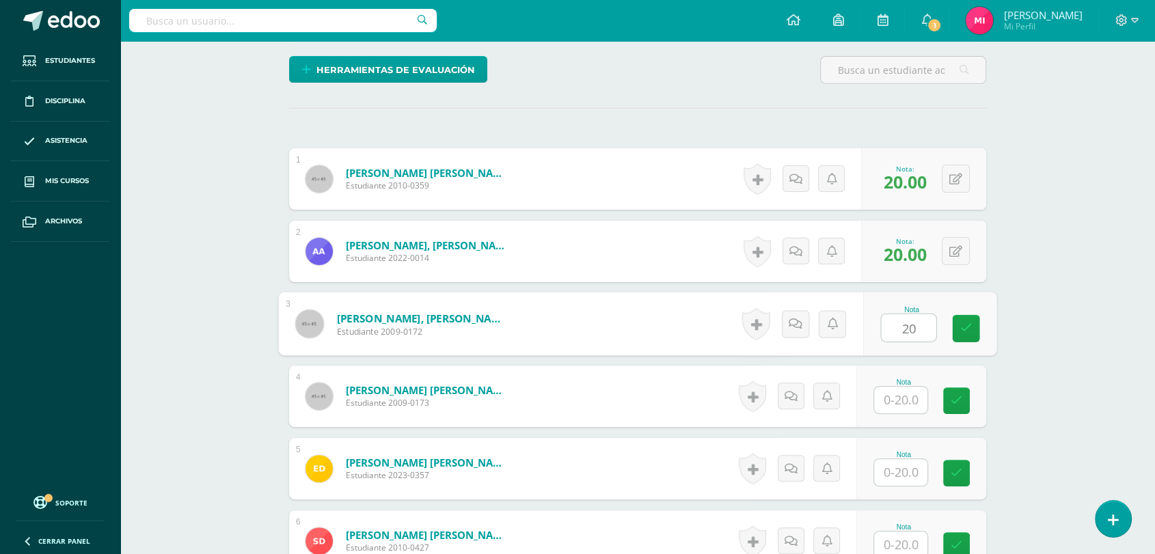
type input "20"
click at [911, 400] on input "text" at bounding box center [900, 400] width 53 height 27
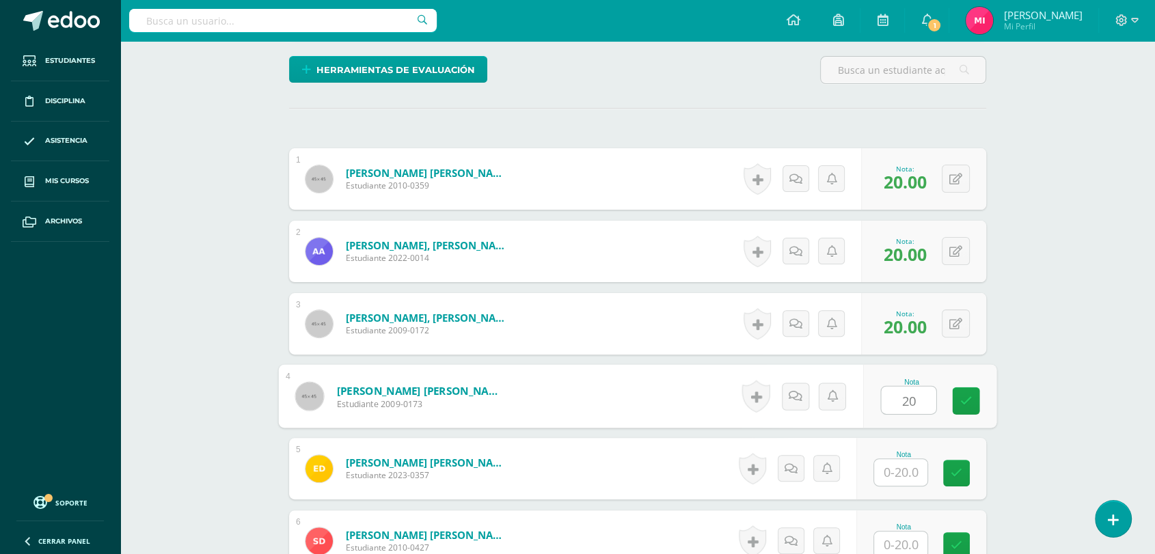
type input "20"
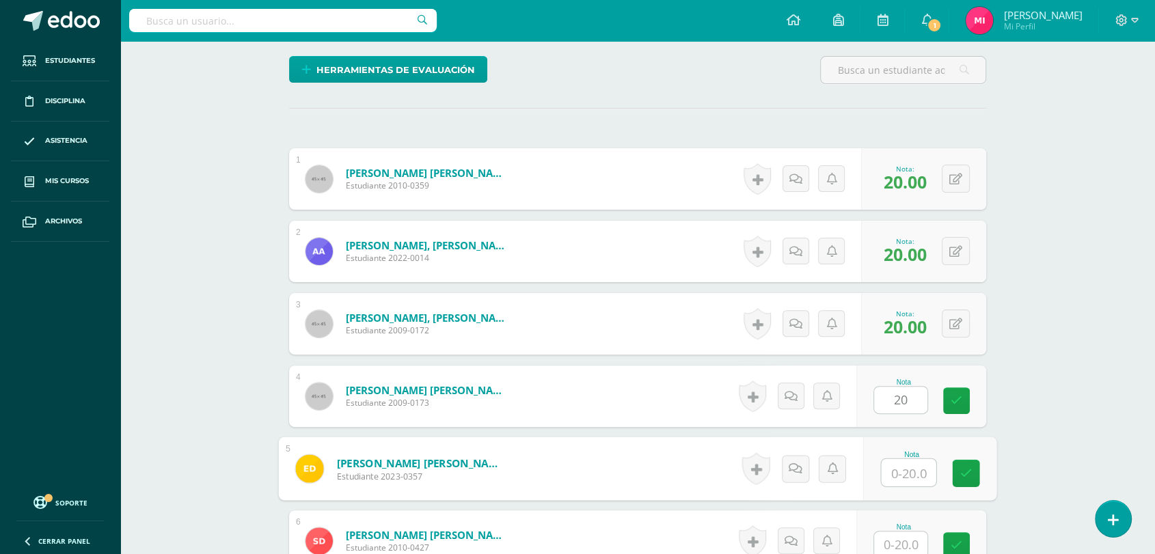
click at [913, 472] on input "text" at bounding box center [909, 472] width 55 height 27
type input "20"
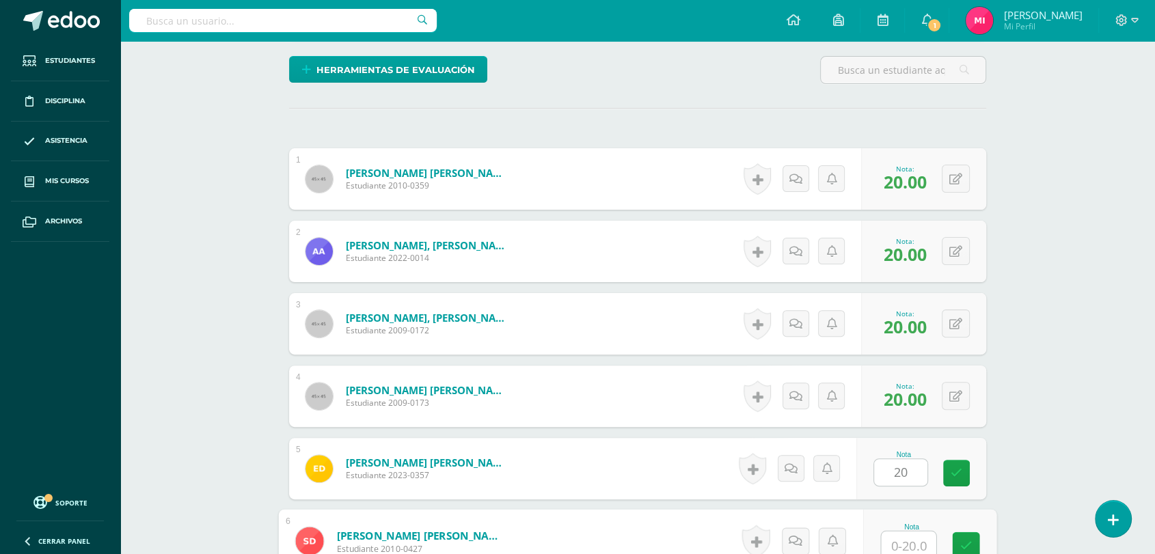
click at [910, 540] on input "text" at bounding box center [909, 545] width 55 height 27
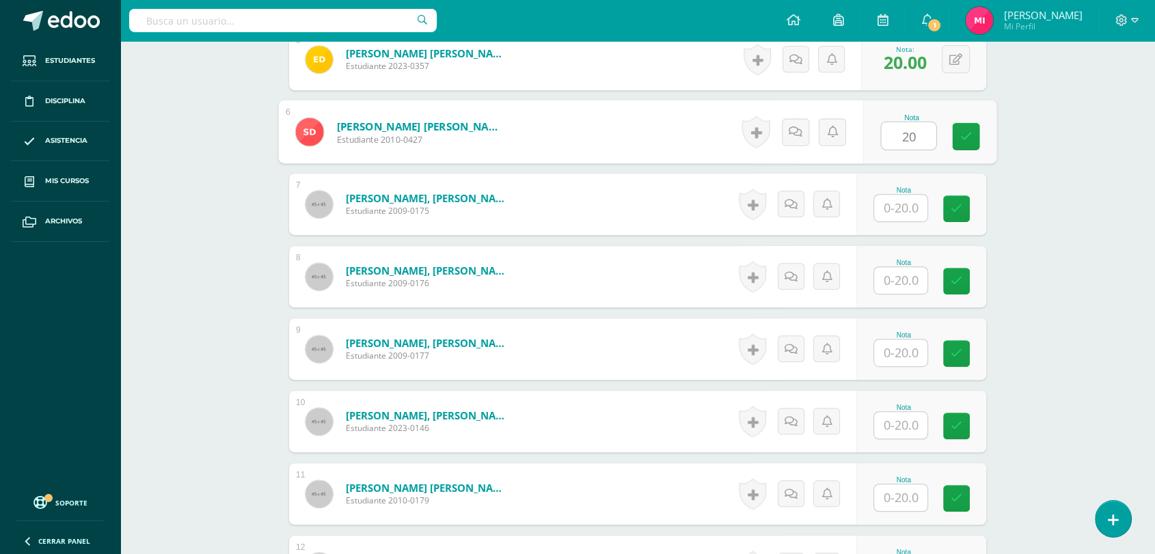
scroll to position [802, 0]
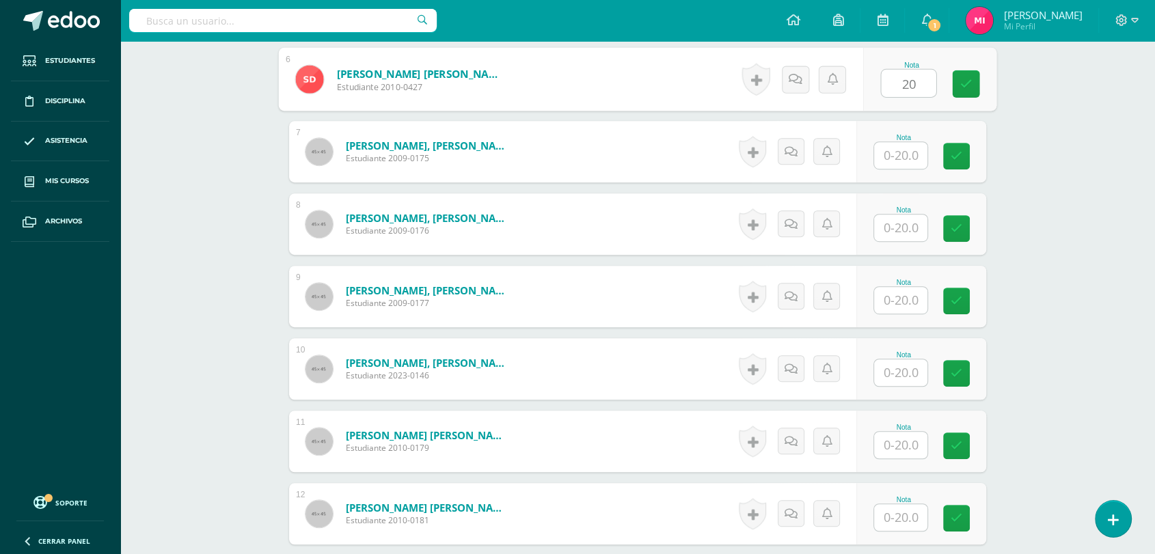
type input "20"
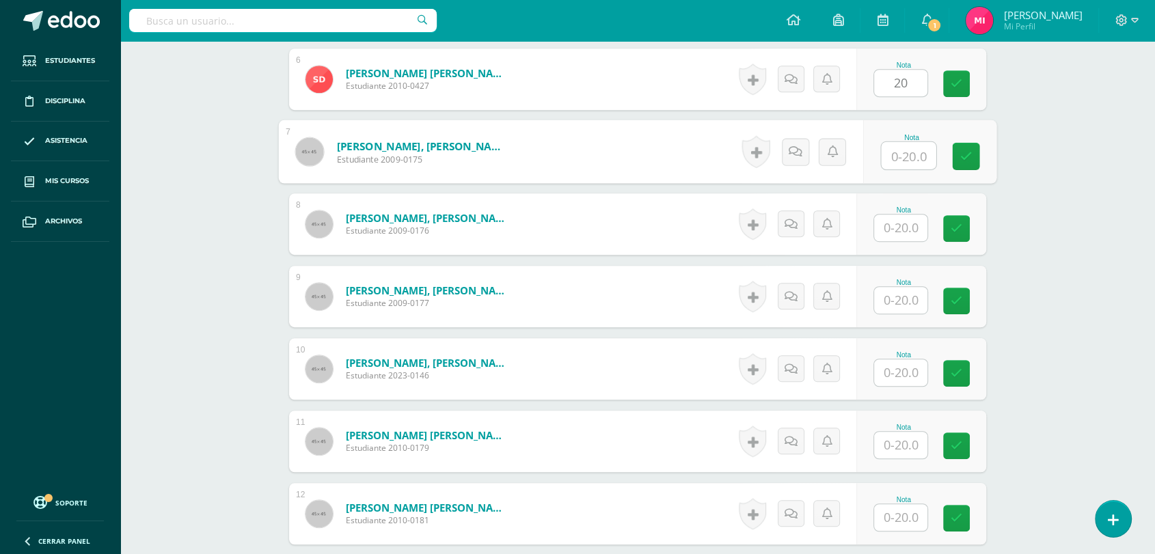
click at [905, 159] on input "text" at bounding box center [909, 155] width 55 height 27
type input "20"
click at [914, 229] on input "text" at bounding box center [900, 228] width 53 height 27
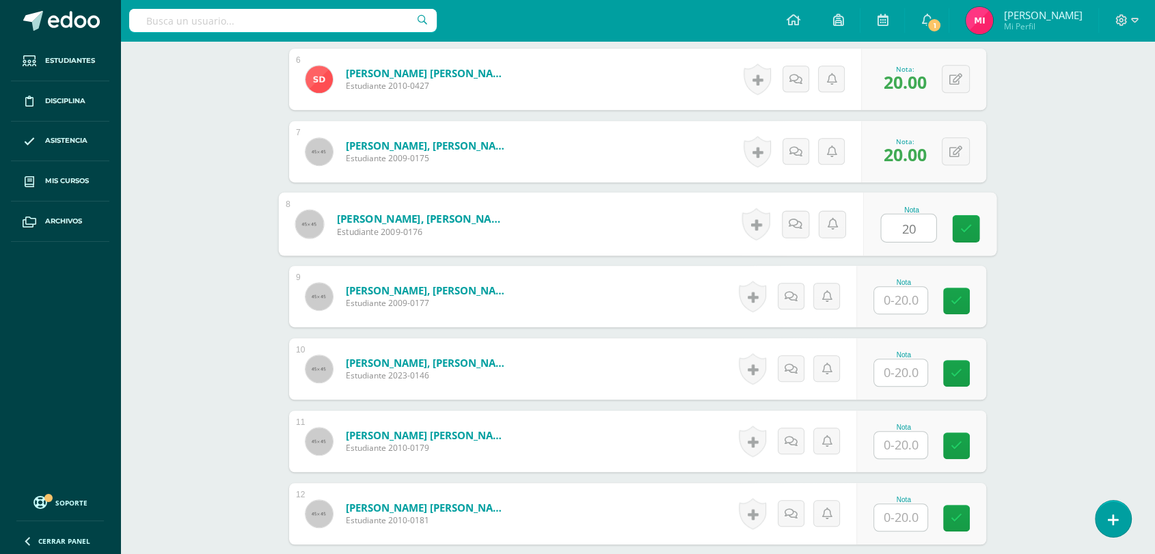
type input "20"
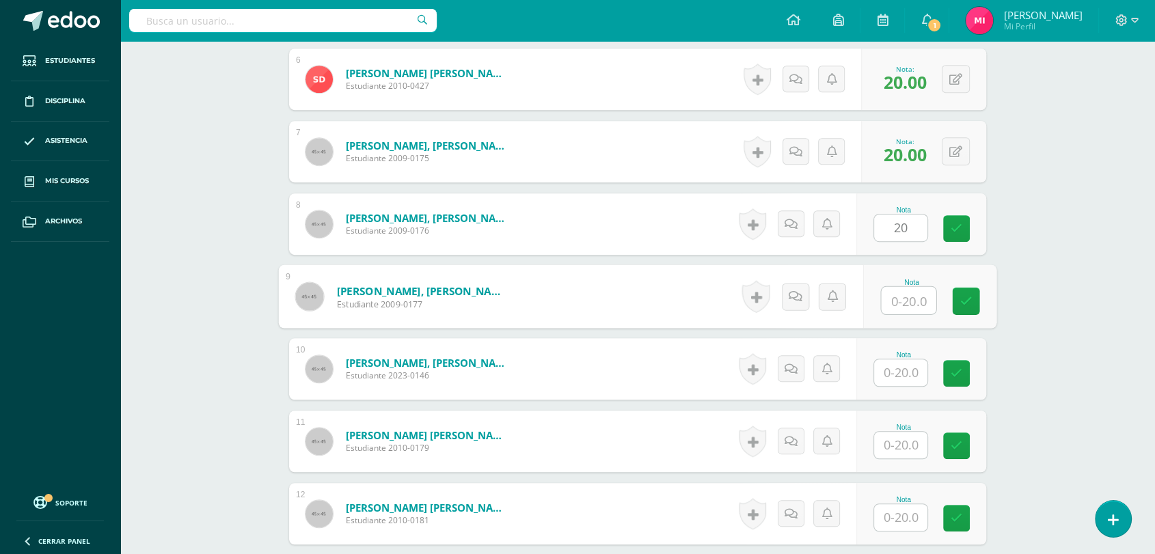
click at [905, 299] on input "text" at bounding box center [909, 300] width 55 height 27
type input "20"
click at [921, 366] on input "text" at bounding box center [900, 372] width 53 height 27
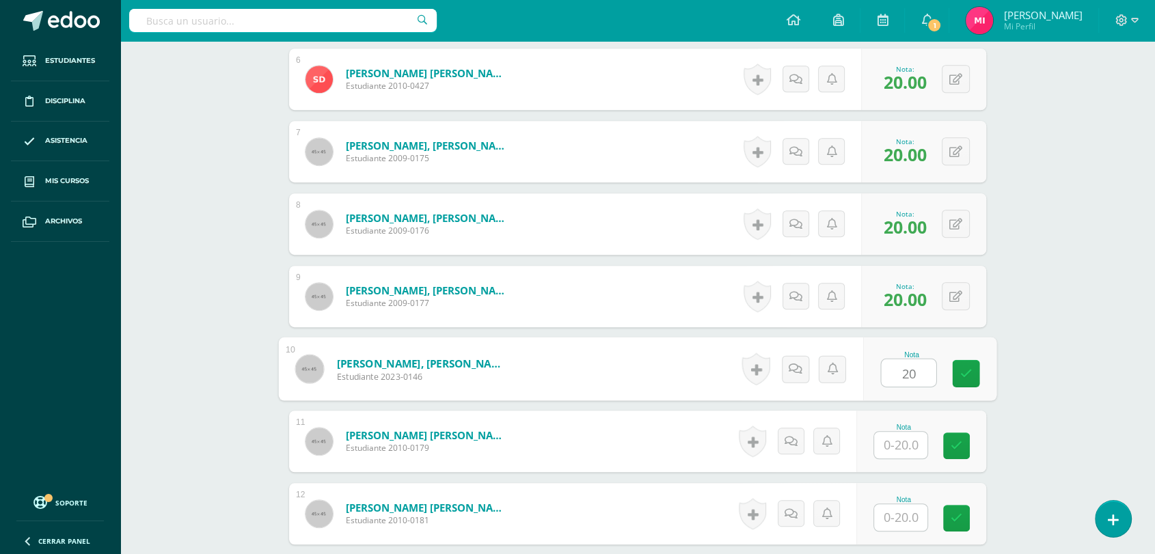
type input "20"
click at [903, 452] on input "text" at bounding box center [900, 445] width 53 height 27
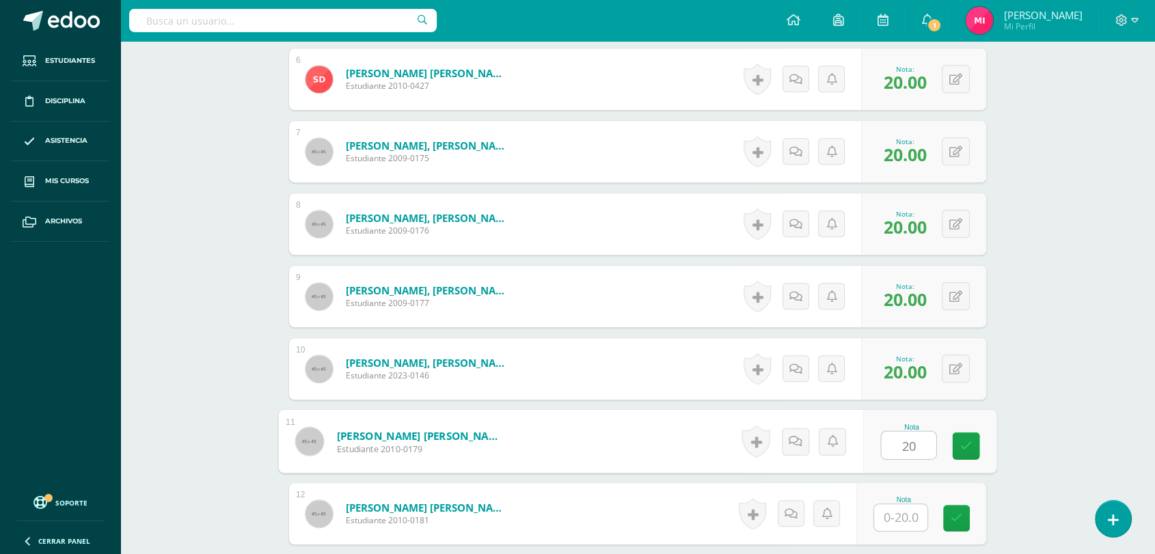
type input "20"
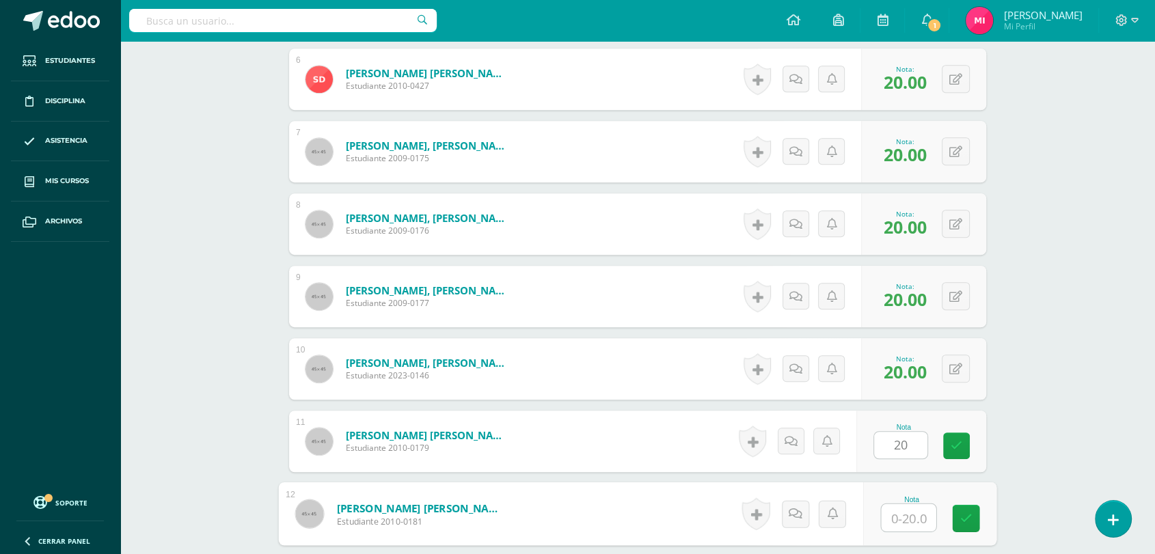
click at [911, 515] on input "text" at bounding box center [909, 517] width 55 height 27
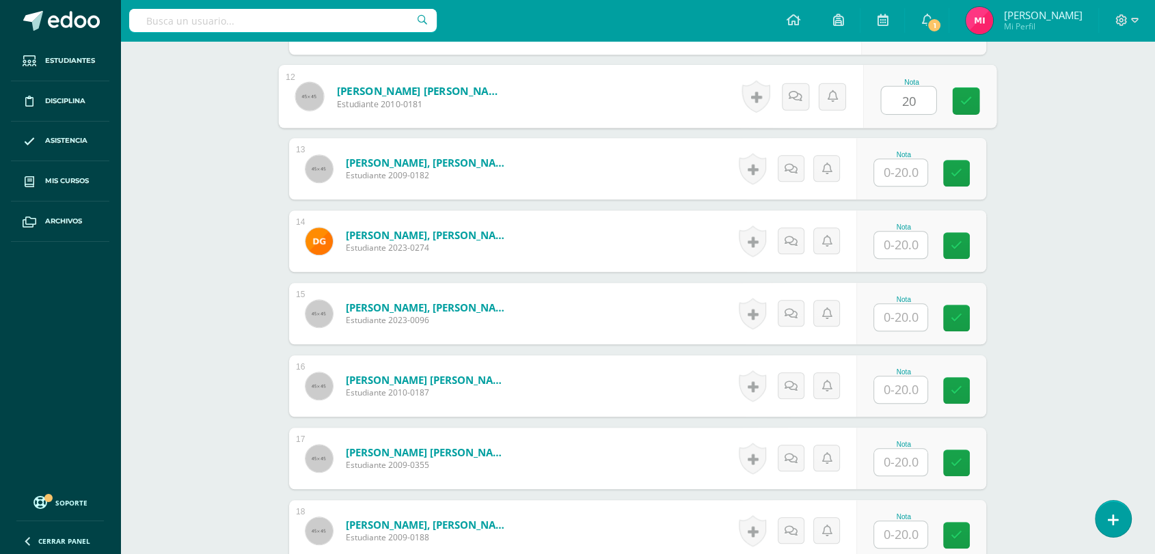
scroll to position [1199, 0]
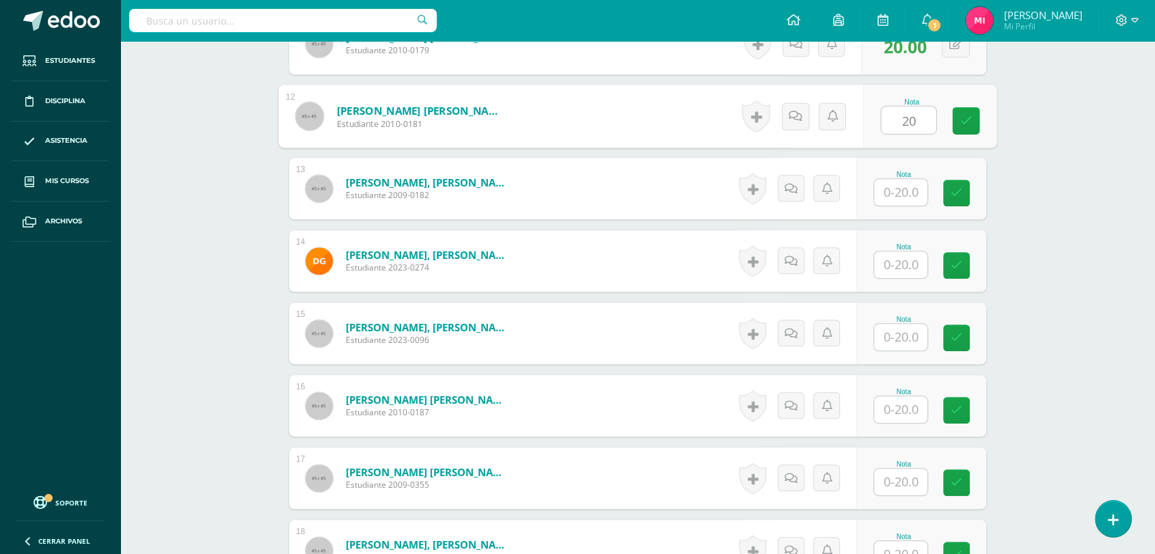
type input "20"
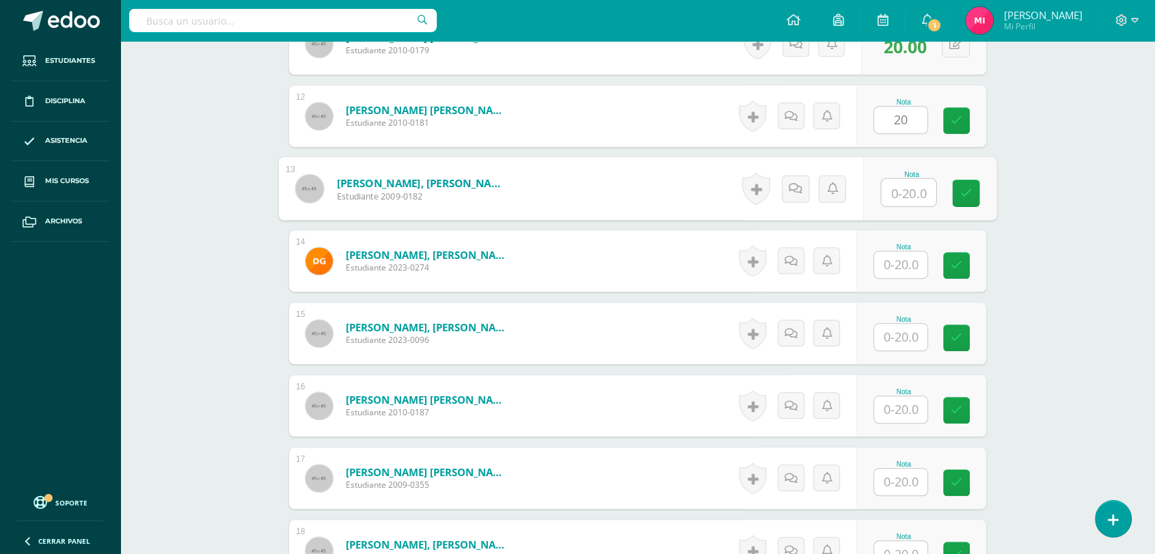
click at [909, 193] on input "text" at bounding box center [909, 192] width 55 height 27
type input "20"
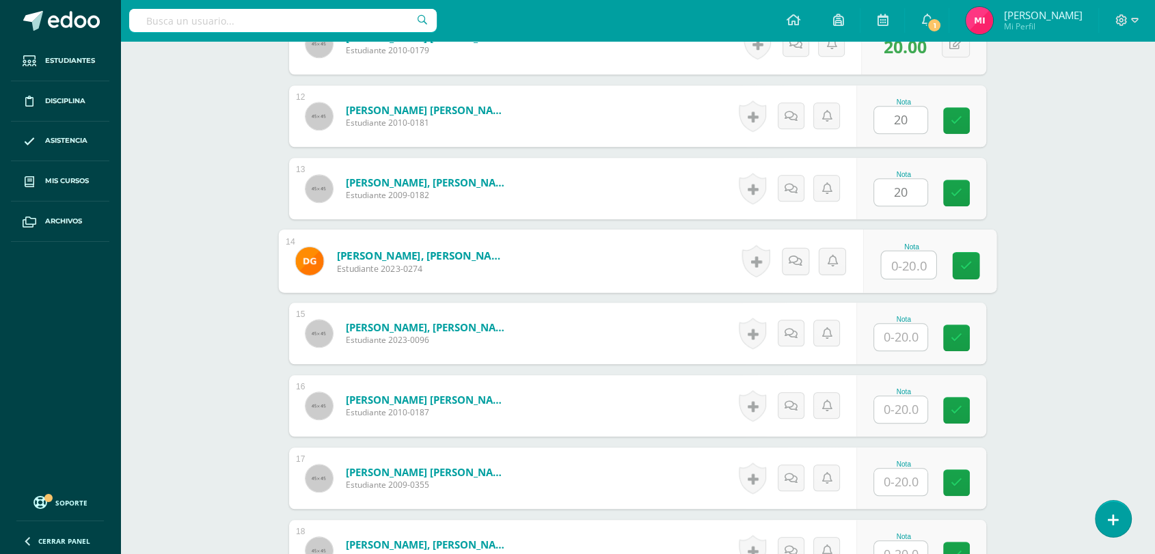
click at [901, 267] on input "text" at bounding box center [909, 264] width 55 height 27
type input "20"
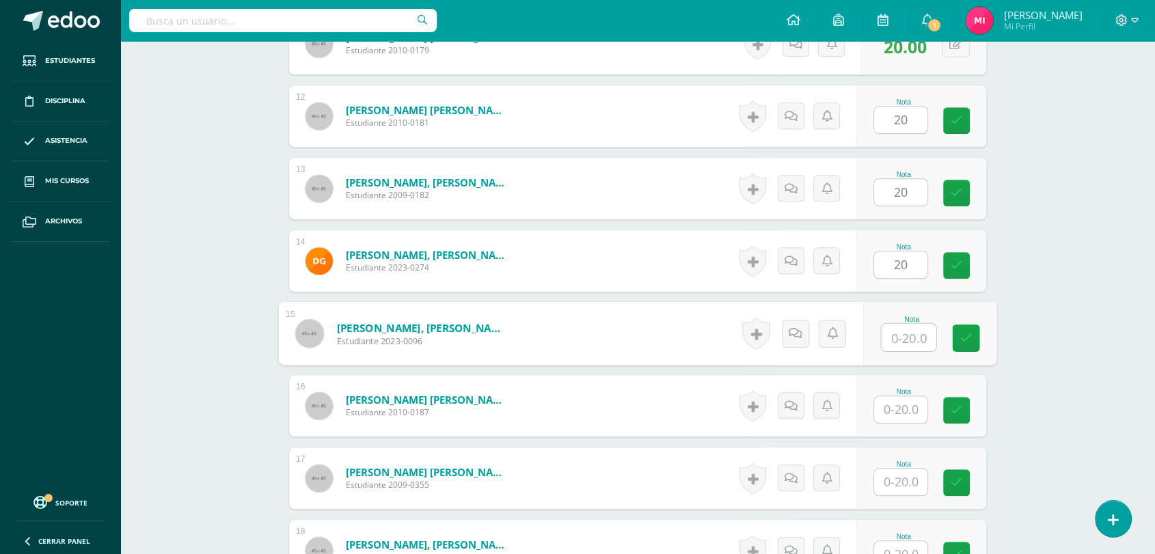
click at [910, 334] on input "text" at bounding box center [909, 337] width 55 height 27
type input "20"
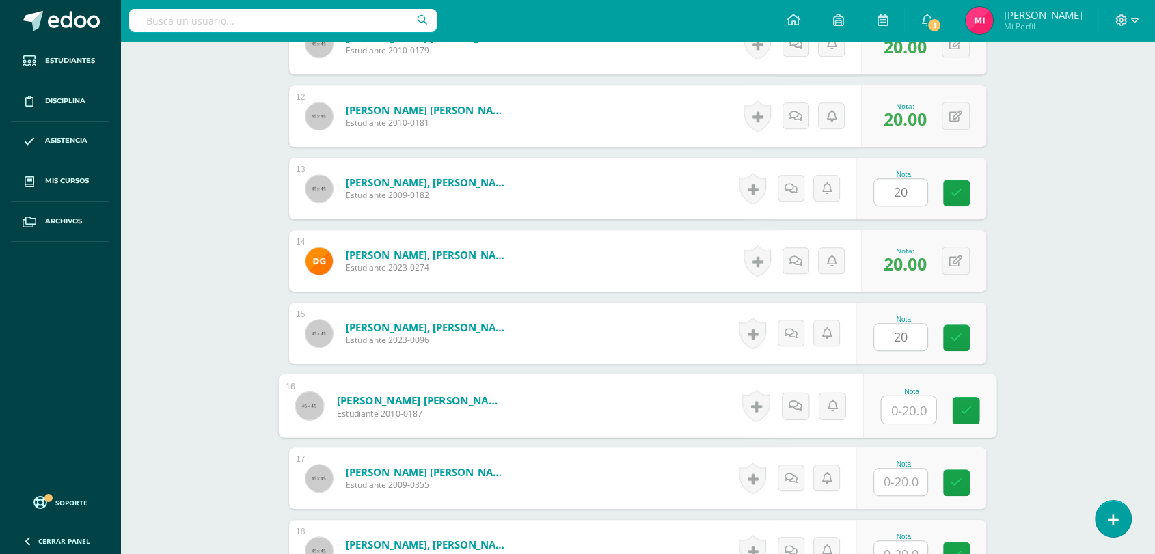
click at [908, 422] on input "text" at bounding box center [909, 409] width 55 height 27
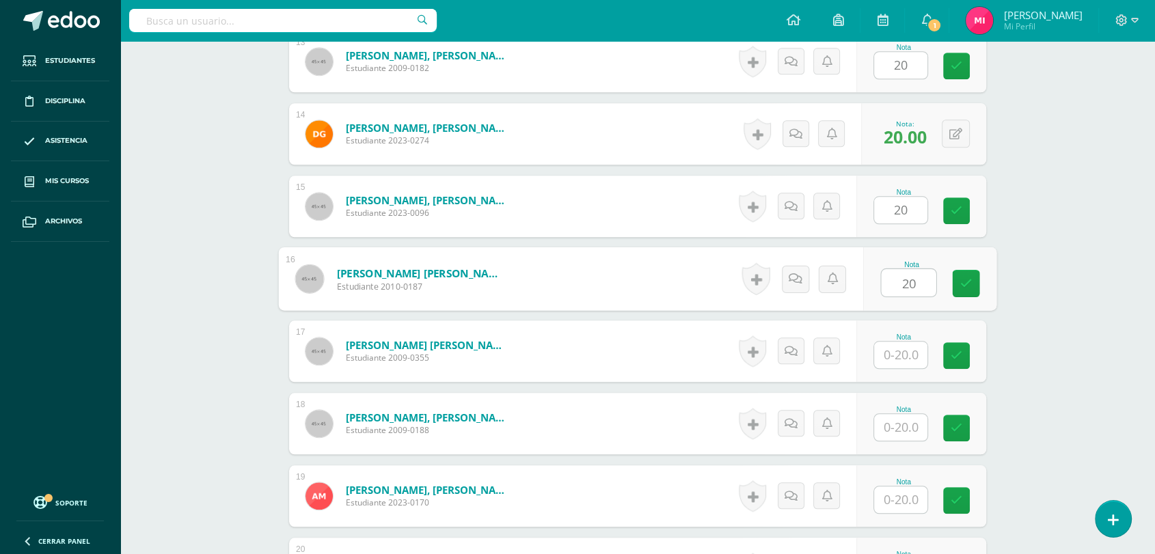
scroll to position [1338, 0]
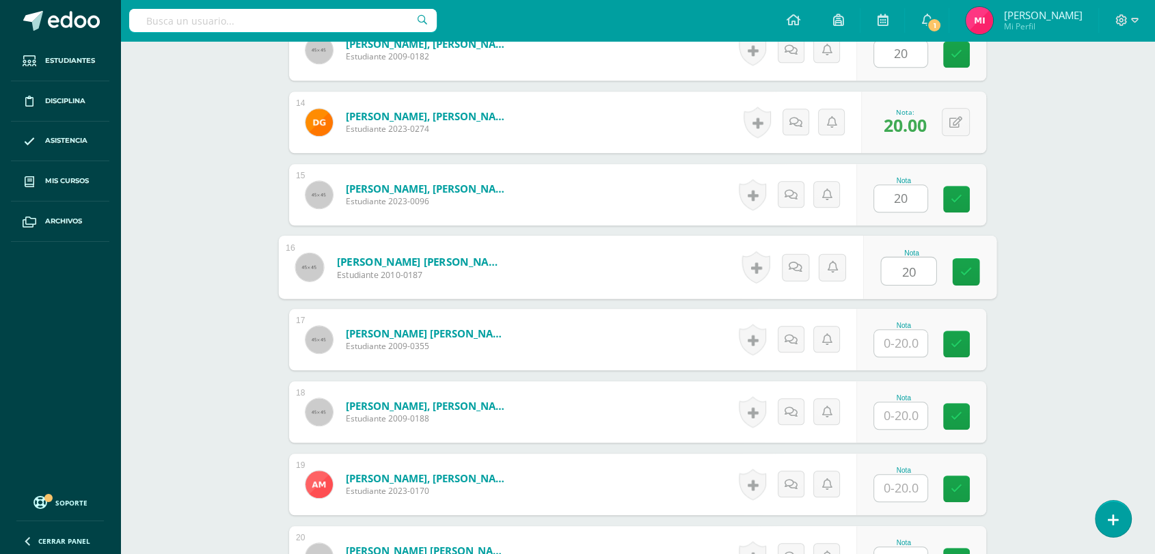
type input "20"
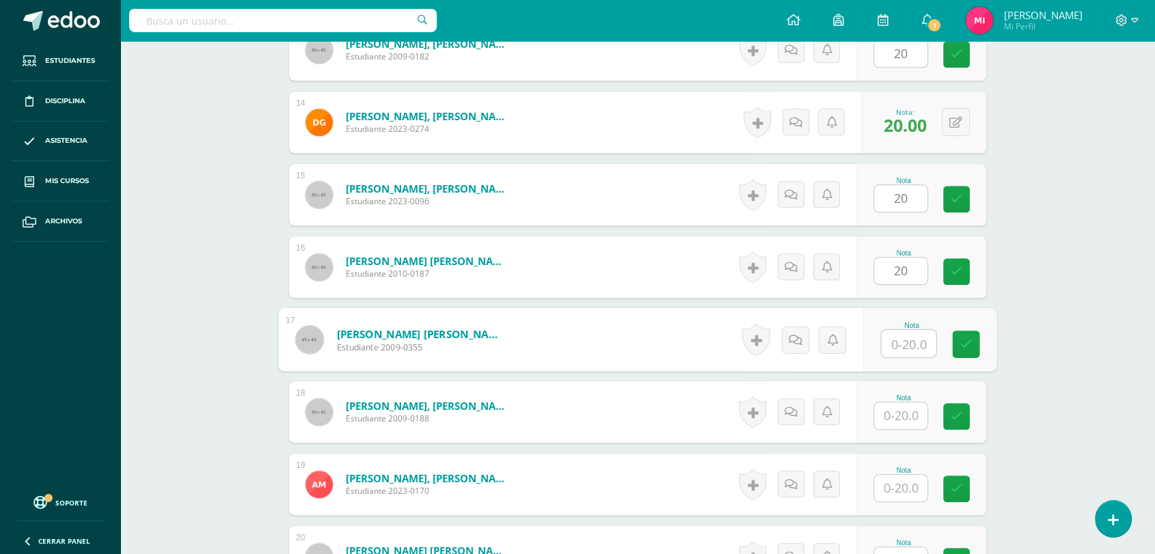
click at [902, 346] on input "text" at bounding box center [909, 343] width 55 height 27
type input "20"
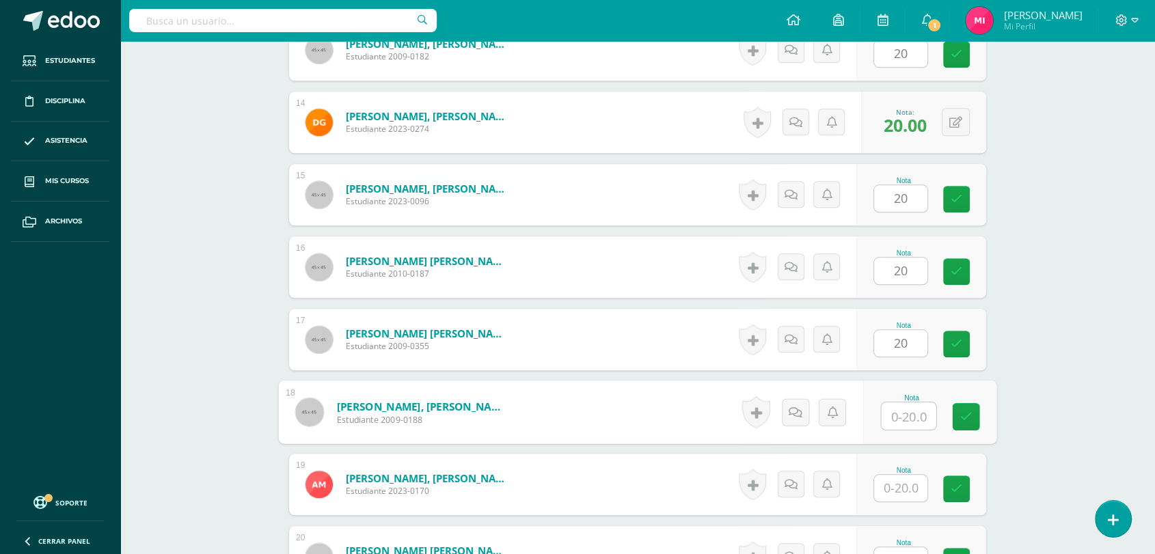
click at [906, 413] on input "text" at bounding box center [909, 416] width 55 height 27
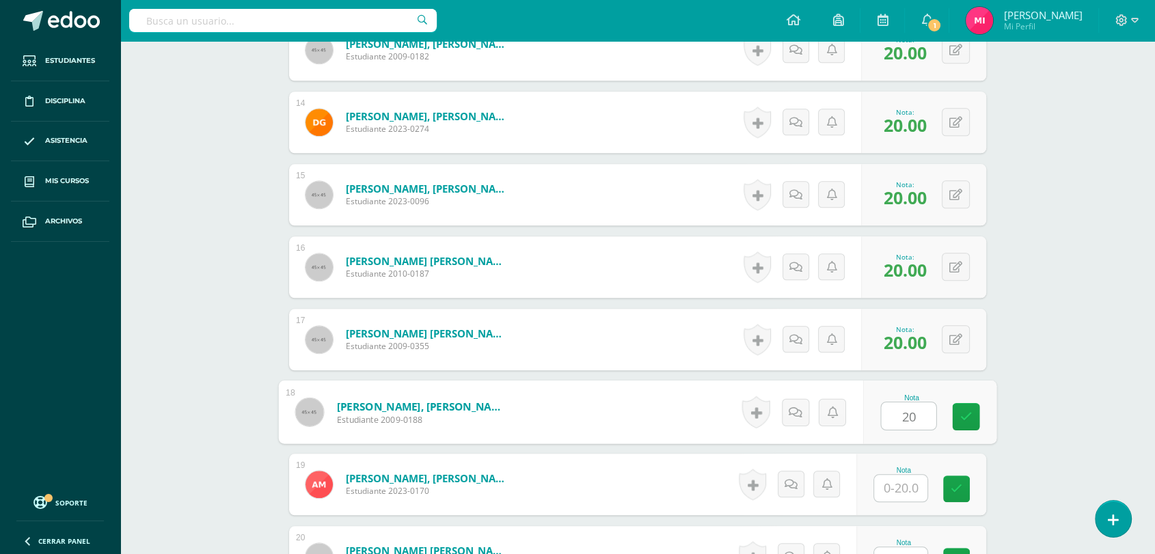
type input "20"
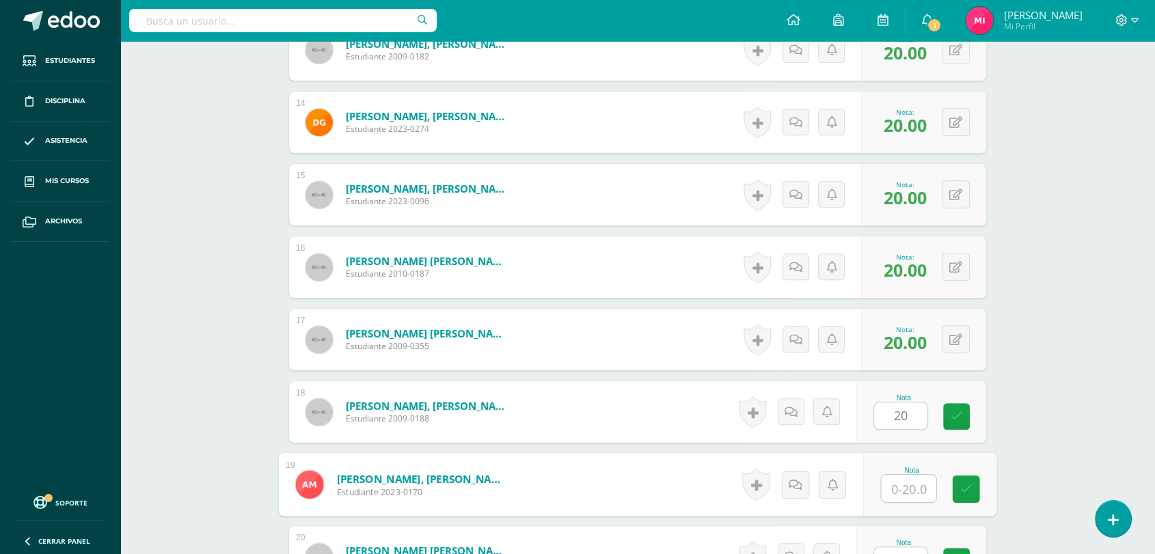
click at [909, 476] on input "text" at bounding box center [909, 488] width 55 height 27
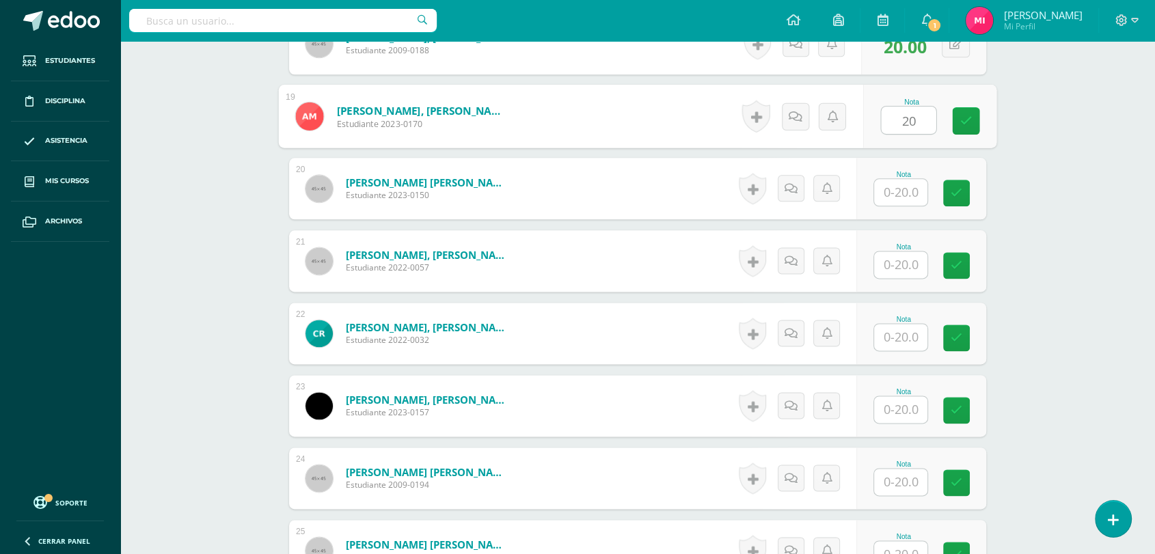
scroll to position [1724, 0]
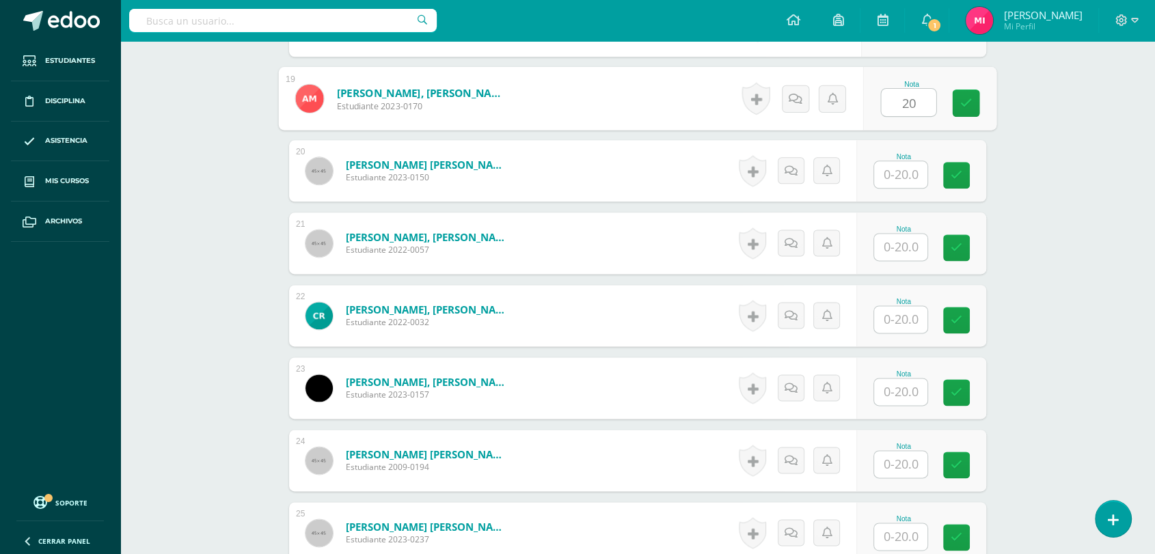
type input "20"
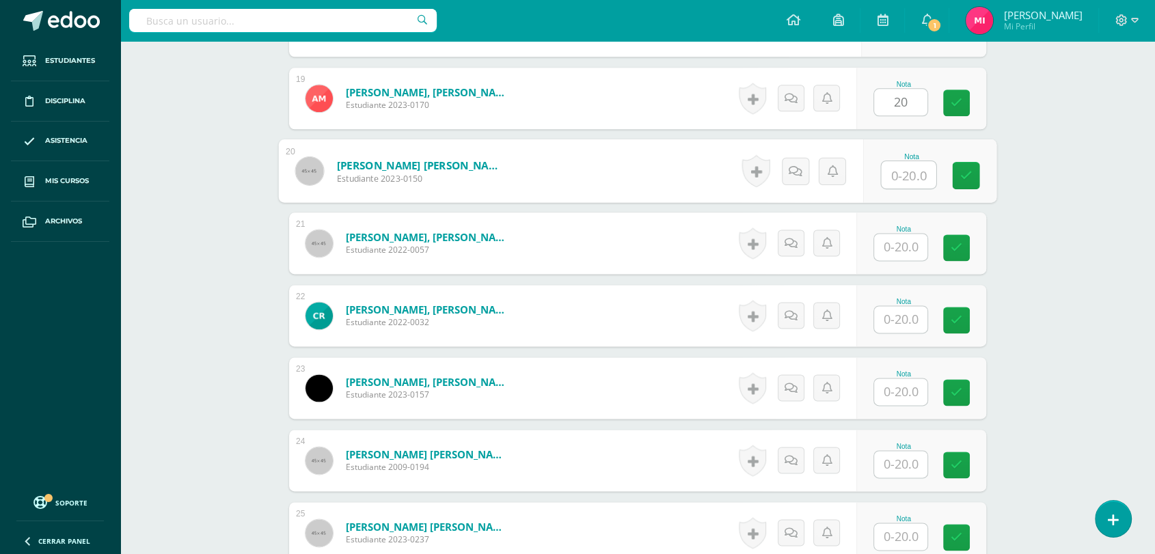
click at [901, 167] on input "text" at bounding box center [909, 174] width 55 height 27
type input "20"
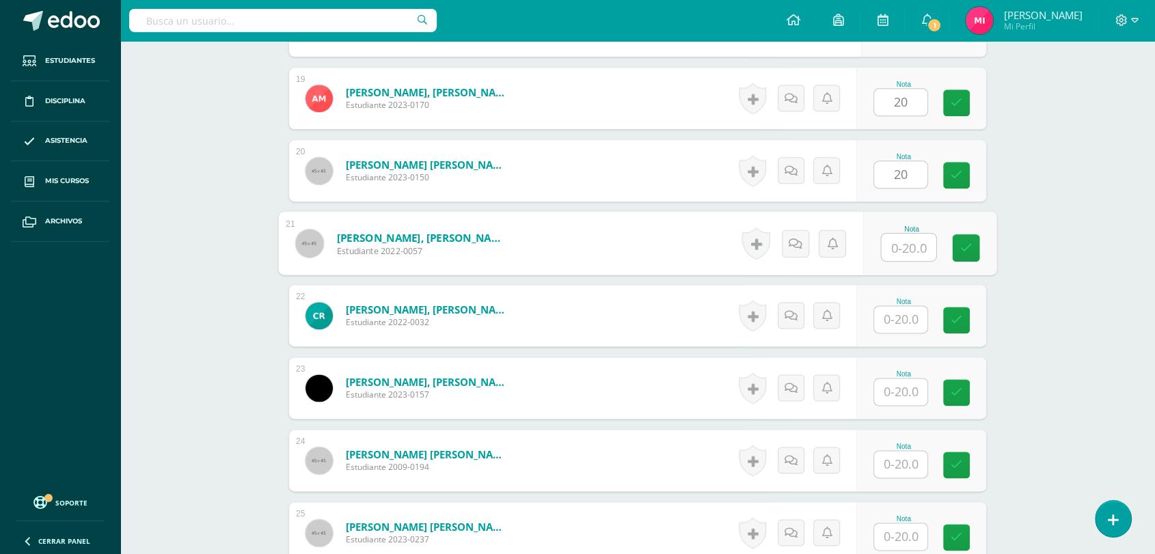
click at [913, 255] on input "text" at bounding box center [909, 247] width 55 height 27
type input "20"
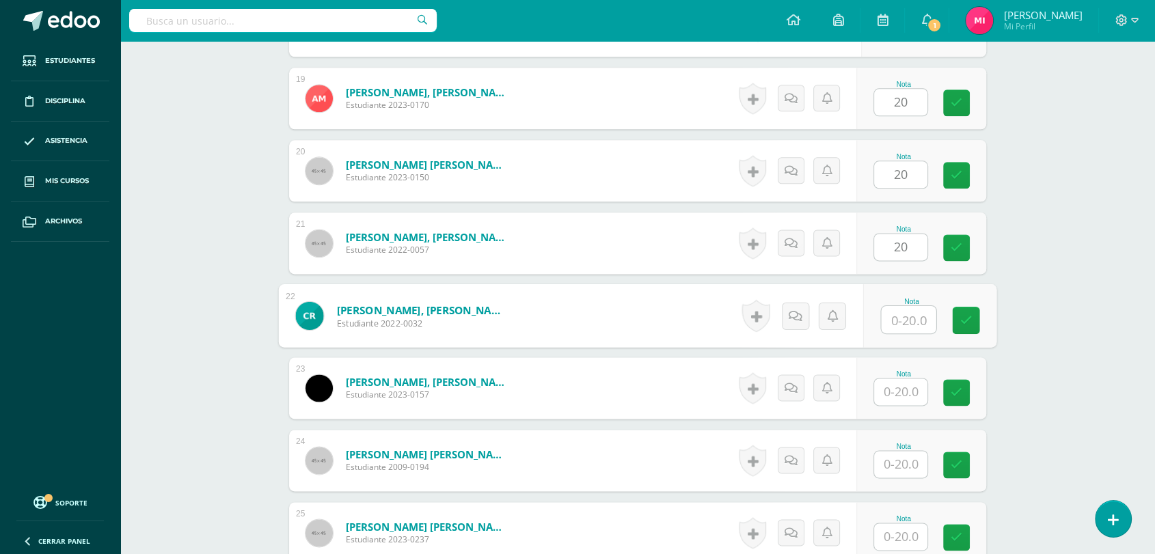
click at [911, 315] on input "text" at bounding box center [909, 319] width 55 height 27
type input "20"
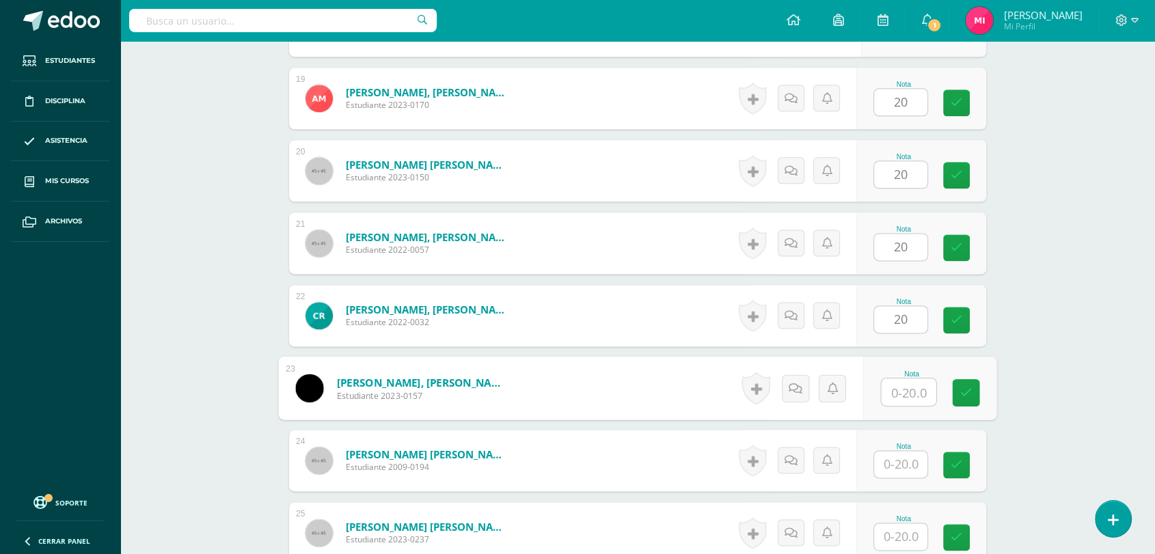
click at [908, 397] on input "text" at bounding box center [909, 392] width 55 height 27
type input "20"
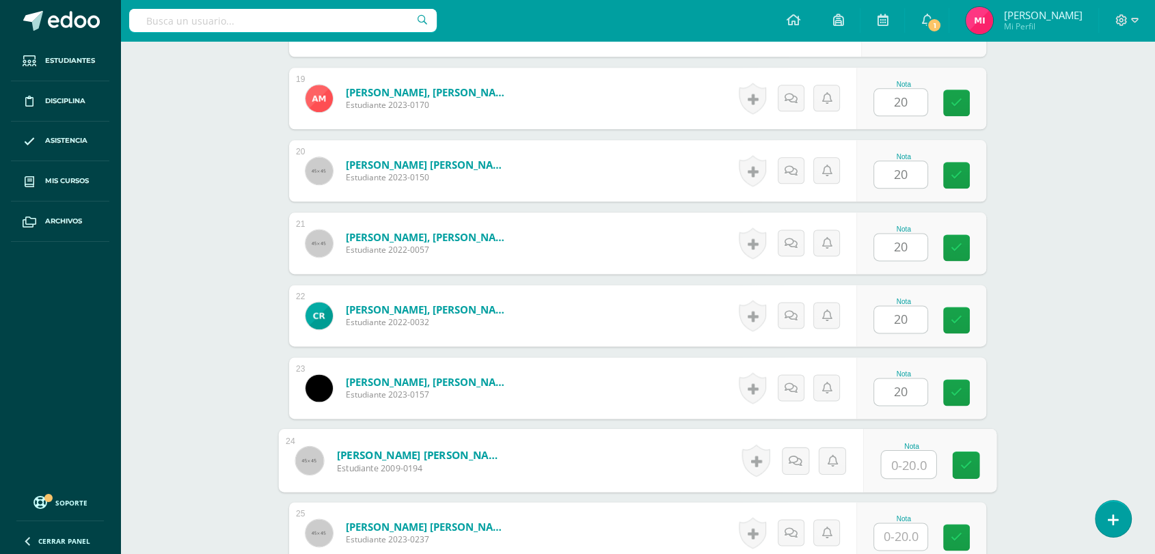
click at [910, 459] on input "text" at bounding box center [909, 464] width 55 height 27
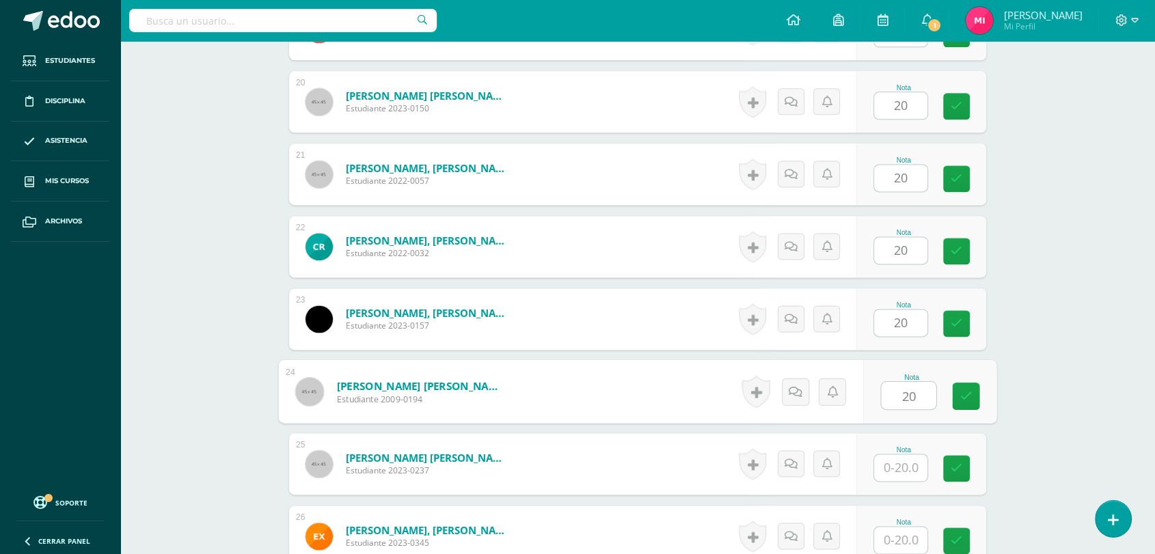
scroll to position [1791, 0]
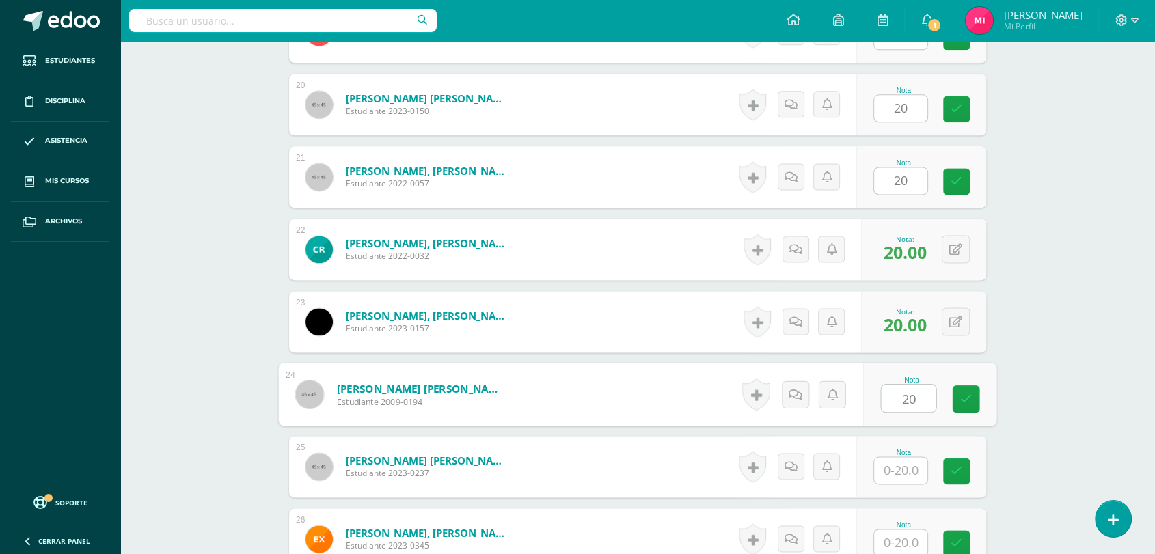
type input "20"
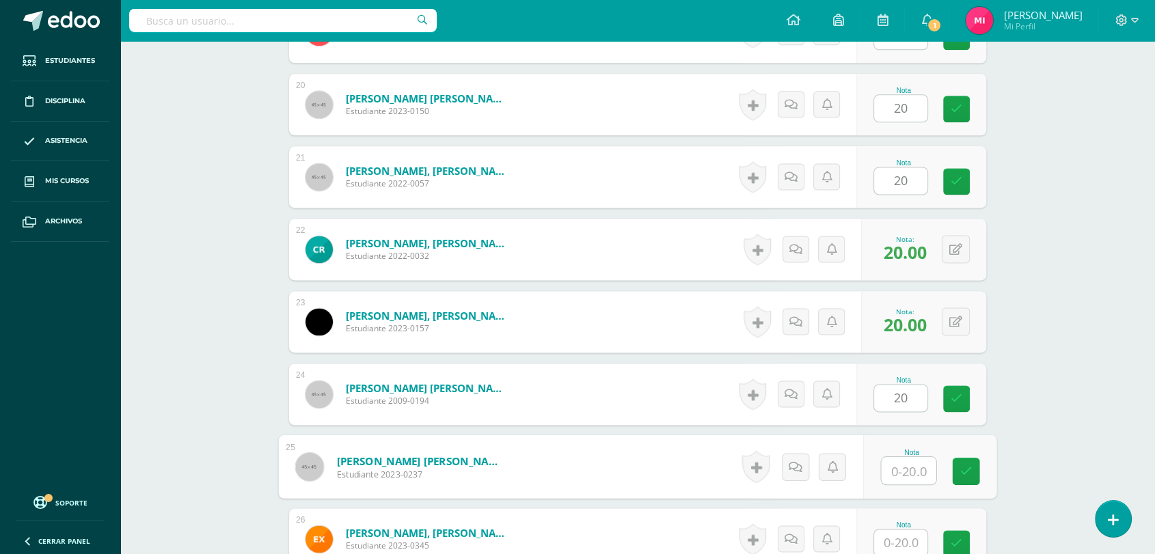
click at [897, 463] on input "text" at bounding box center [909, 470] width 55 height 27
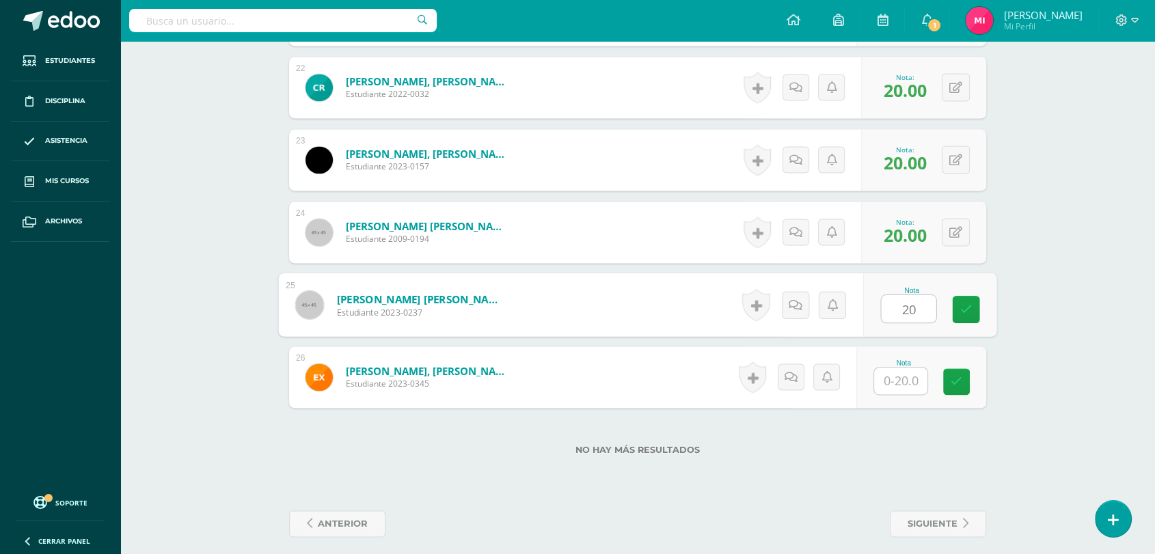
scroll to position [1966, 0]
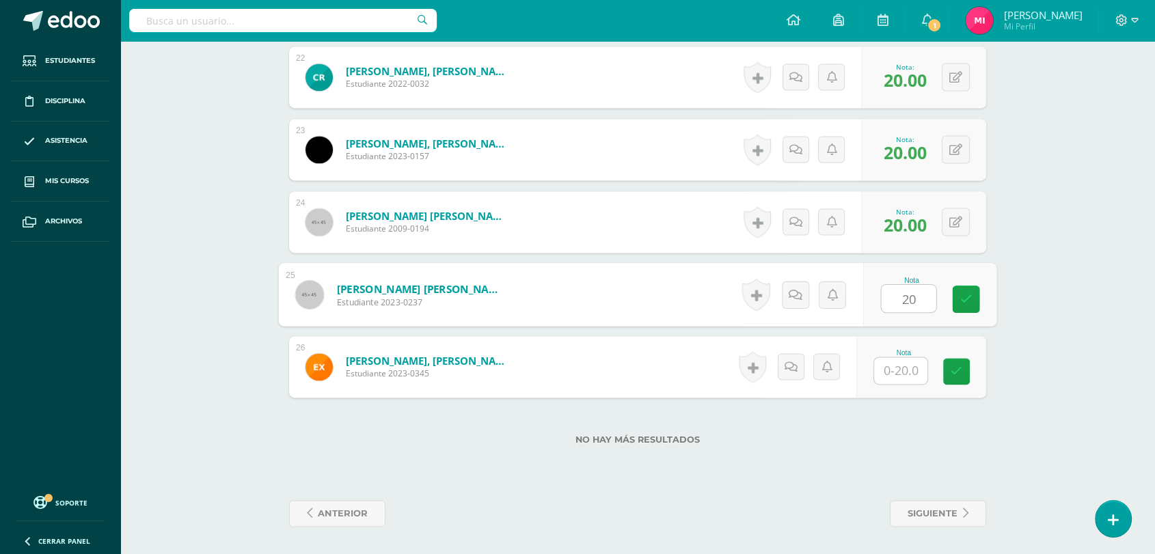
type input "20"
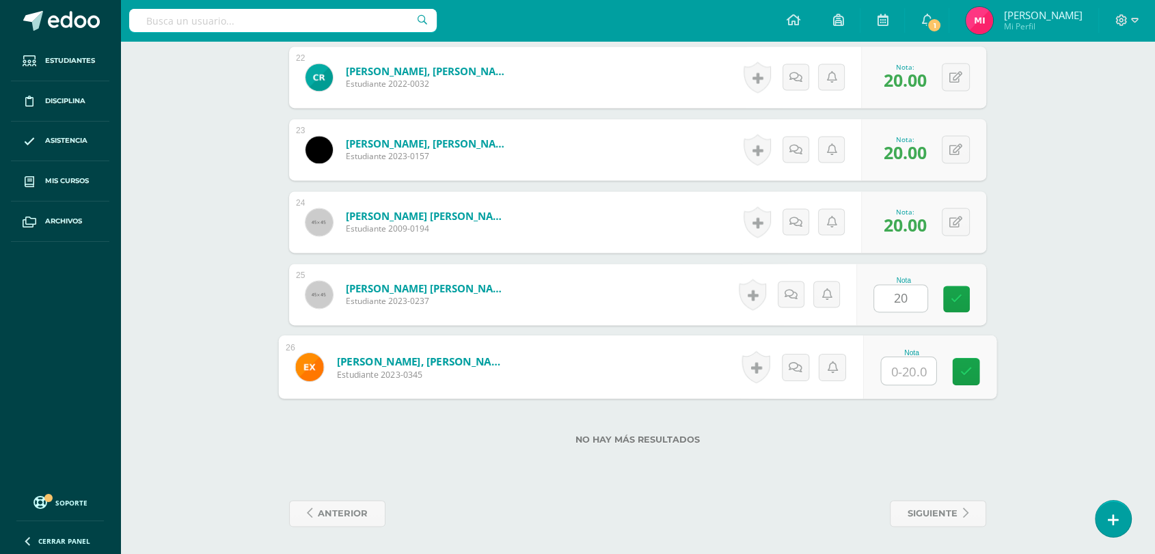
click at [886, 375] on input "text" at bounding box center [909, 370] width 55 height 27
type input "20"
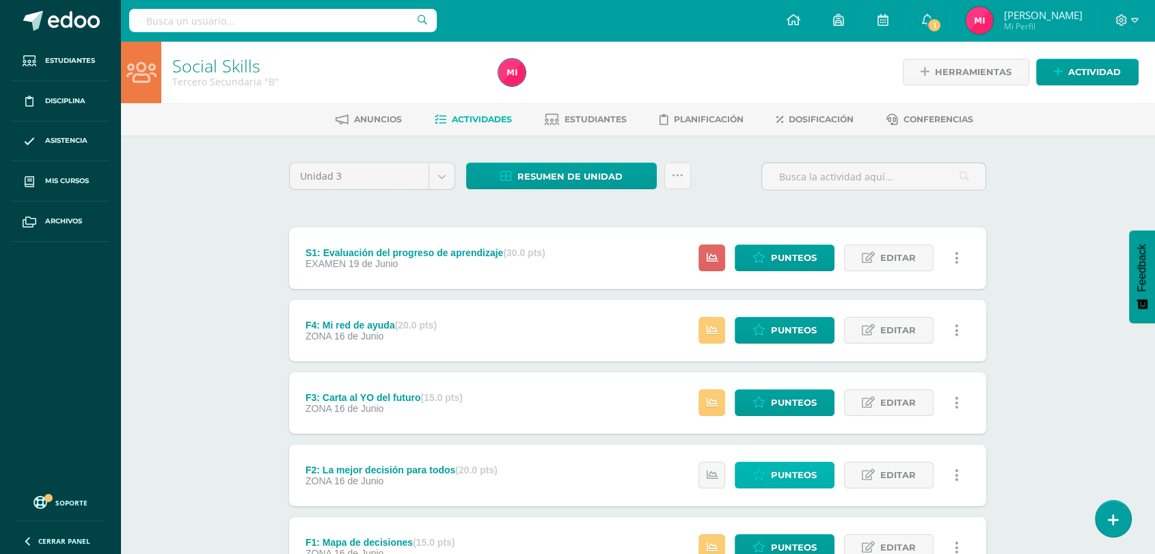
click at [785, 477] on span "Punteos" at bounding box center [794, 475] width 46 height 25
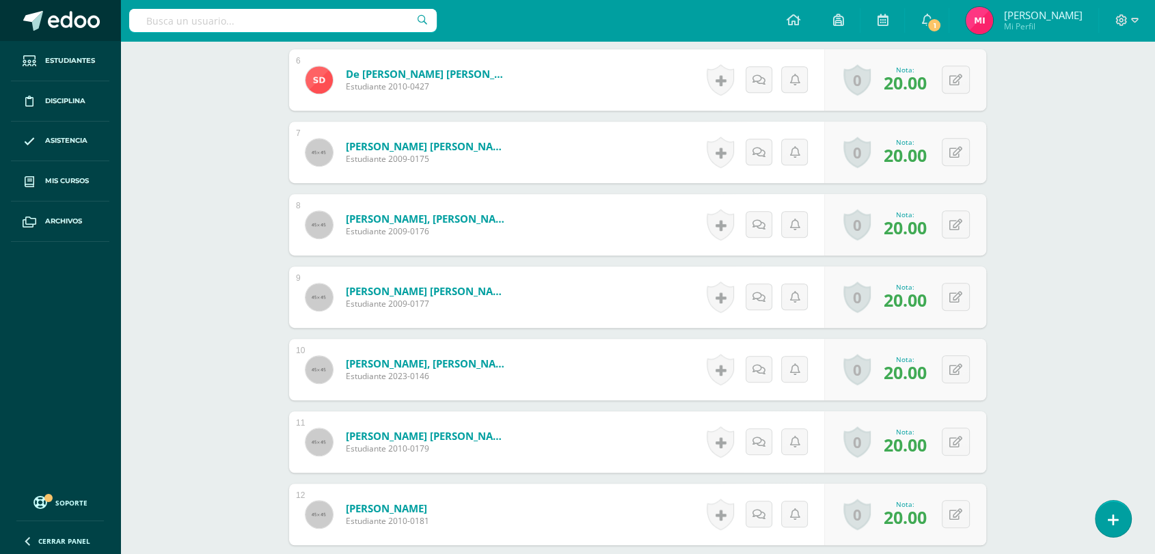
scroll to position [802, 0]
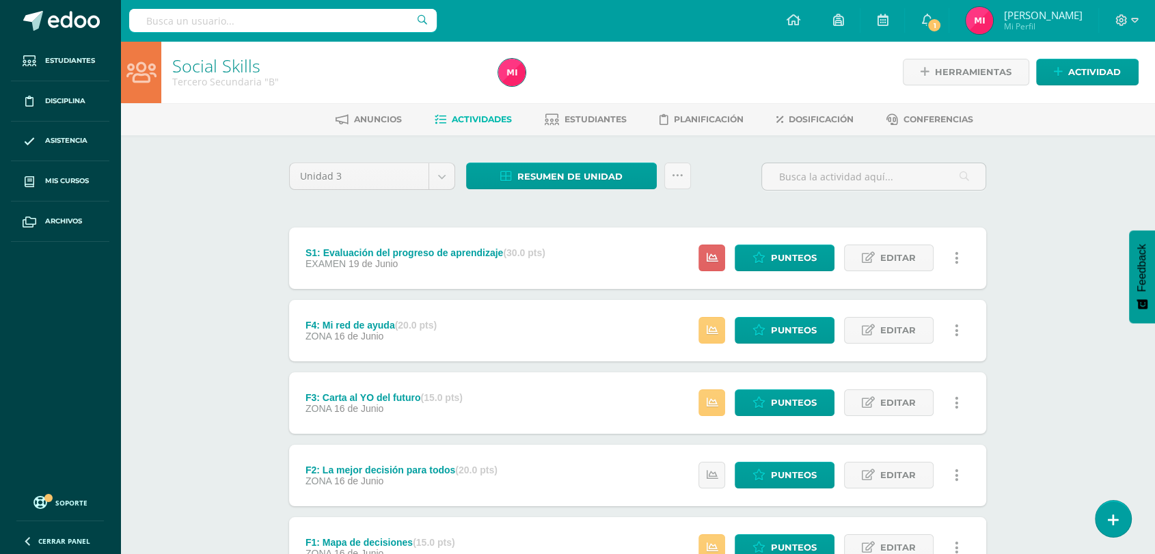
click at [282, 3] on div at bounding box center [283, 20] width 308 height 41
click at [283, 22] on input "text" at bounding box center [283, 20] width 308 height 23
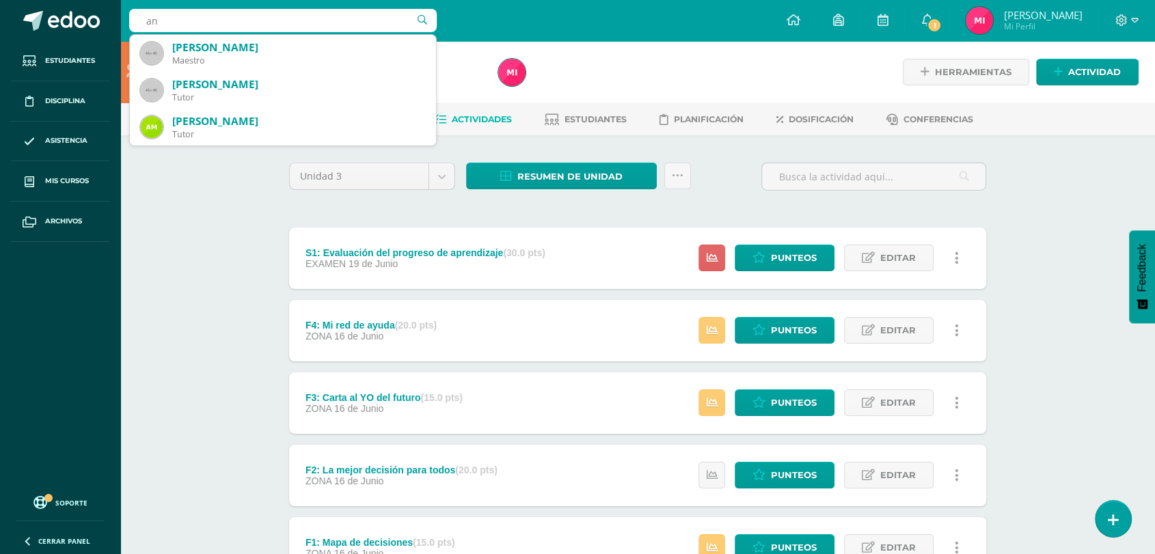
type input "a"
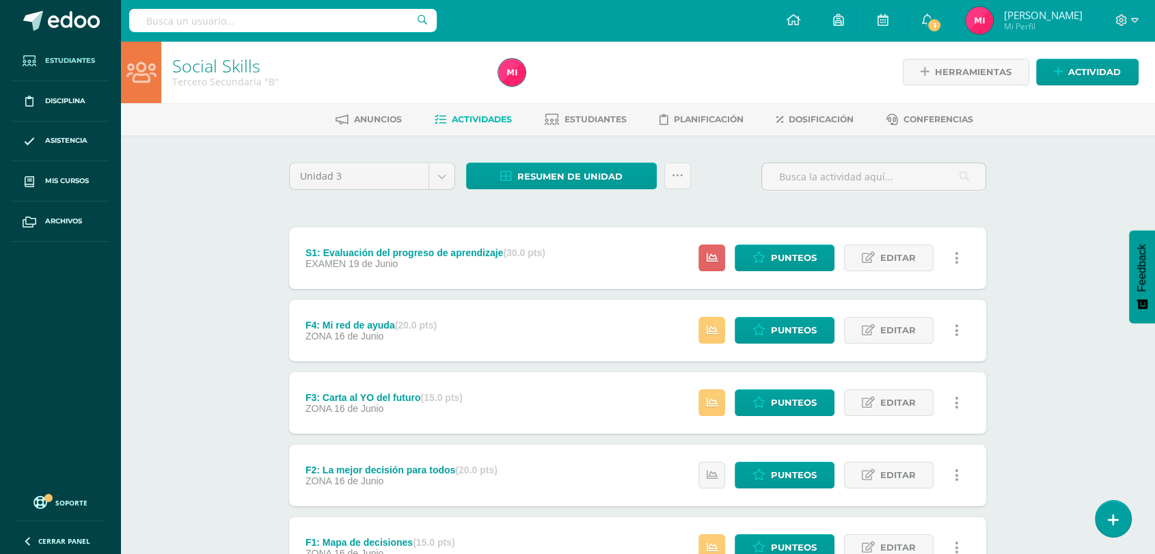
click at [58, 62] on span "Estudiantes" at bounding box center [70, 60] width 50 height 11
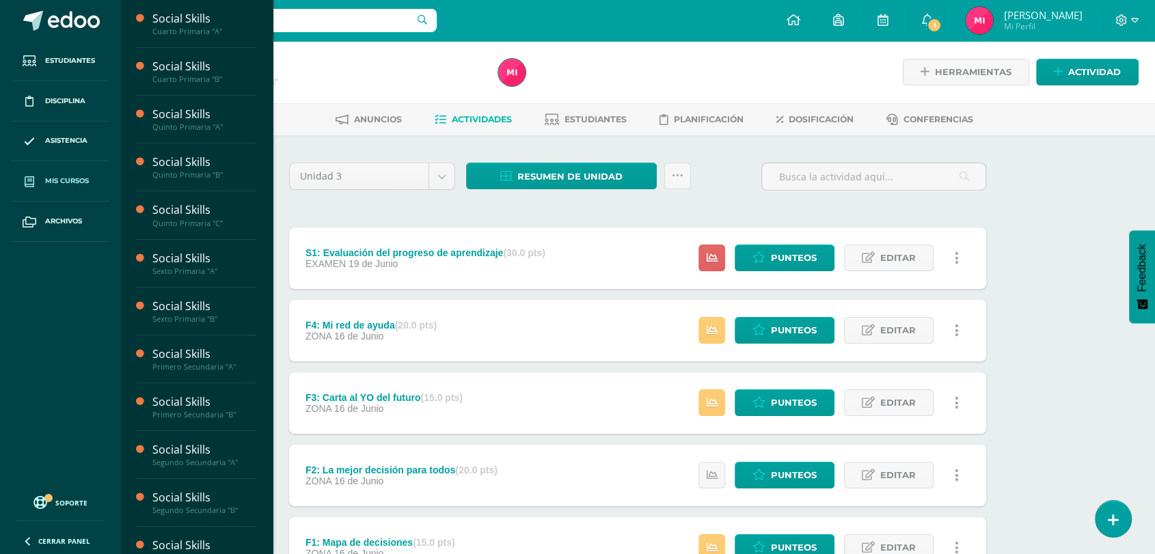
click at [75, 182] on span "Mis cursos" at bounding box center [67, 181] width 44 height 11
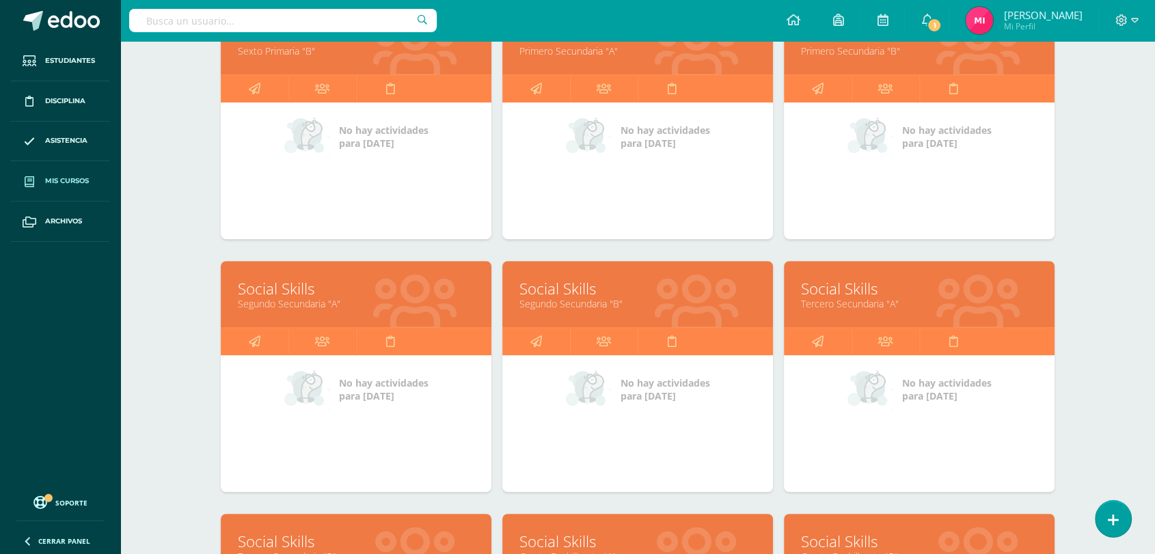
scroll to position [760, 0]
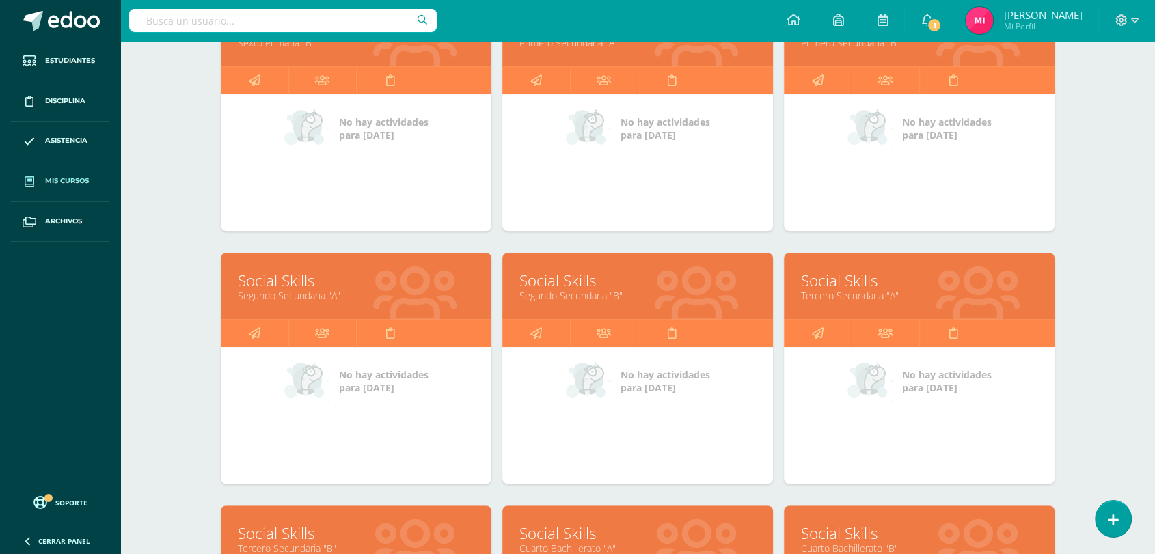
click at [866, 281] on link "Social Skills" at bounding box center [919, 280] width 236 height 21
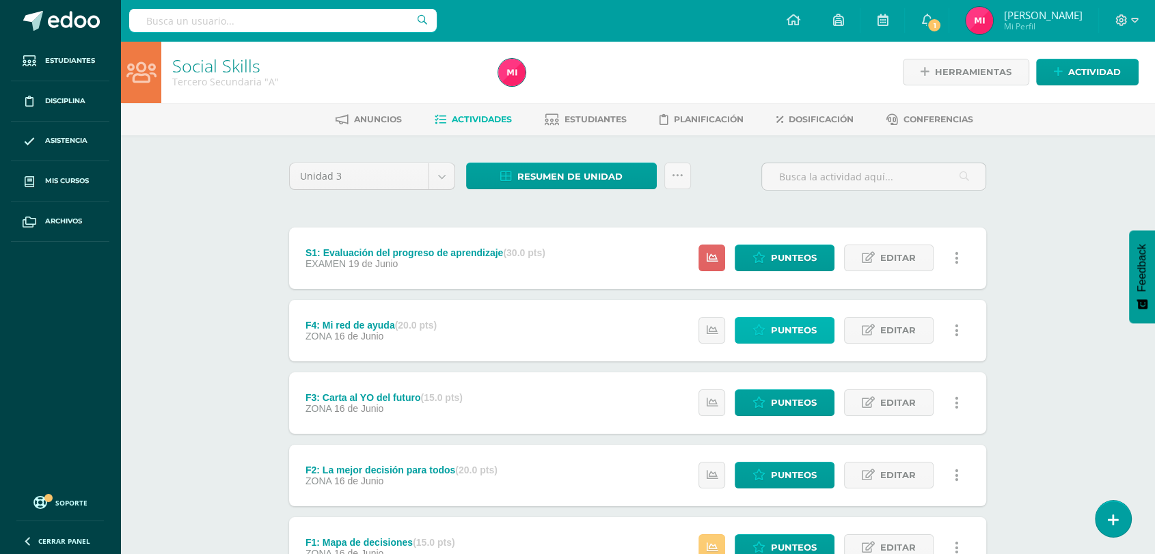
click at [744, 325] on link "Punteos" at bounding box center [785, 330] width 100 height 27
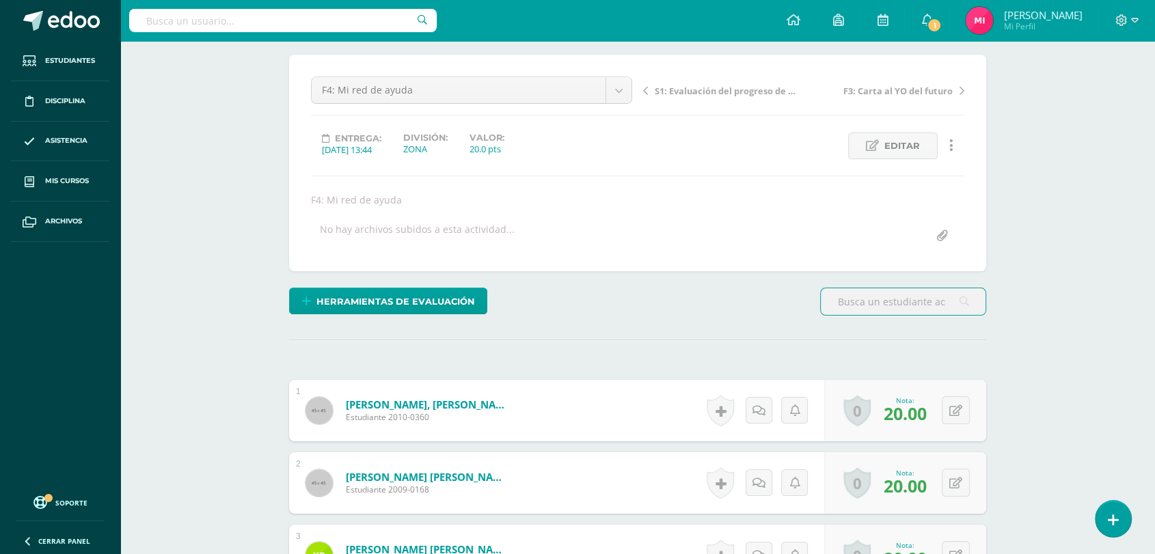
scroll to position [109, 0]
click at [234, 14] on input "text" at bounding box center [283, 20] width 308 height 23
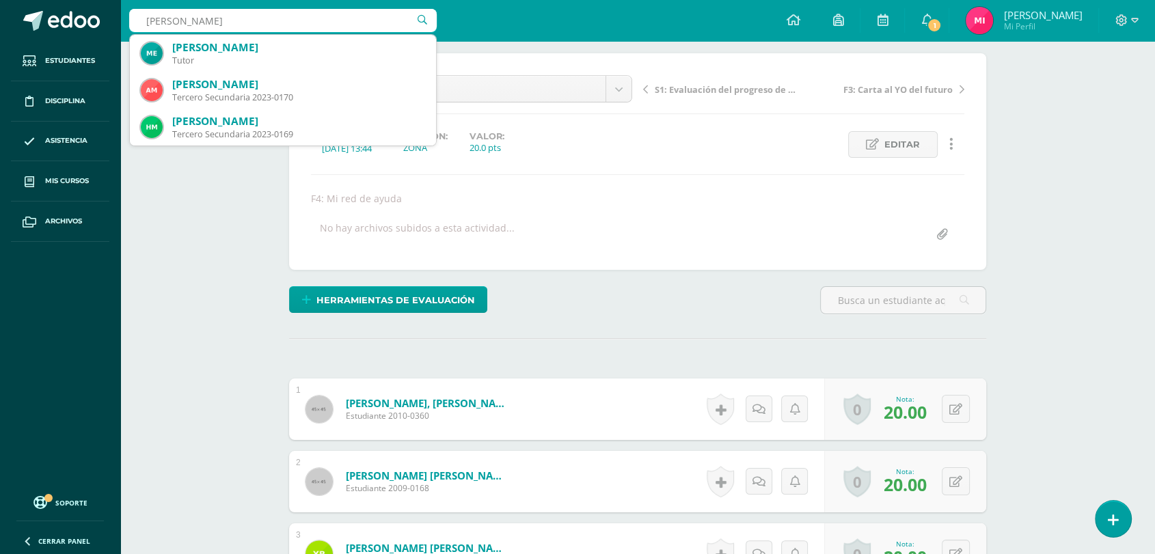
type input "meda corado"
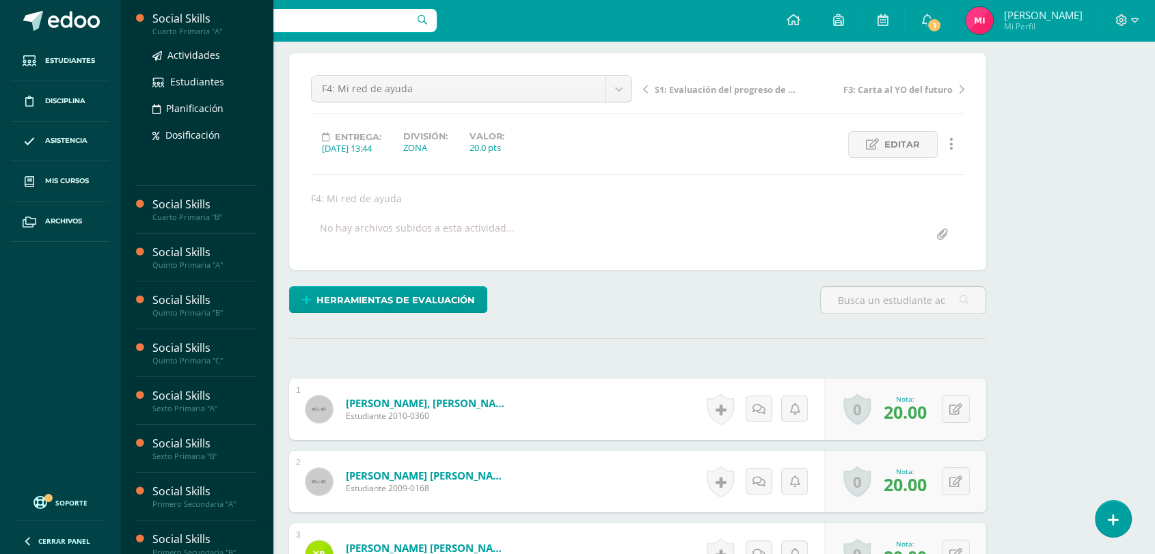
click at [172, 16] on div "Social Skills" at bounding box center [204, 19] width 104 height 16
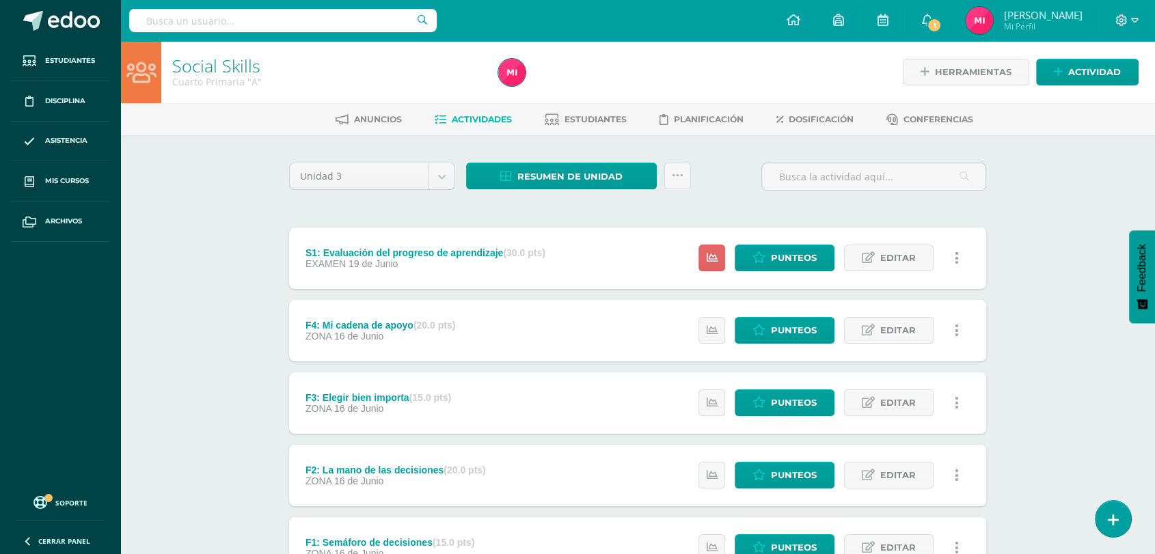
click at [329, 26] on input "text" at bounding box center [283, 20] width 308 height 23
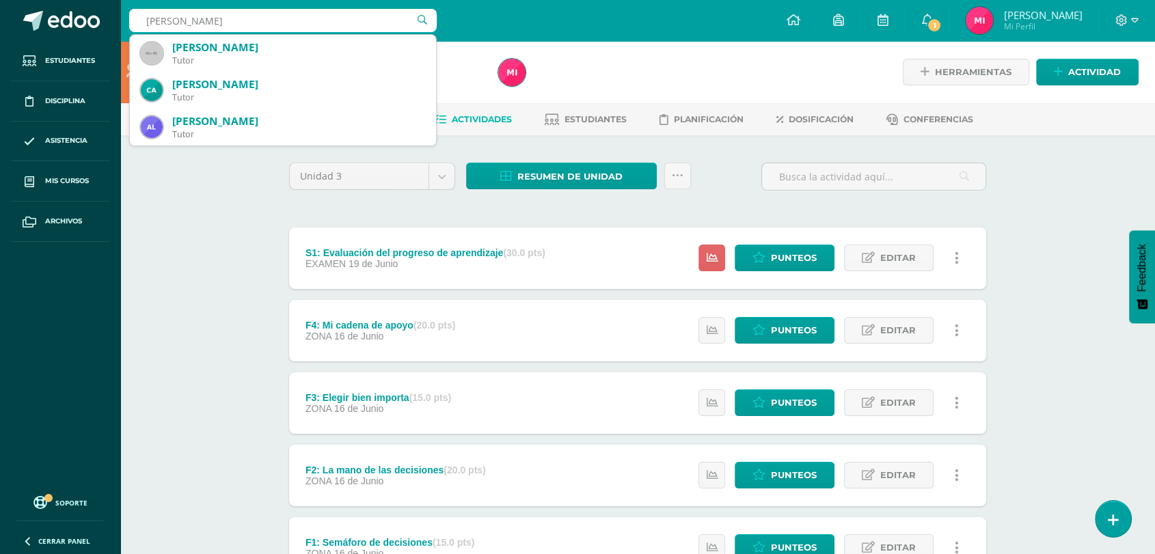
type input "[PERSON_NAME]"
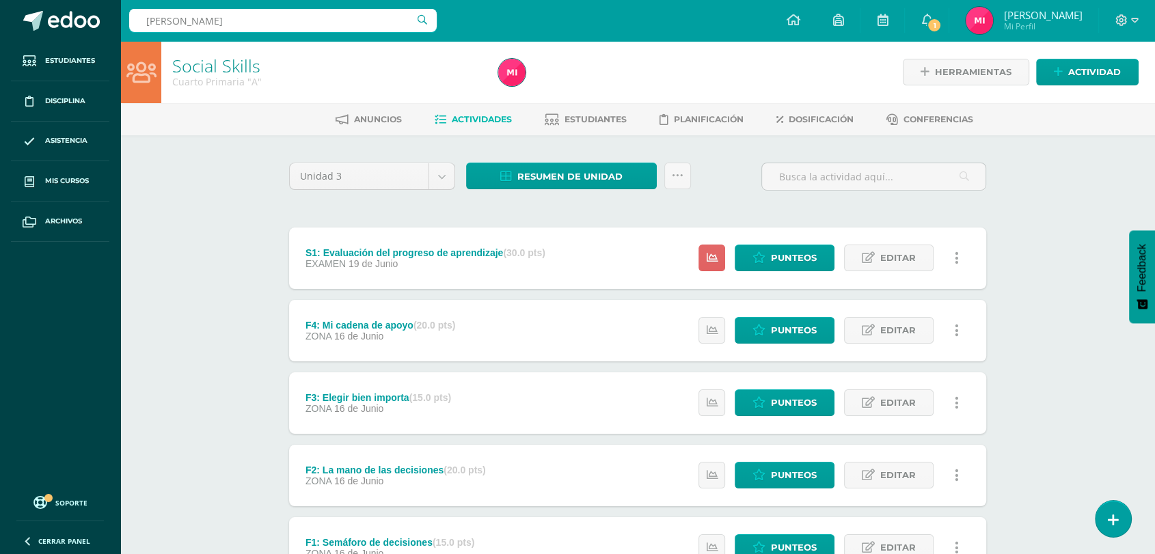
click at [222, 331] on div "Social Skills Cuarto Primaria "A" Herramientas Detalle de asistencias Actividad…" at bounding box center [637, 355] width 1035 height 629
click at [217, 29] on input "[PERSON_NAME]" at bounding box center [283, 20] width 308 height 23
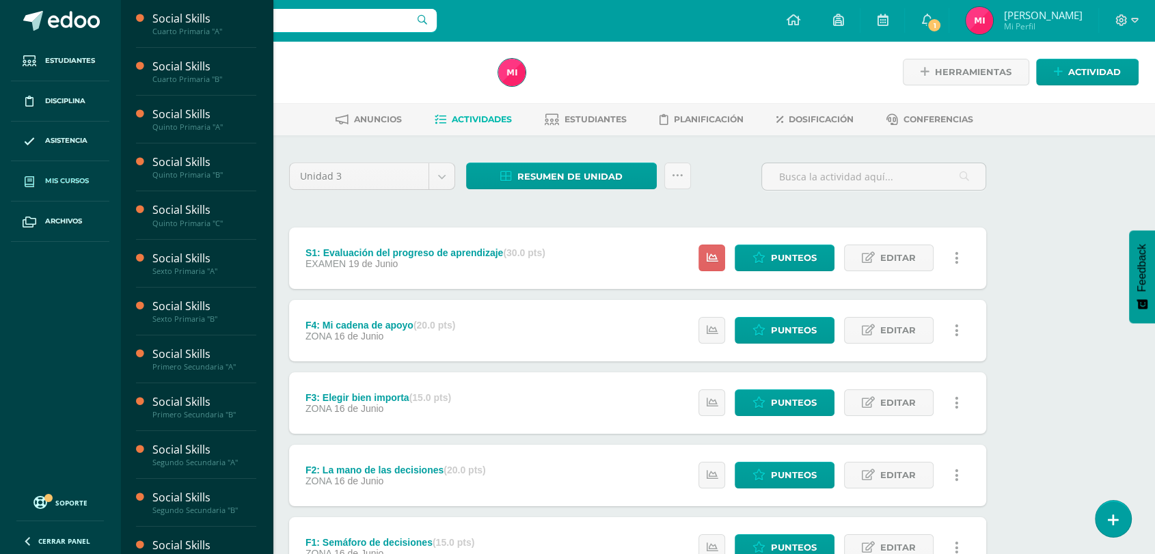
click at [75, 185] on span "Mis cursos" at bounding box center [67, 181] width 44 height 11
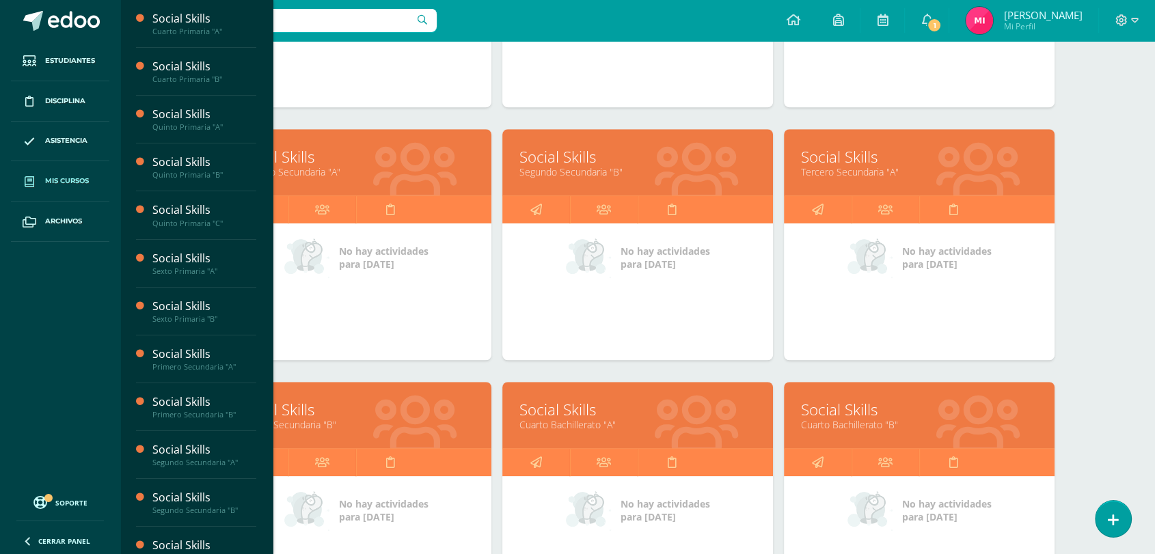
scroll to position [862, 0]
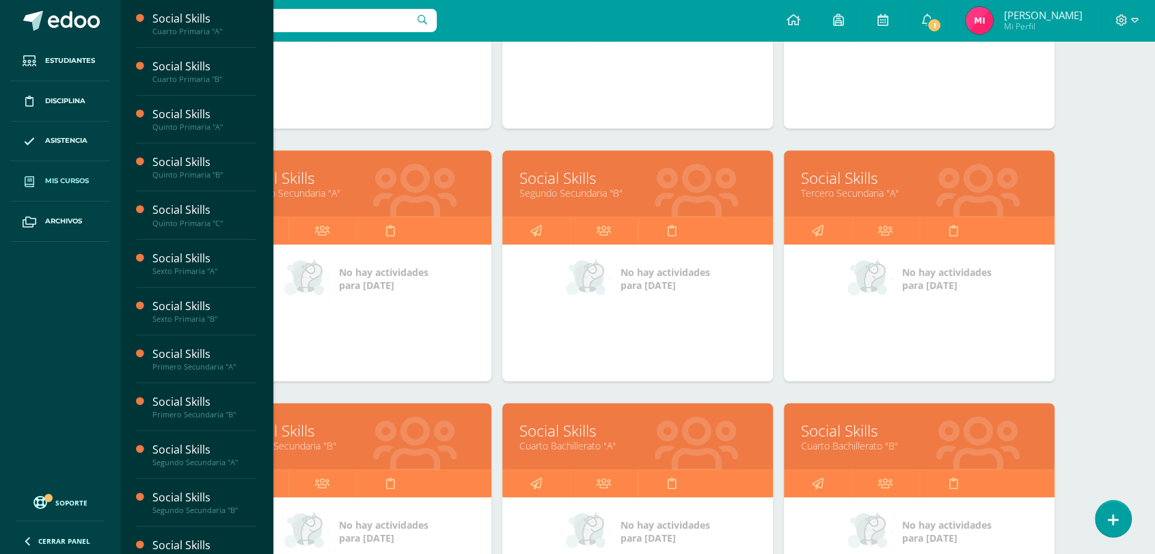
click at [316, 433] on link "Social Skills" at bounding box center [356, 430] width 236 height 21
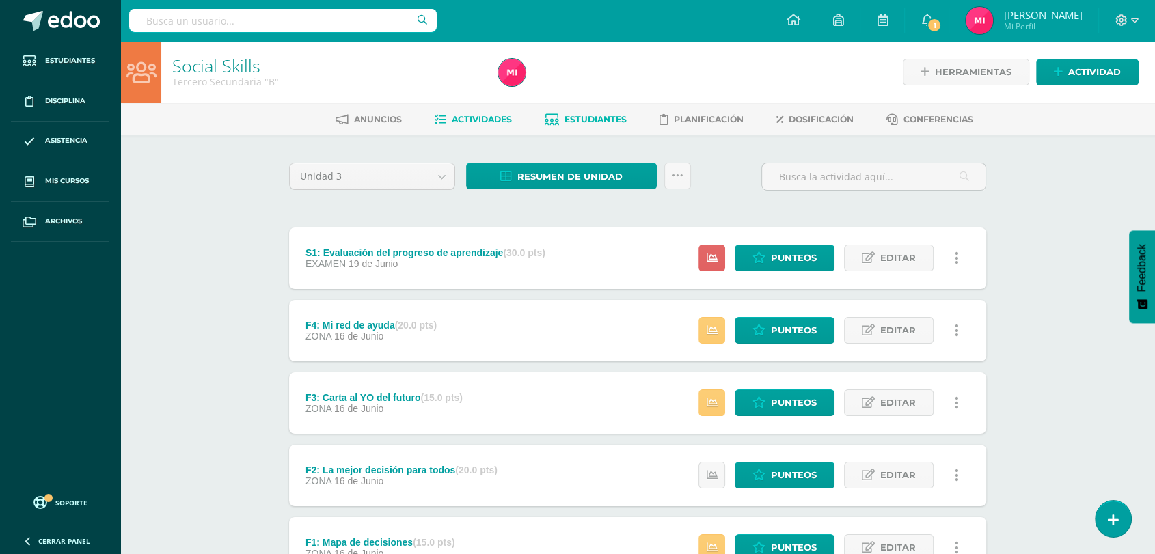
click at [586, 109] on link "Estudiantes" at bounding box center [586, 120] width 82 height 22
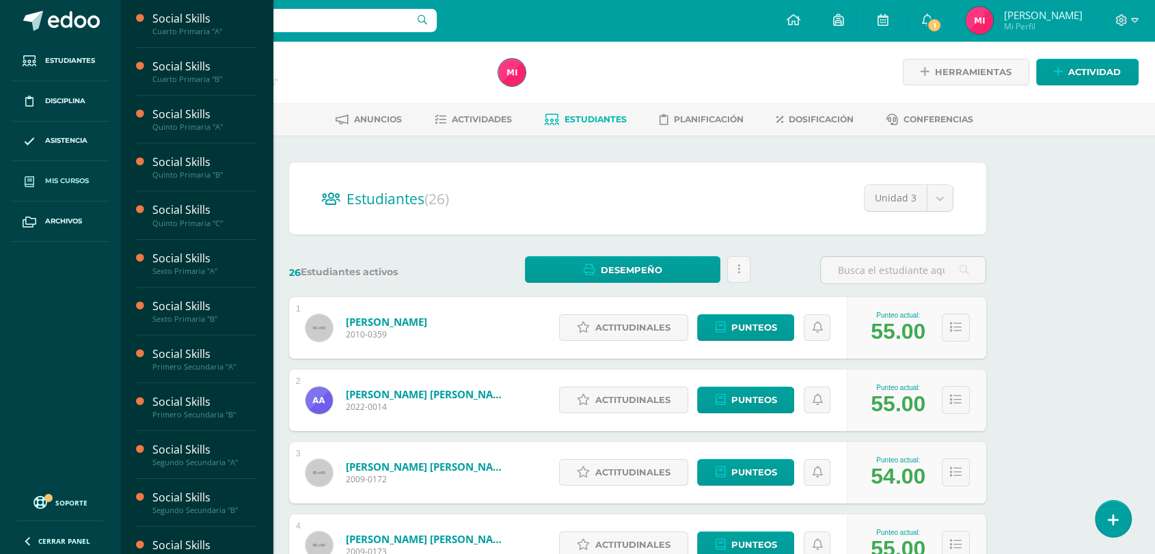
click at [77, 177] on span "Mis cursos" at bounding box center [67, 181] width 44 height 11
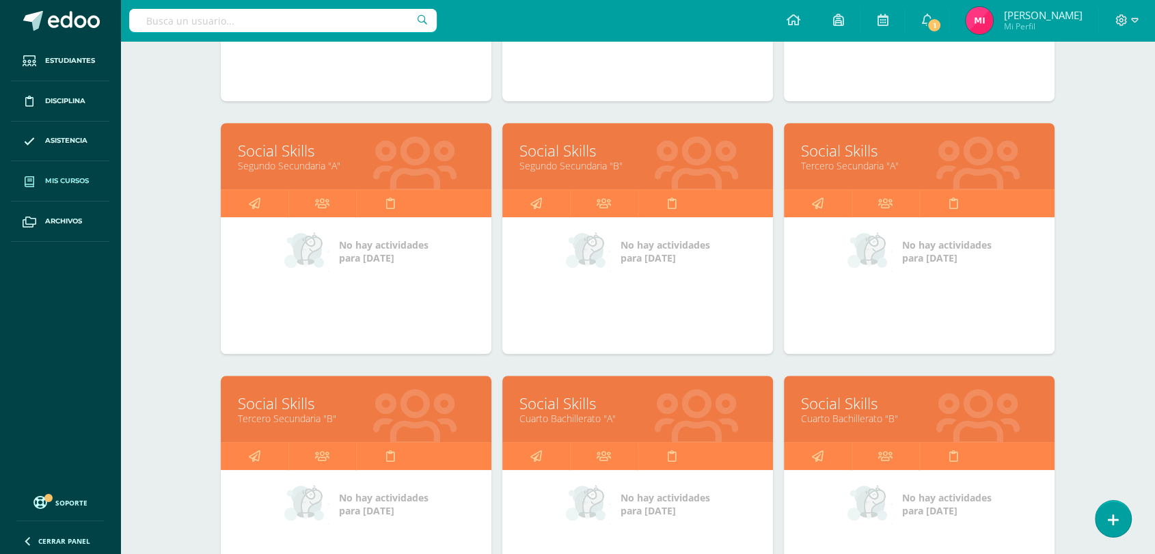
scroll to position [891, 0]
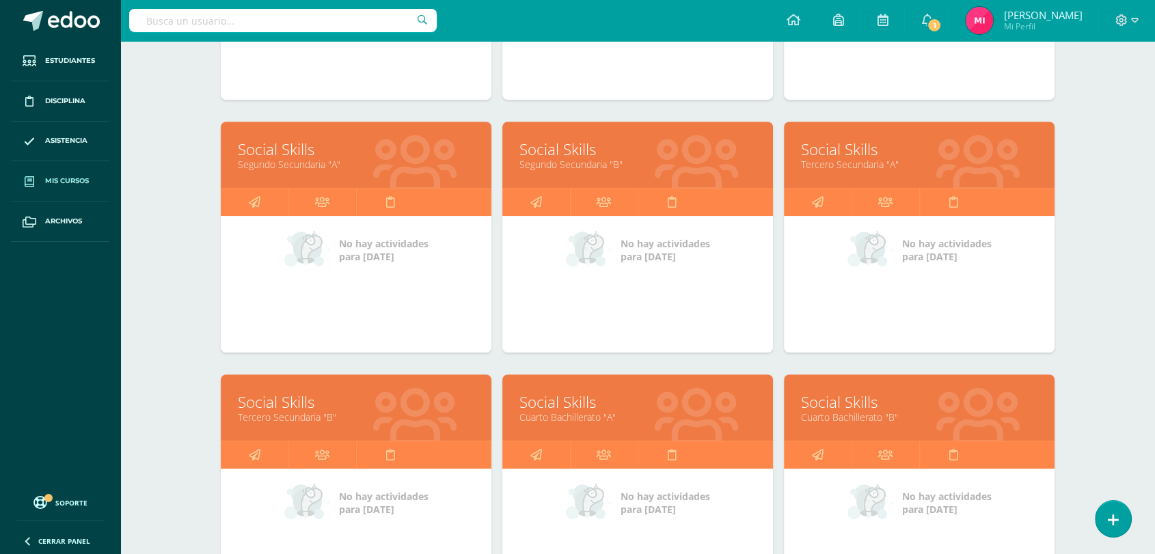
click at [843, 163] on link "Tercero Secundaria "A"" at bounding box center [919, 164] width 236 height 13
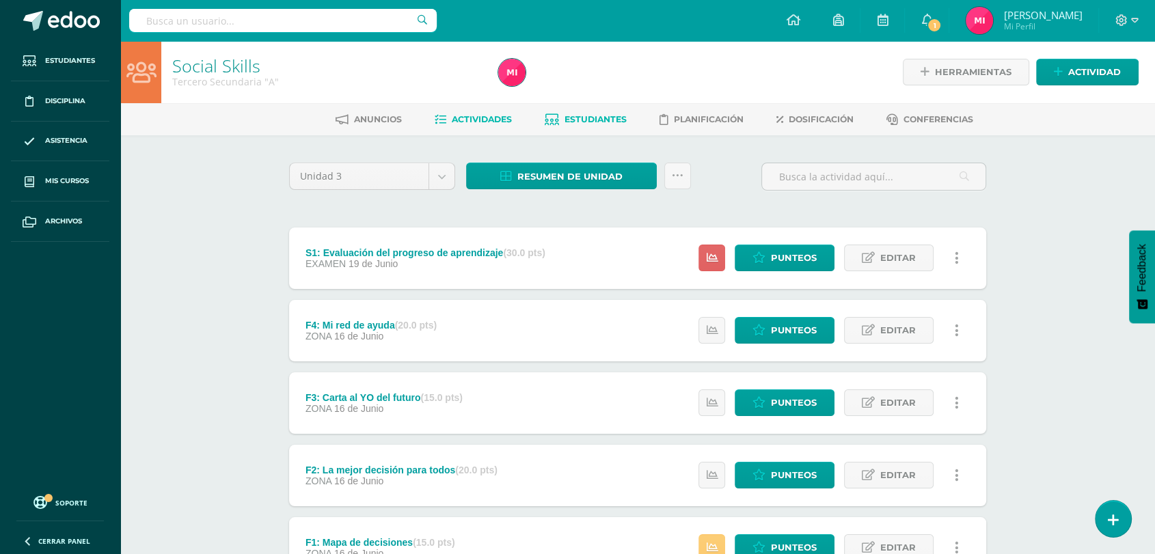
click at [603, 118] on span "Estudiantes" at bounding box center [596, 119] width 62 height 10
